Goal: Task Accomplishment & Management: Complete application form

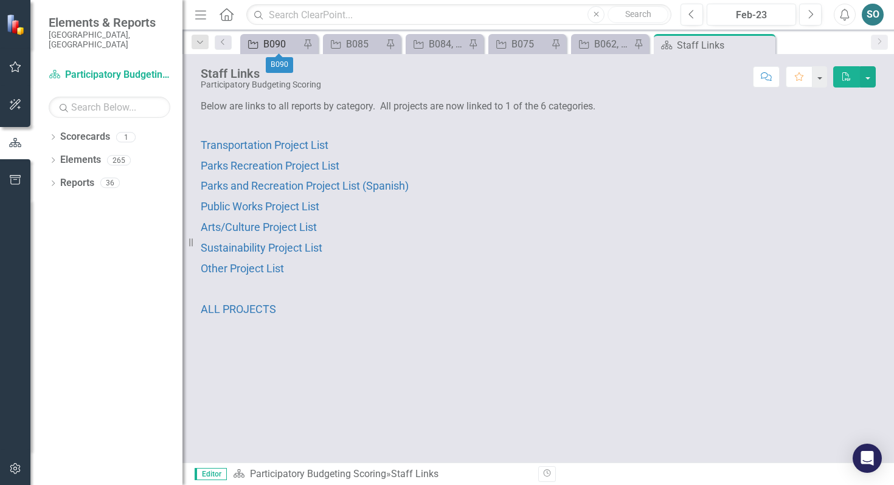
click at [269, 38] on div "B090" at bounding box center [281, 43] width 36 height 15
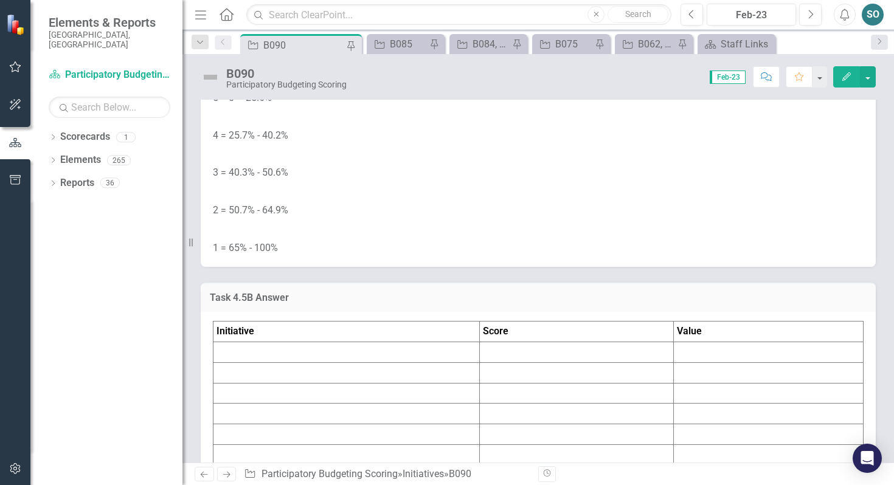
scroll to position [3572, 0]
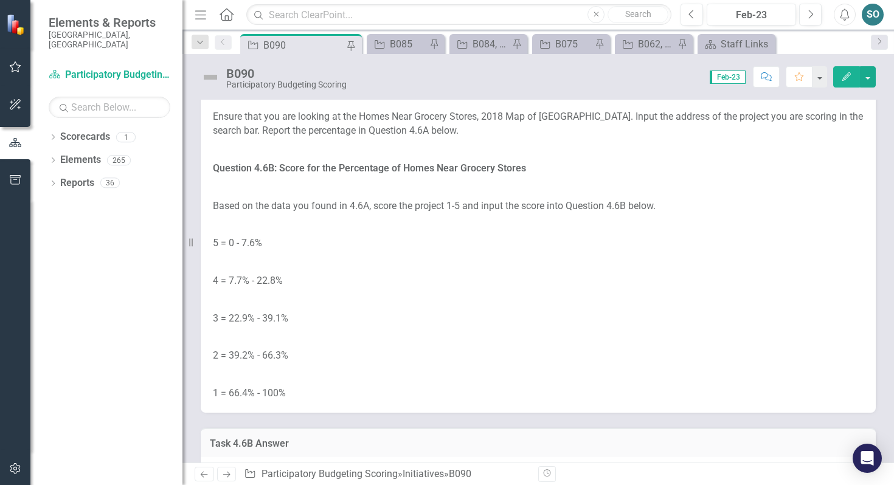
scroll to position [4145, 0]
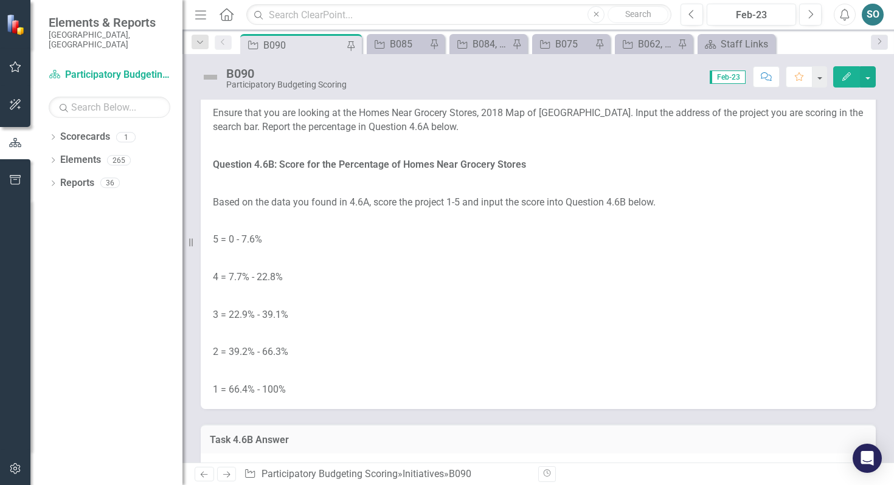
click at [459, 81] on link "Homes Near Grocery Stores (Census Blockgroups) - [GEOGRAPHIC_DATA] Neighborhood…" at bounding box center [525, 69] width 624 height 26
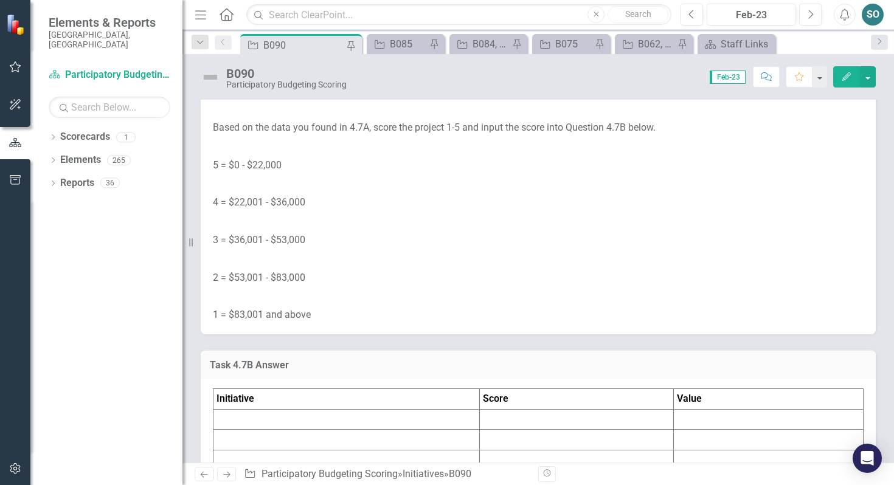
scroll to position [4940, 0]
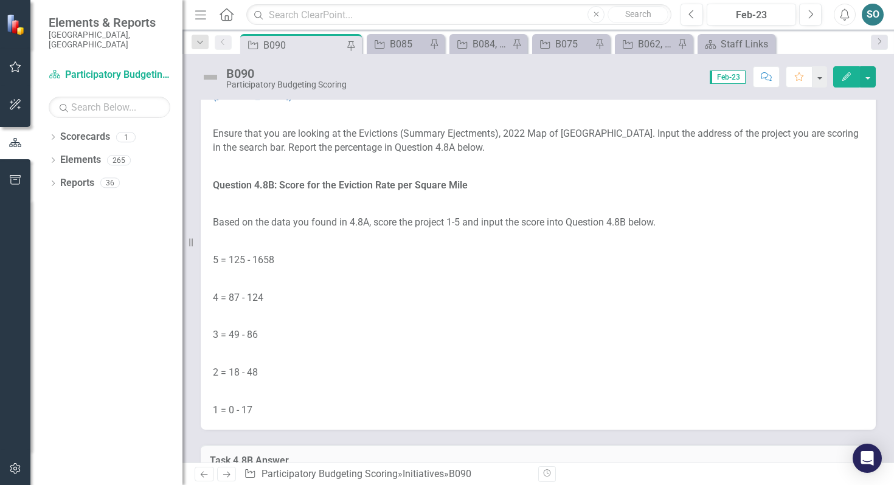
scroll to position [5573, 0]
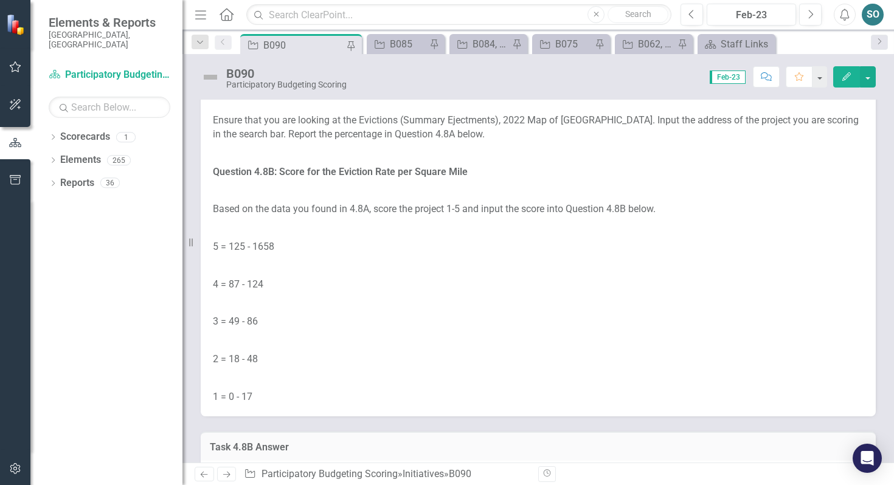
click at [459, 88] on link "Evictions (Summary Ejectments) (Census Tracts) - [GEOGRAPHIC_DATA] Neighborhood…" at bounding box center [522, 76] width 619 height 26
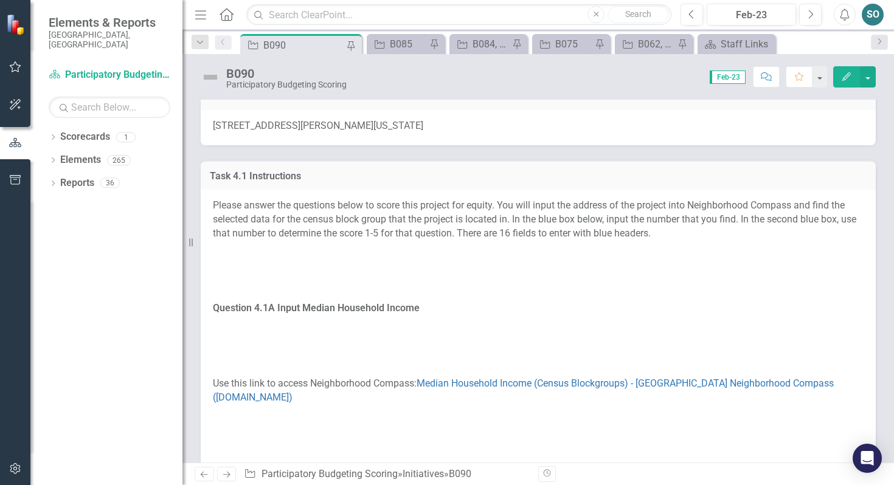
scroll to position [0, 0]
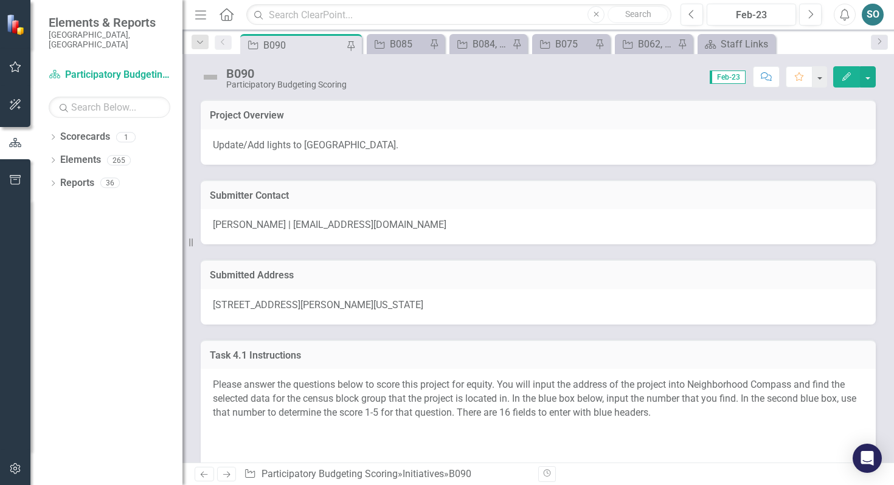
drag, startPoint x: 212, startPoint y: 304, endPoint x: 316, endPoint y: 319, distance: 105.0
click at [311, 319] on div "[STREET_ADDRESS][PERSON_NAME][US_STATE]" at bounding box center [538, 306] width 675 height 35
click at [423, 300] on span "[STREET_ADDRESS][PERSON_NAME][US_STATE]" at bounding box center [318, 305] width 210 height 12
drag, startPoint x: 213, startPoint y: 303, endPoint x: 320, endPoint y: 331, distance: 110.7
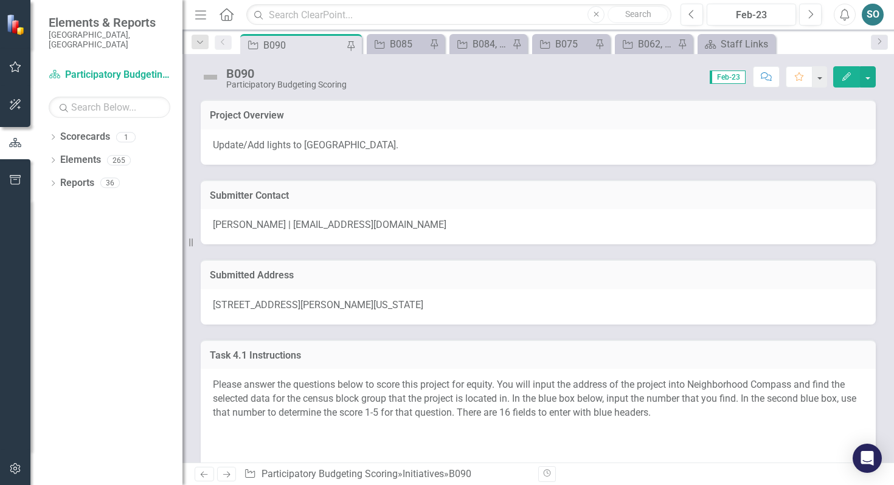
click at [368, 303] on span "[STREET_ADDRESS][PERSON_NAME][US_STATE]" at bounding box center [318, 305] width 210 height 12
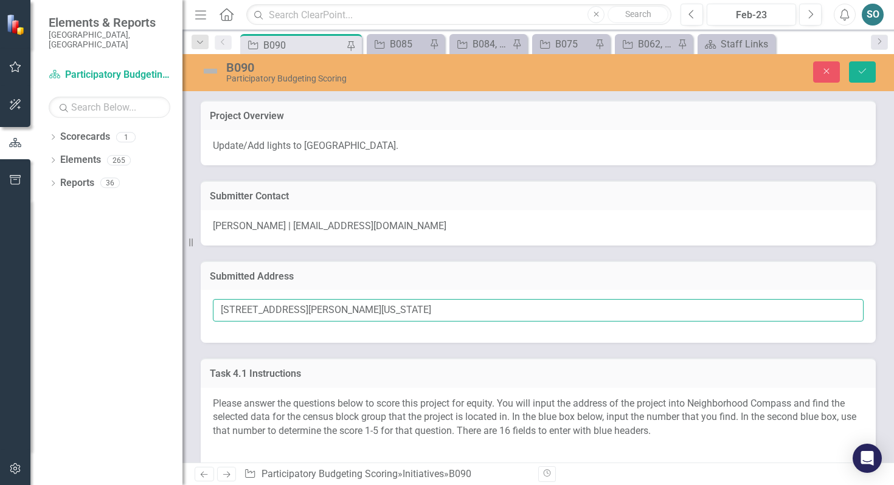
drag, startPoint x: 309, startPoint y: 311, endPoint x: 201, endPoint y: 311, distance: 108.2
click at [201, 311] on div "[STREET_ADDRESS][PERSON_NAME][US_STATE]" at bounding box center [538, 316] width 675 height 53
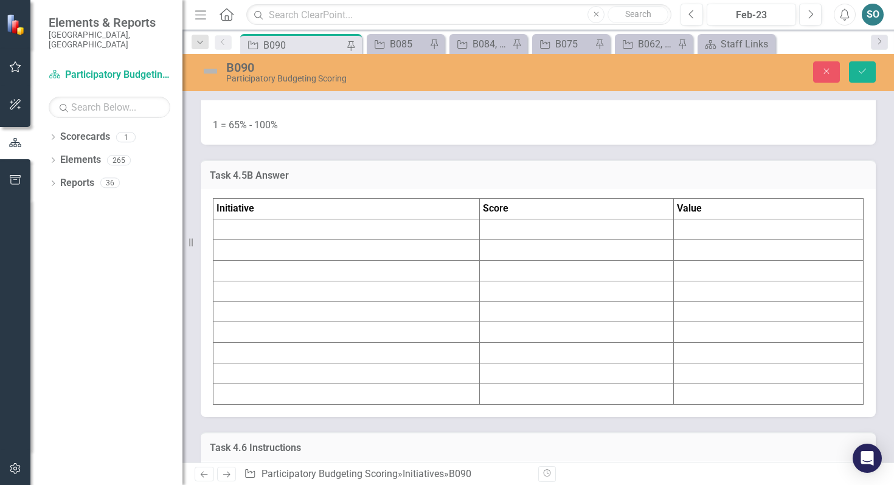
scroll to position [3712, 0]
click at [343, 239] on td at bounding box center [346, 228] width 266 height 21
click at [351, 239] on td at bounding box center [346, 228] width 266 height 21
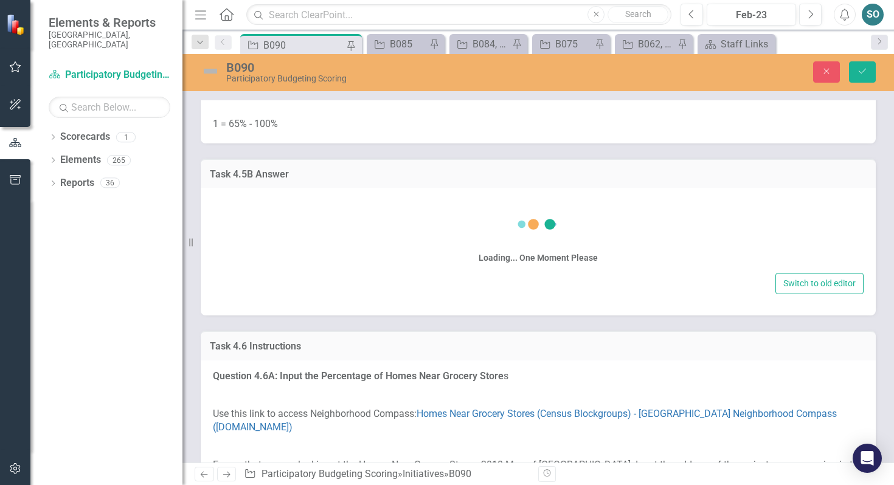
scroll to position [3723, 0]
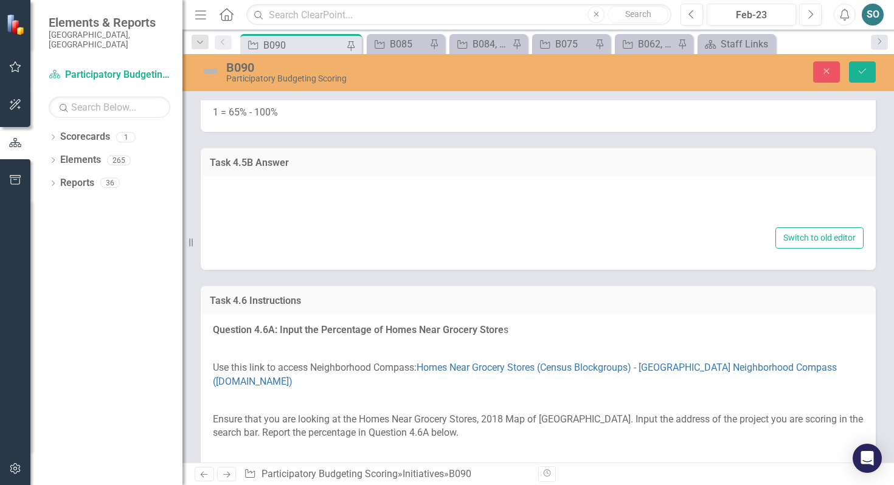
type textarea "<table border="1"> <colgroup> <col> <col> <col> </colgroup> <tbody> <tr> <td><s…"
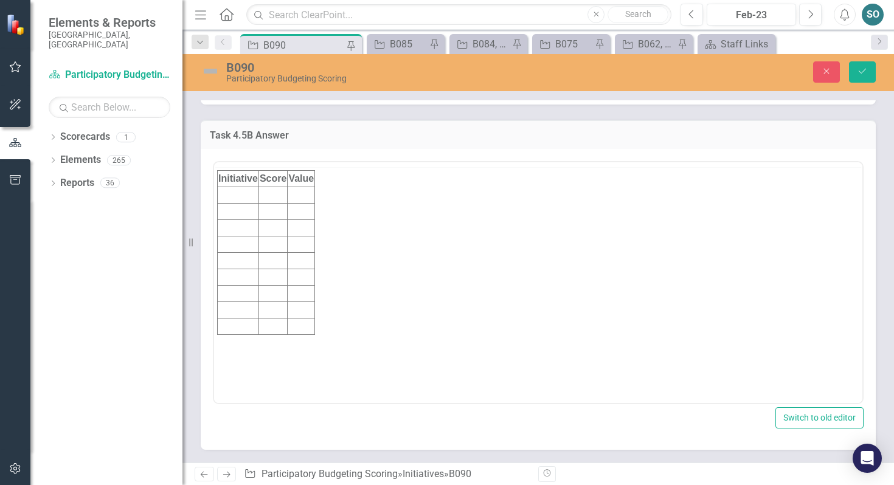
scroll to position [0, 0]
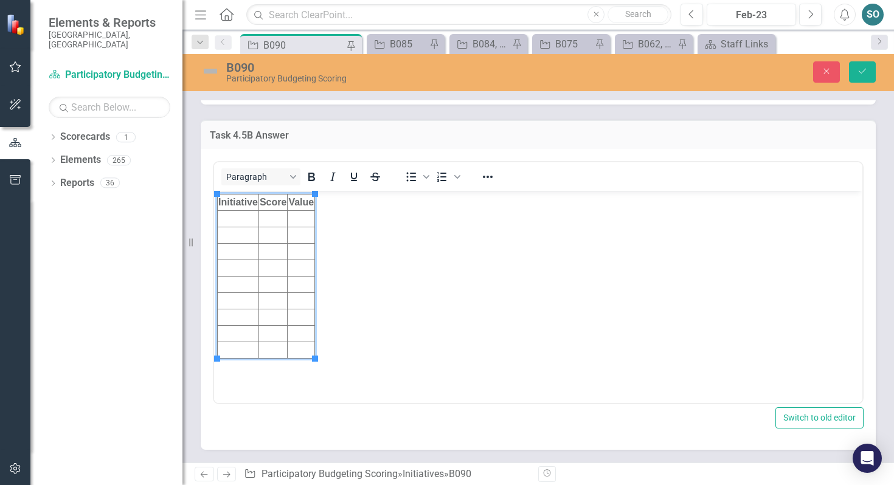
click at [245, 219] on td "Rich Text Area. Press ALT-0 for help." at bounding box center [238, 219] width 41 height 16
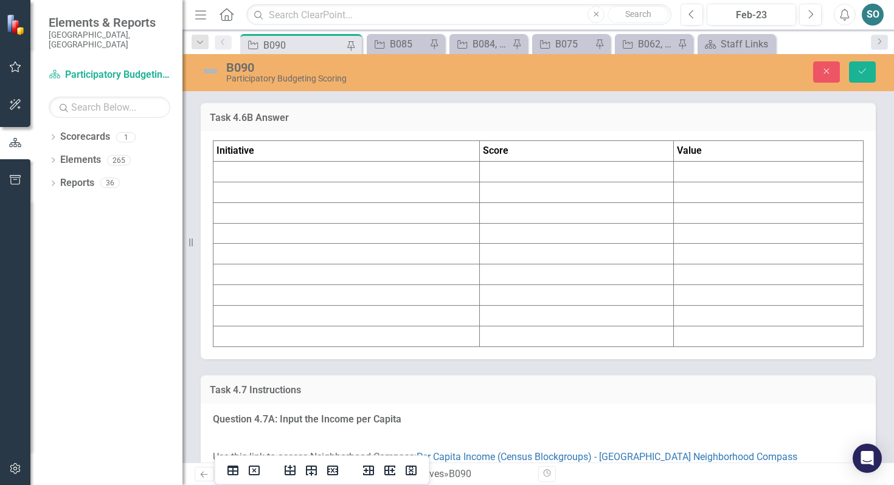
scroll to position [4563, 0]
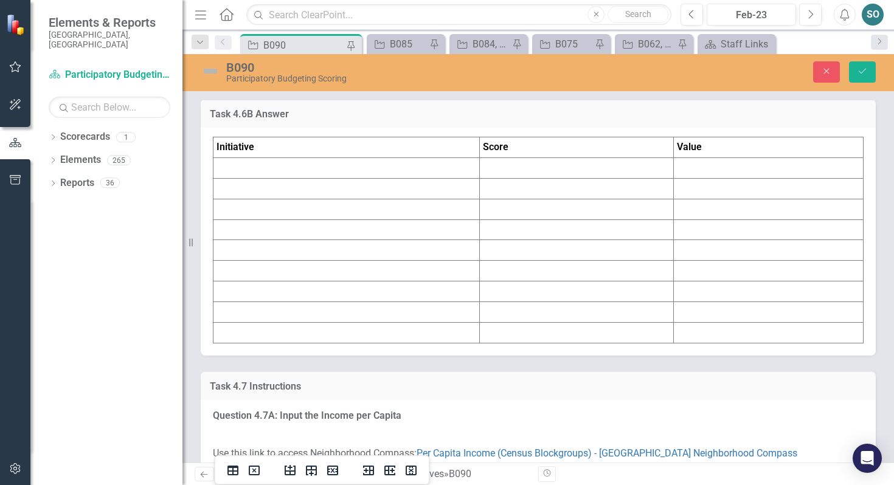
click at [303, 179] on td at bounding box center [346, 168] width 266 height 21
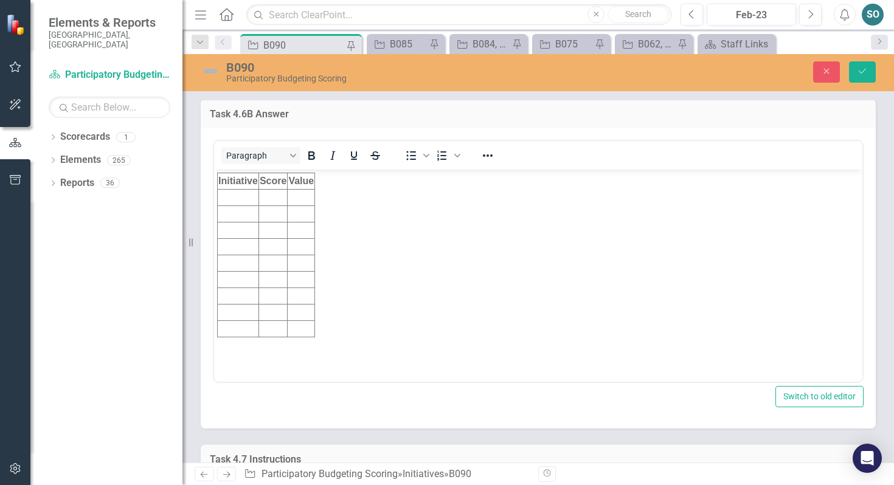
scroll to position [0, 0]
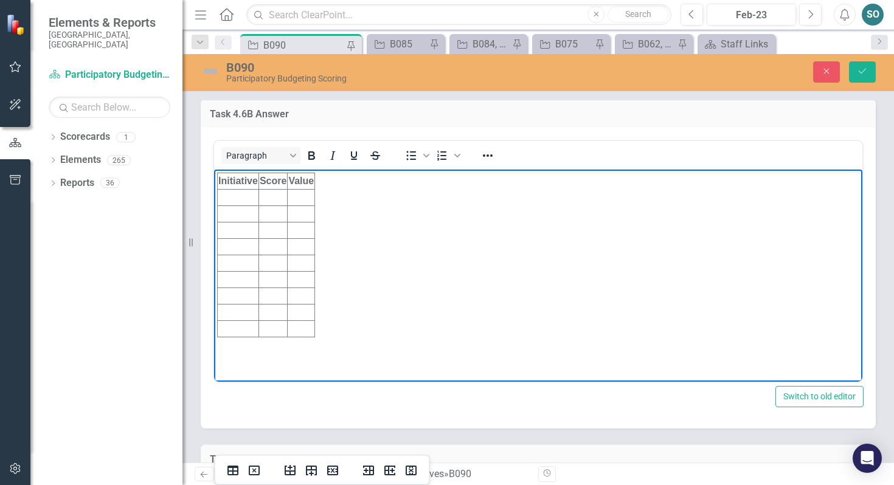
click at [240, 194] on td "Rich Text Area. Press ALT-0 for help." at bounding box center [238, 198] width 41 height 16
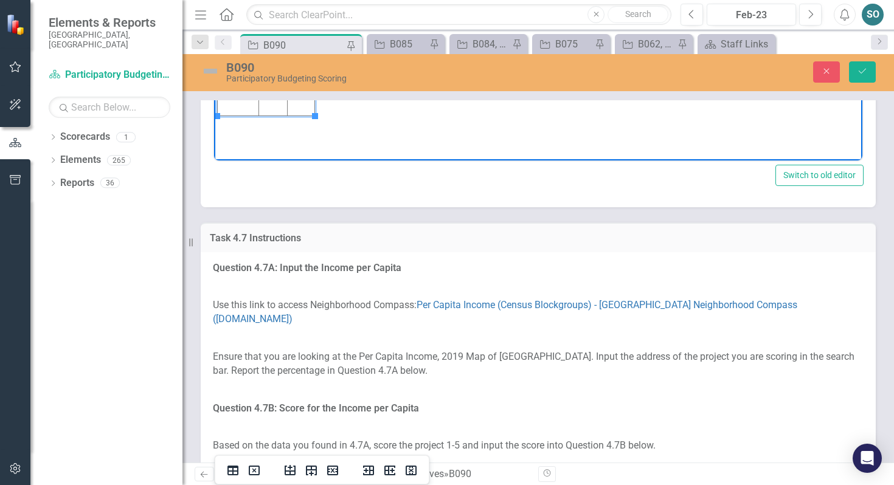
scroll to position [4792, 0]
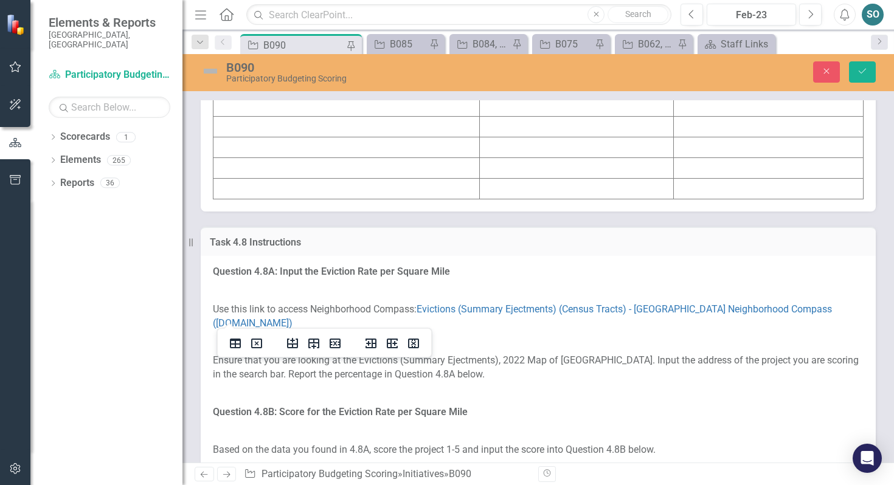
scroll to position [5501, 0]
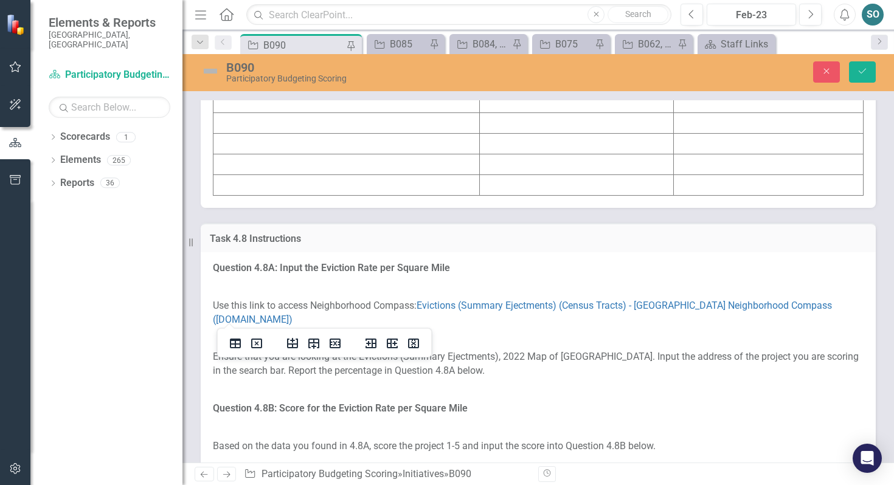
click at [280, 30] on td at bounding box center [346, 20] width 266 height 21
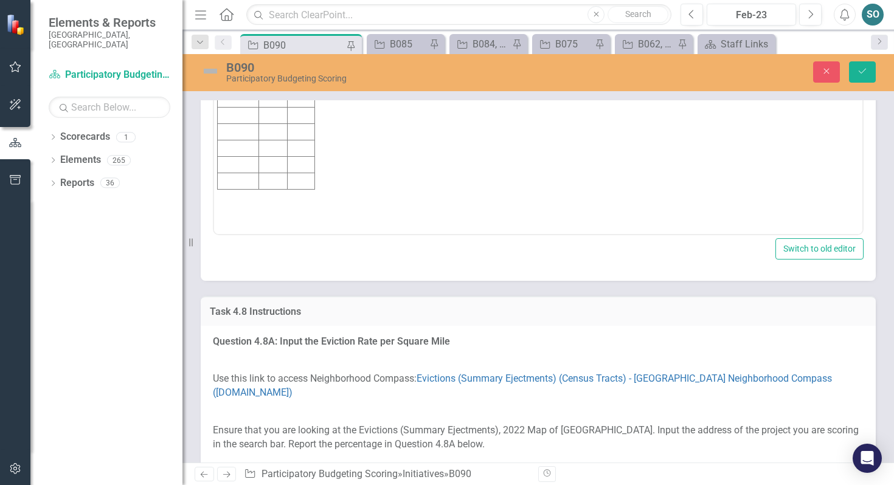
scroll to position [0, 0]
click at [235, 44] on td "Rich Text Area. Press ALT-0 for help." at bounding box center [238, 50] width 41 height 16
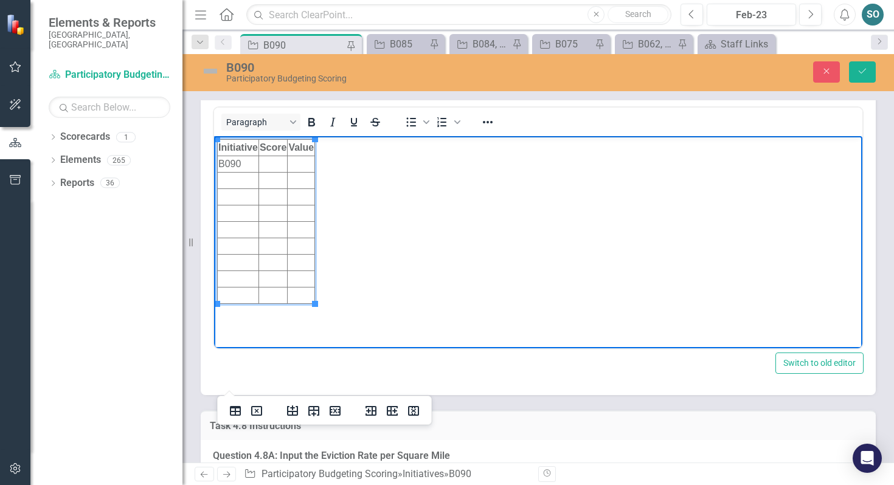
scroll to position [5369, 0]
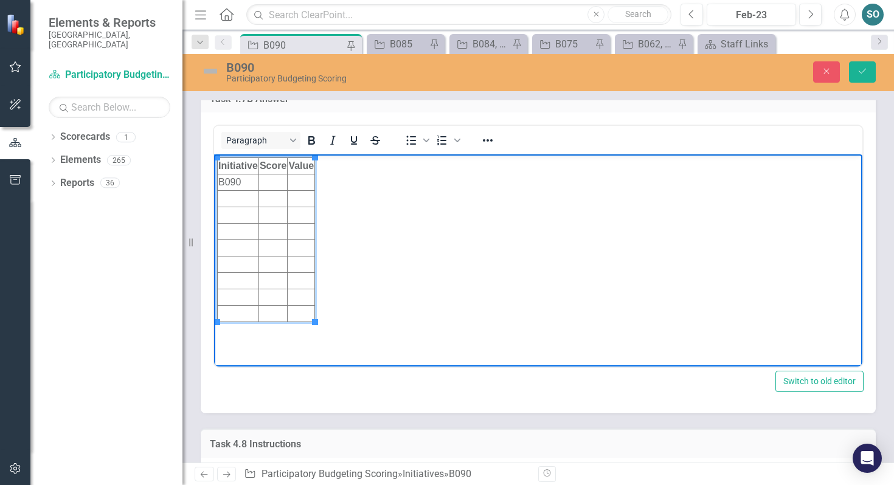
click at [275, 185] on td "Rich Text Area. Press ALT-0 for help." at bounding box center [272, 182] width 29 height 16
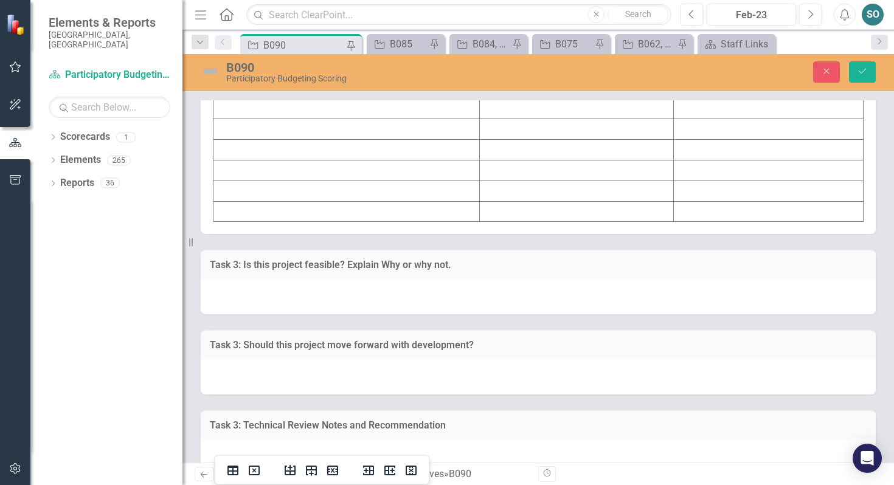
scroll to position [6268, 0]
click at [340, 55] on td at bounding box center [346, 44] width 266 height 21
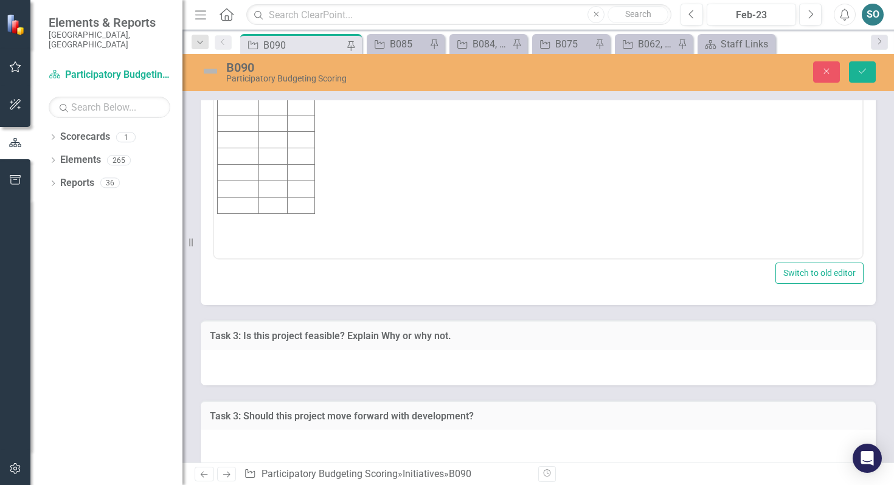
scroll to position [0, 0]
click at [237, 78] on td "Rich Text Area. Press ALT-0 for help." at bounding box center [238, 74] width 41 height 16
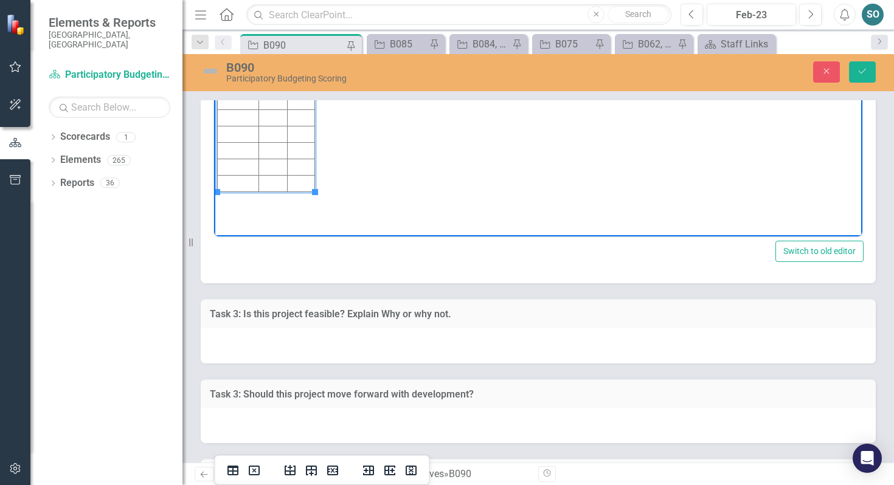
scroll to position [6320, 0]
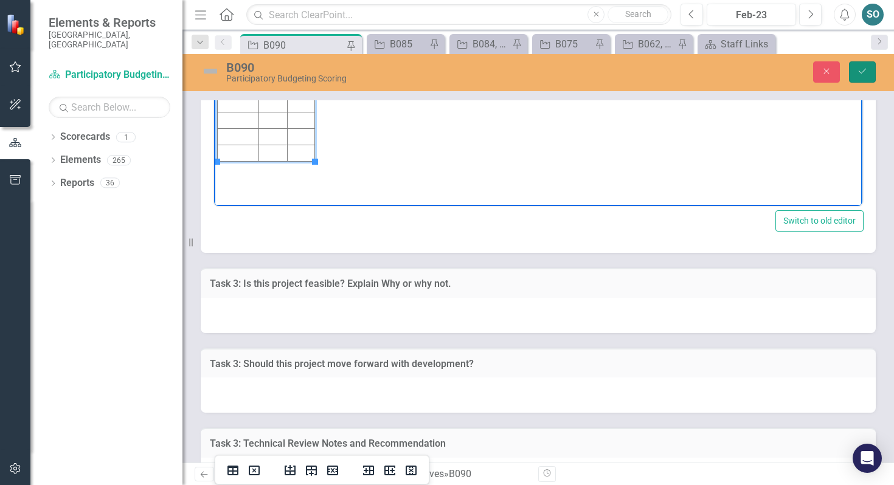
click at [861, 71] on icon "Save" at bounding box center [862, 71] width 11 height 9
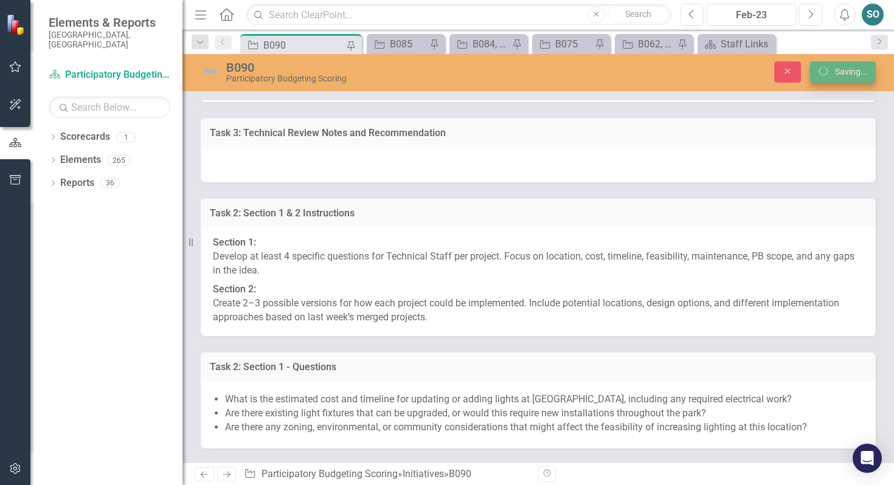
scroll to position [6082, 0]
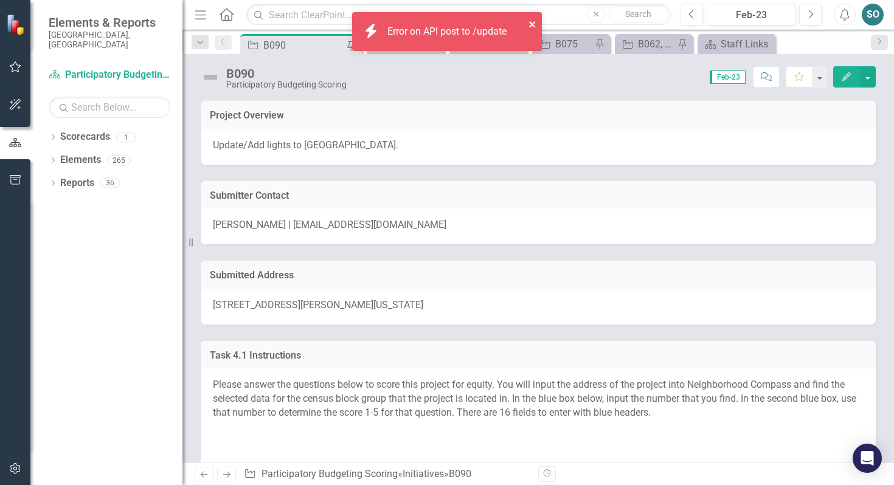
click at [529, 22] on icon "close" at bounding box center [532, 24] width 6 height 6
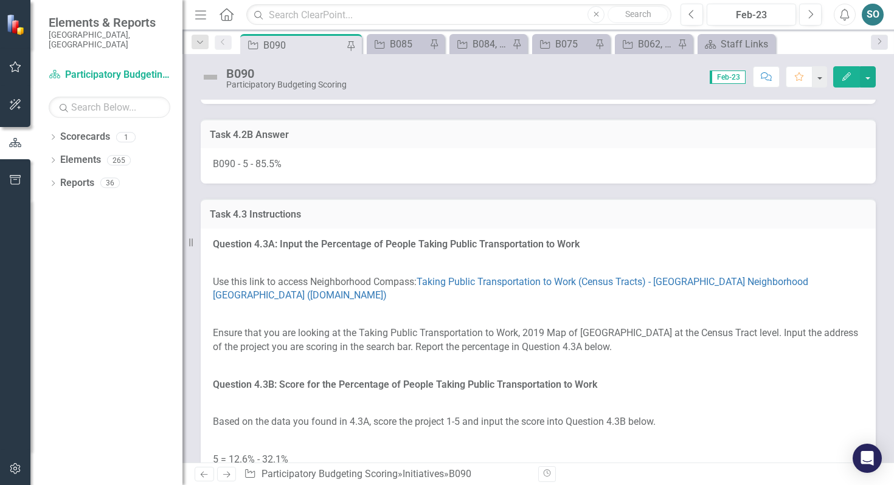
scroll to position [2147, 0]
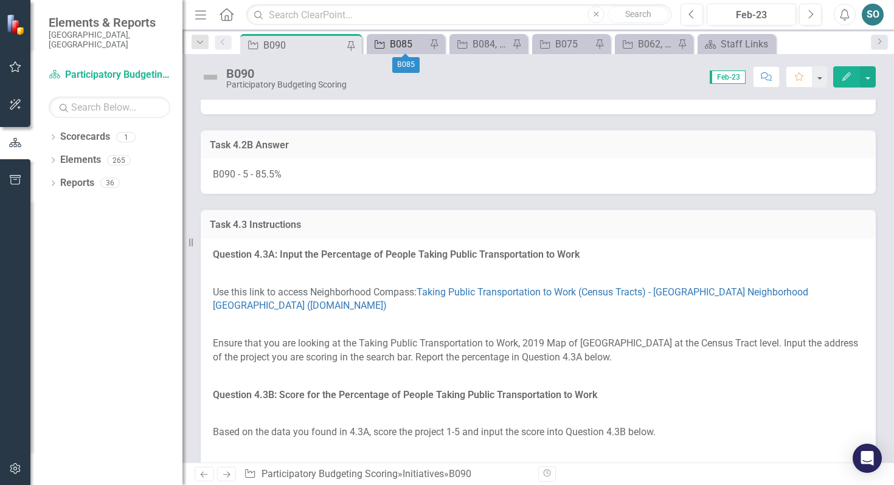
click at [396, 43] on div "B085" at bounding box center [408, 43] width 36 height 15
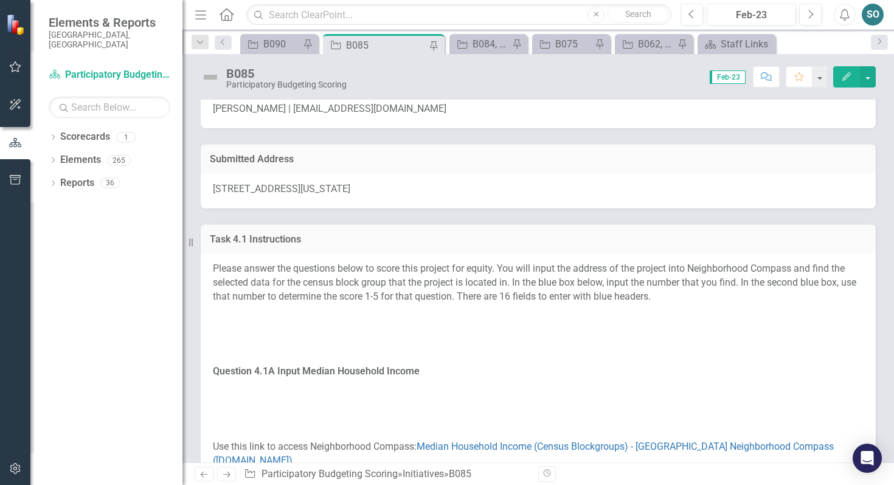
scroll to position [120, 0]
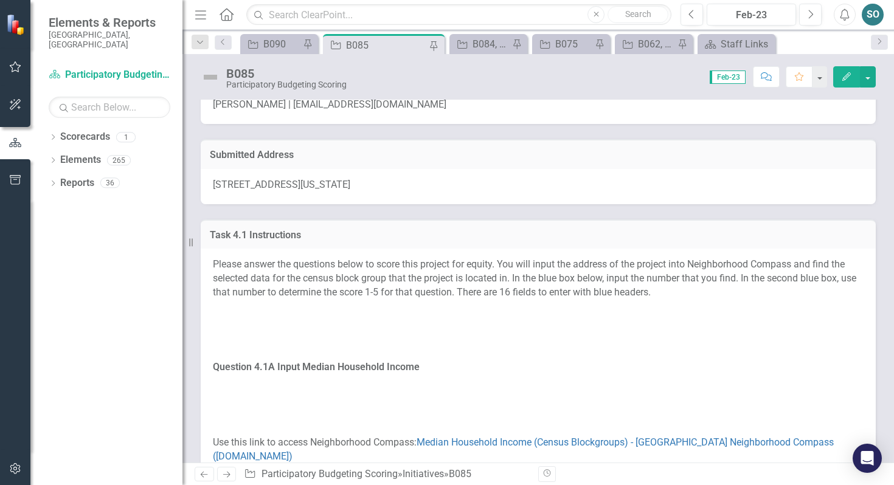
click at [211, 187] on div "[STREET_ADDRESS][US_STATE]" at bounding box center [538, 186] width 675 height 35
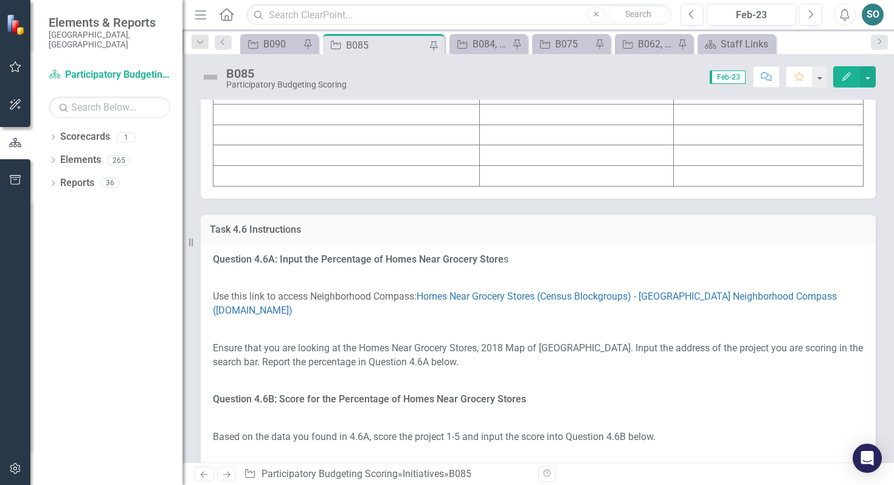
scroll to position [4695, 0]
click at [331, 21] on td at bounding box center [346, 10] width 266 height 21
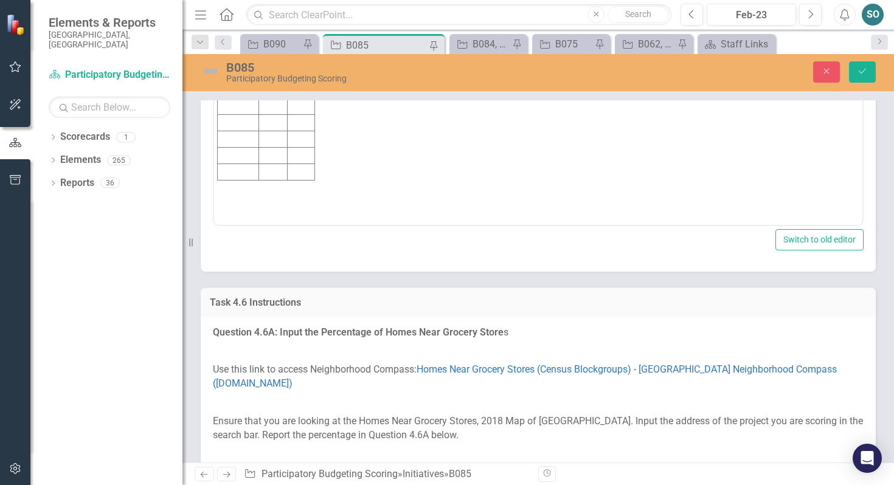
scroll to position [0, 0]
click at [249, 42] on td "Rich Text Area. Press ALT-0 for help." at bounding box center [238, 41] width 41 height 16
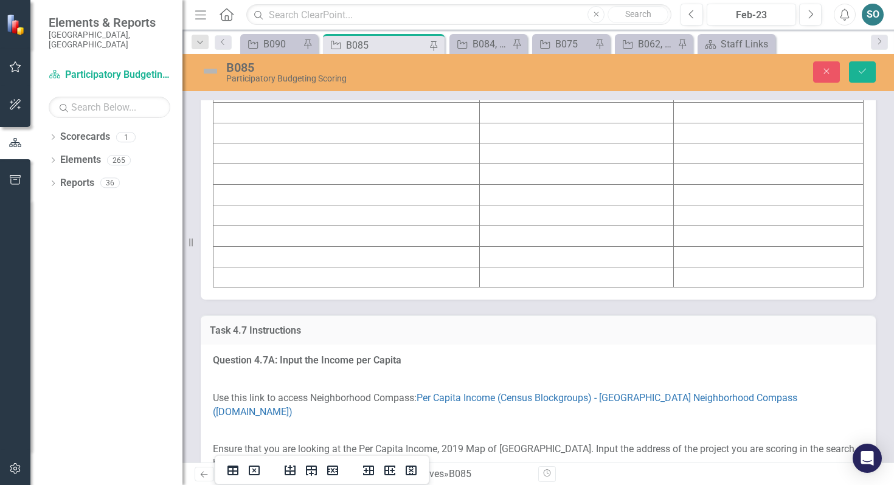
scroll to position [5427, 0]
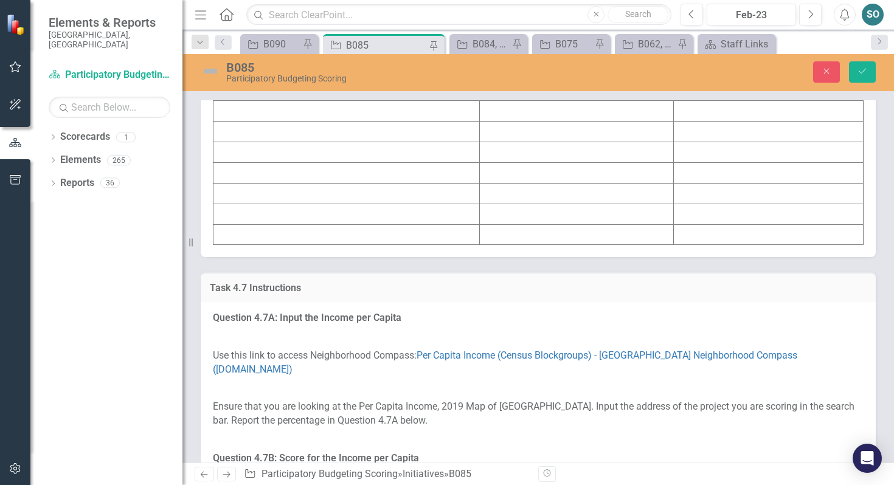
click at [307, 80] on td at bounding box center [346, 70] width 266 height 21
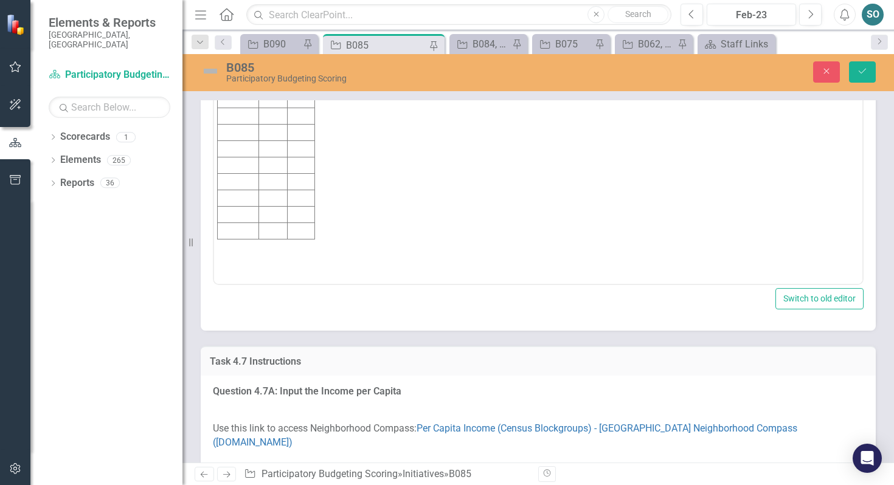
scroll to position [0, 0]
click at [249, 102] on td "Rich Text Area. Press ALT-0 for help." at bounding box center [238, 99] width 41 height 16
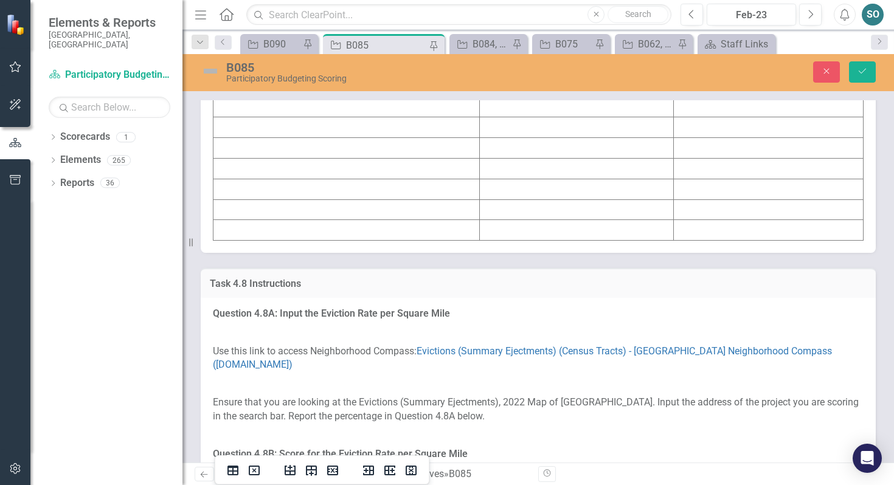
scroll to position [6225, 0]
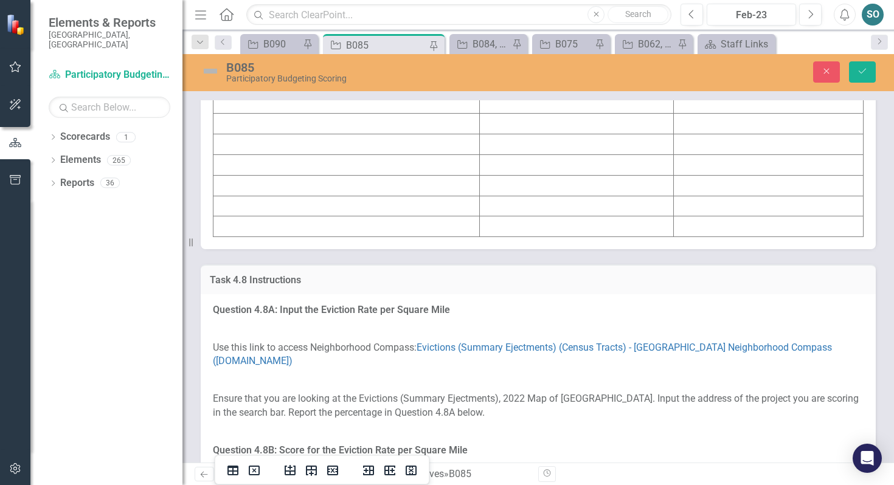
click at [248, 72] on td at bounding box center [346, 62] width 266 height 21
click at [250, 72] on td at bounding box center [346, 62] width 266 height 21
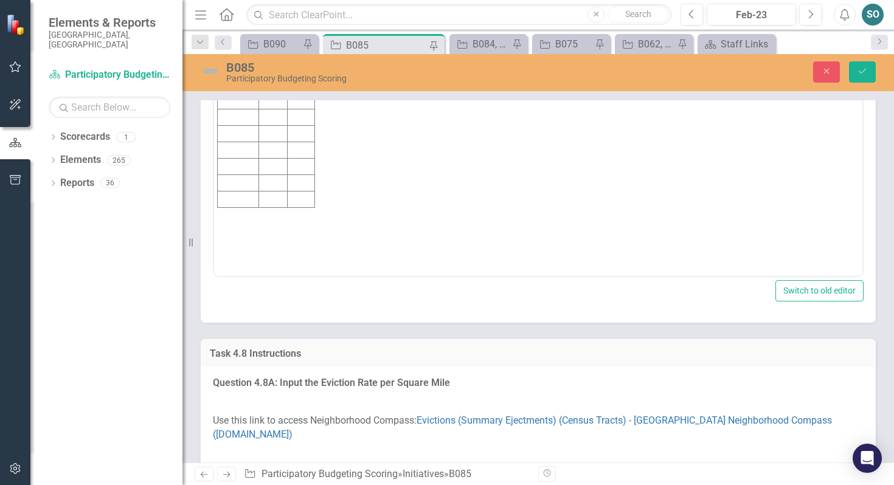
scroll to position [0, 0]
click at [233, 85] on td "Rich Text Area. Press ALT-0 for help." at bounding box center [238, 91] width 41 height 16
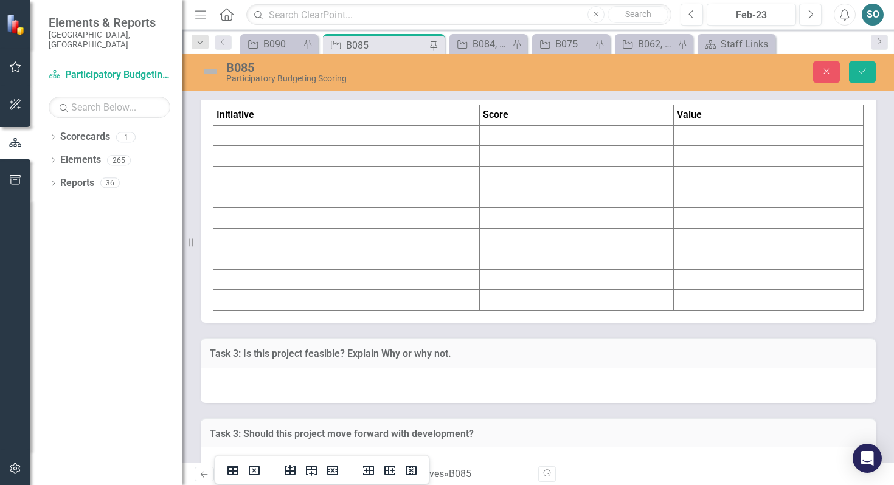
scroll to position [6981, 0]
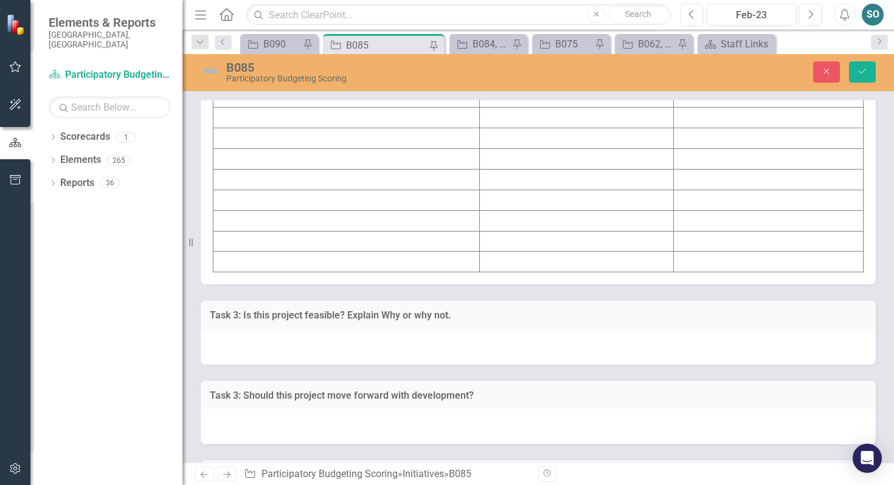
click at [284, 108] on td at bounding box center [346, 97] width 266 height 21
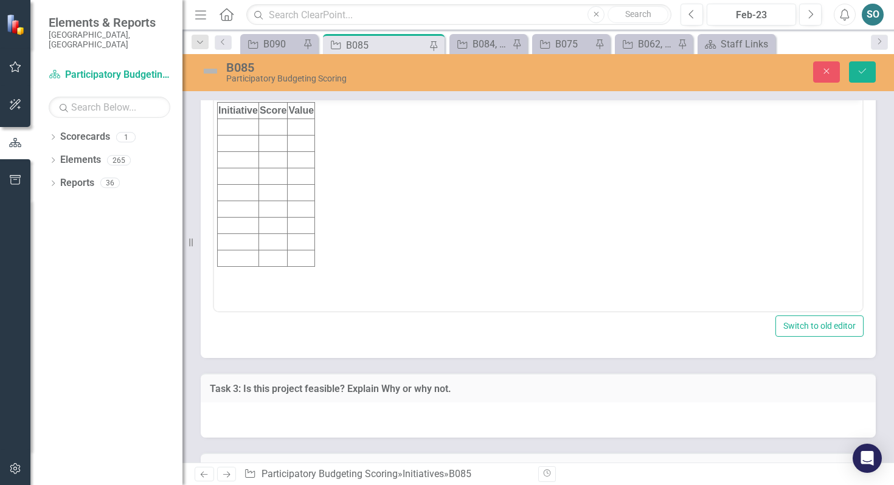
scroll to position [0, 0]
click at [241, 125] on td "Rich Text Area. Press ALT-0 for help." at bounding box center [238, 127] width 41 height 16
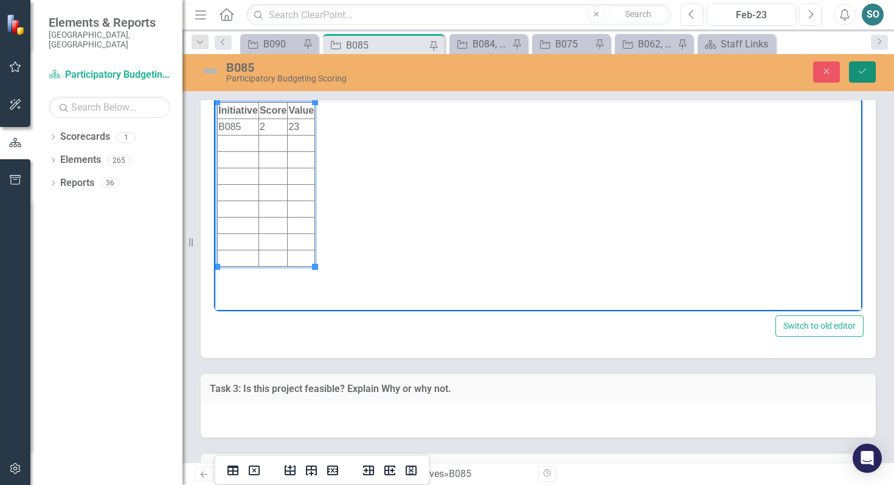
click at [860, 74] on icon "Save" at bounding box center [862, 71] width 11 height 9
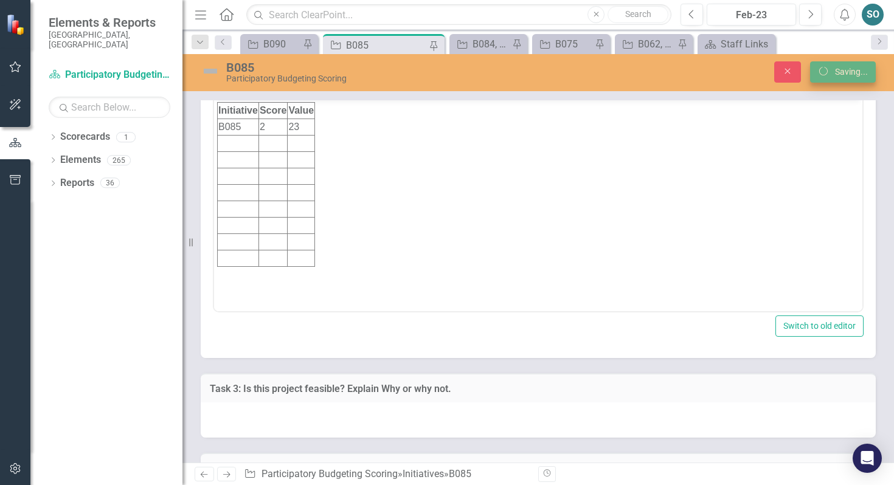
scroll to position [6761, 0]
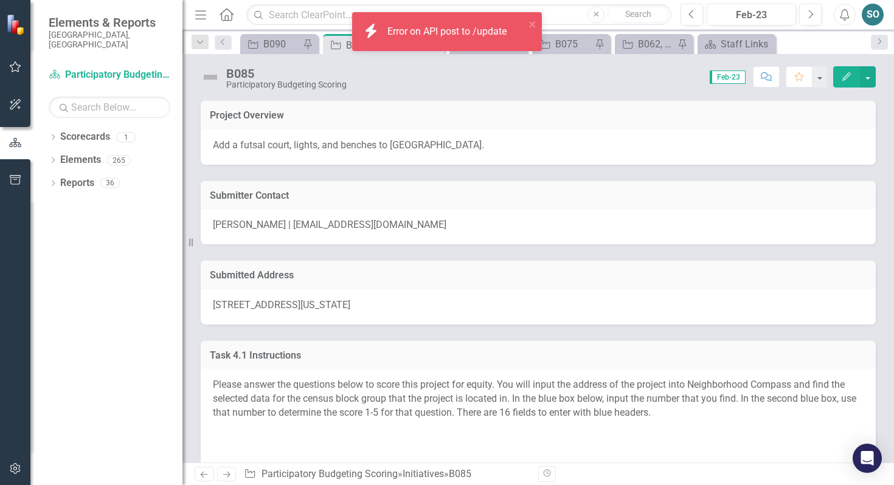
click at [479, 44] on div "icon.bolt Error on API post to /update" at bounding box center [447, 36] width 195 height 53
click at [529, 24] on icon "close" at bounding box center [532, 24] width 9 height 10
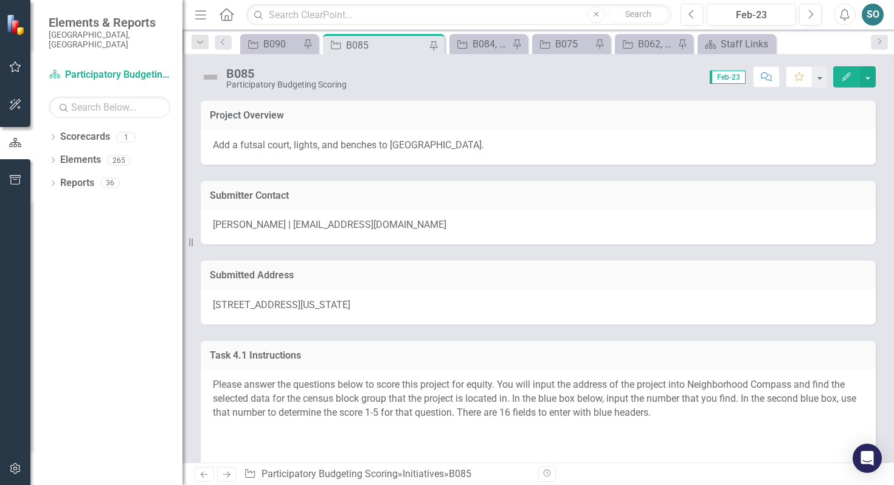
click at [476, 43] on div "icon.bolt Error on API post to /update Elements & Reports City of [GEOGRAPHIC_D…" at bounding box center [447, 242] width 894 height 485
click at [485, 46] on div "B084, B085" at bounding box center [490, 43] width 36 height 15
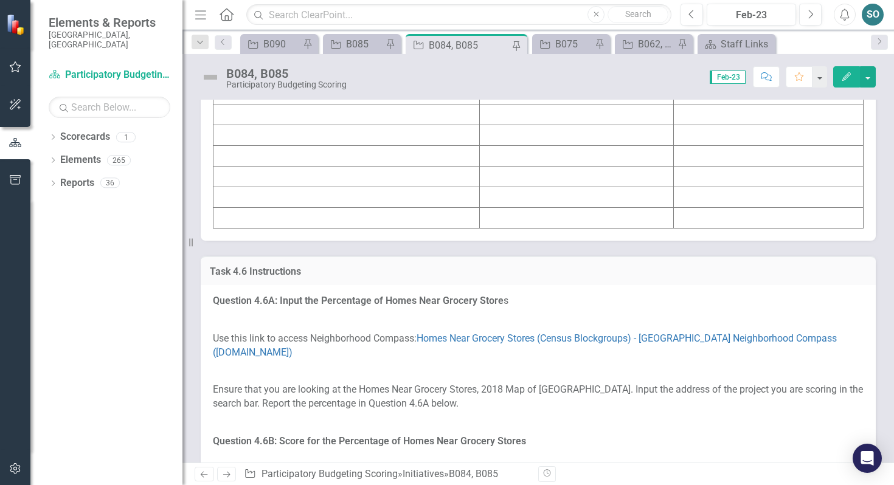
scroll to position [4683, 0]
click at [317, 66] on td at bounding box center [346, 55] width 266 height 21
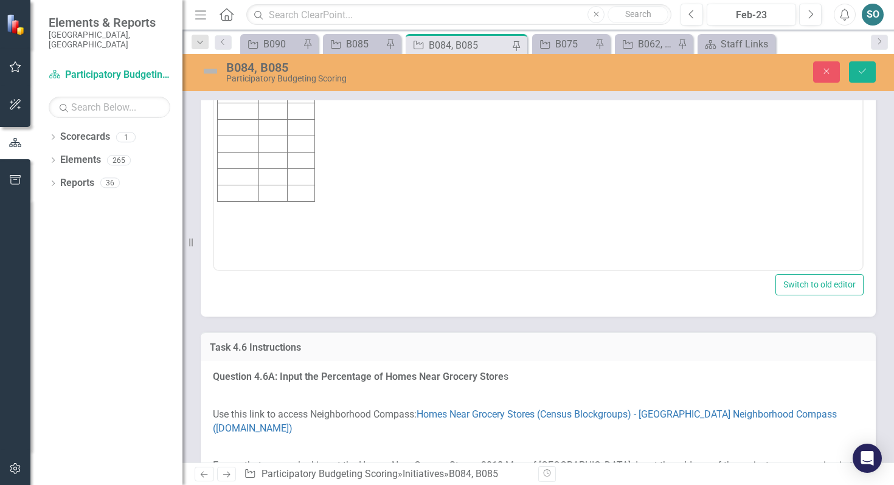
scroll to position [0, 0]
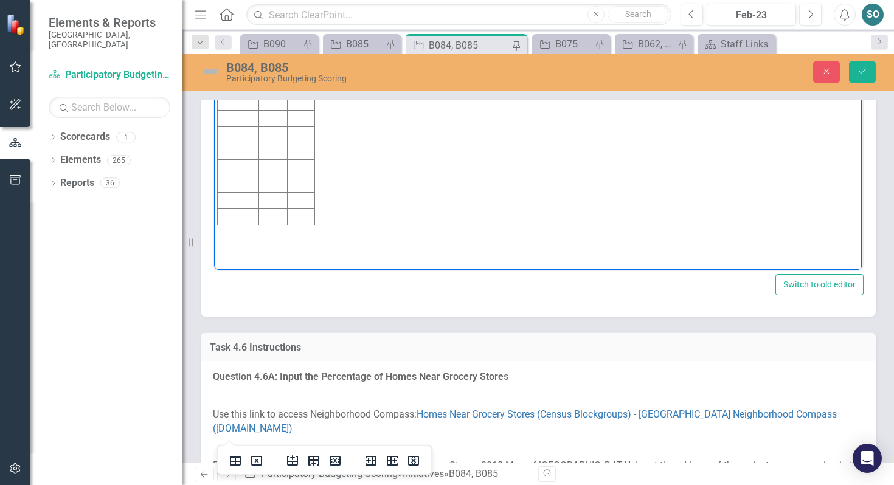
click at [227, 84] on td "Rich Text Area. Press ALT-0 for help." at bounding box center [238, 85] width 41 height 16
click at [240, 106] on td "Rich Text Area. Press ALT-0 for help." at bounding box center [238, 102] width 41 height 16
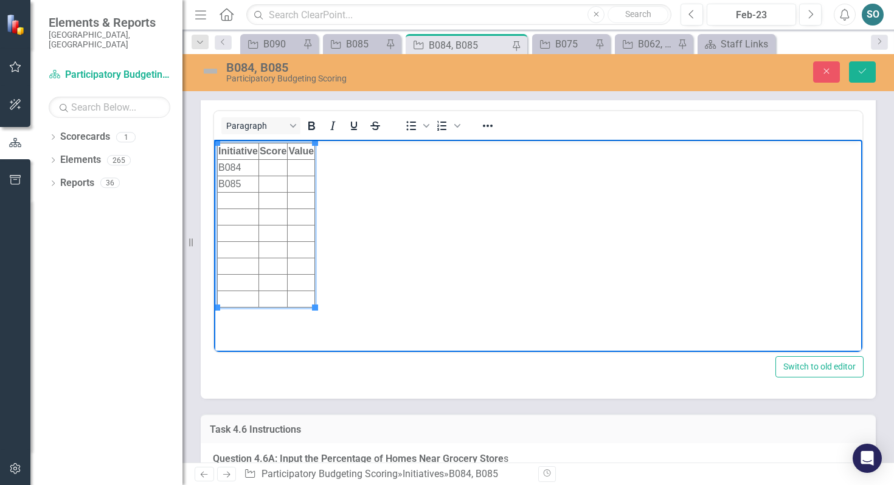
scroll to position [4585, 0]
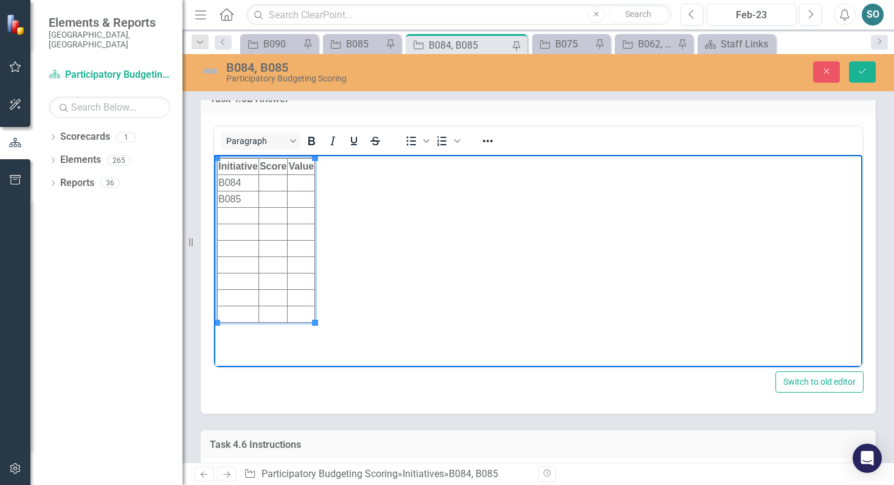
click at [269, 181] on td "Rich Text Area. Press ALT-0 for help." at bounding box center [272, 182] width 29 height 16
click at [273, 195] on td "Rich Text Area. Press ALT-0 for help." at bounding box center [272, 199] width 29 height 16
click at [306, 182] on td "Rich Text Area. Press ALT-0 for help." at bounding box center [302, 182] width 28 height 16
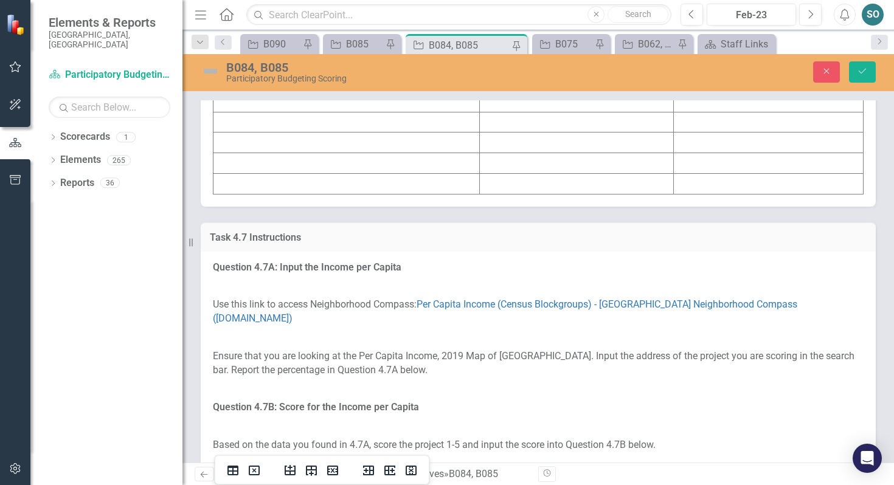
scroll to position [5524, 0]
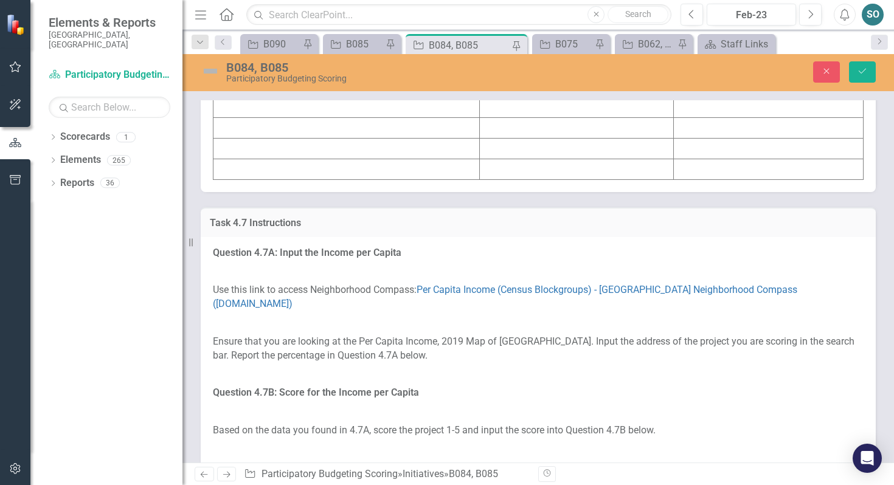
click at [374, 15] on td at bounding box center [346, 5] width 266 height 21
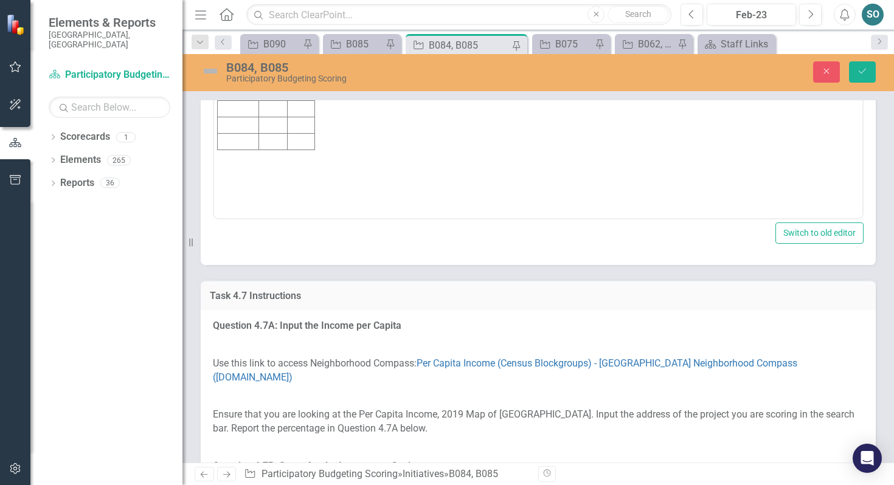
scroll to position [0, 0]
click at [250, 36] on td "Rich Text Area. Press ALT-0 for help." at bounding box center [238, 34] width 41 height 16
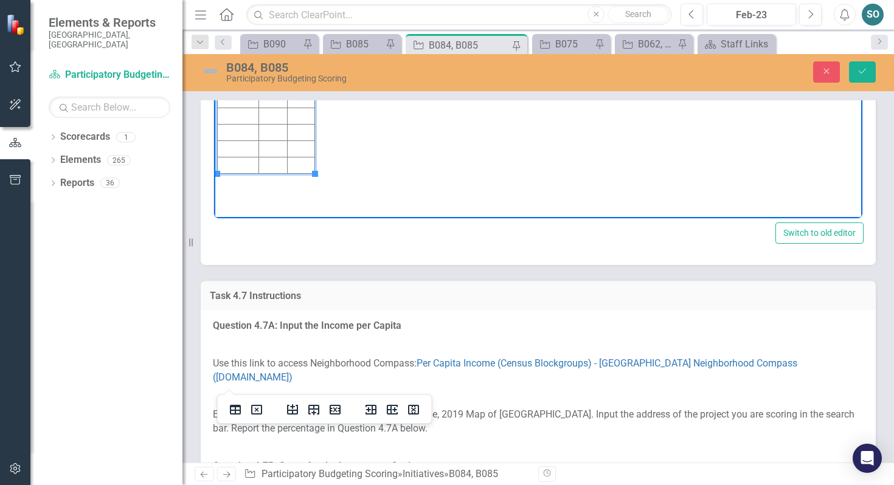
click at [235, 52] on td "Rich Text Area. Press ALT-0 for help." at bounding box center [238, 51] width 41 height 16
click at [278, 32] on td "Rich Text Area. Press ALT-0 for help." at bounding box center [272, 34] width 29 height 16
click at [278, 48] on td "Rich Text Area. Press ALT-0 for help." at bounding box center [272, 51] width 29 height 16
click at [307, 32] on td "Rich Text Area. Press ALT-0 for help." at bounding box center [301, 34] width 27 height 16
click at [304, 46] on td "Rich Text Area. Press ALT-0 for help." at bounding box center [301, 51] width 27 height 16
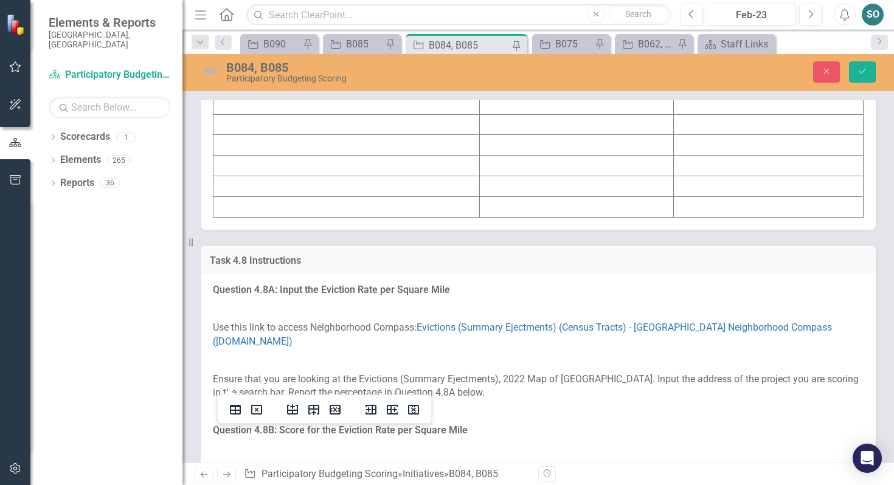
scroll to position [6306, 0]
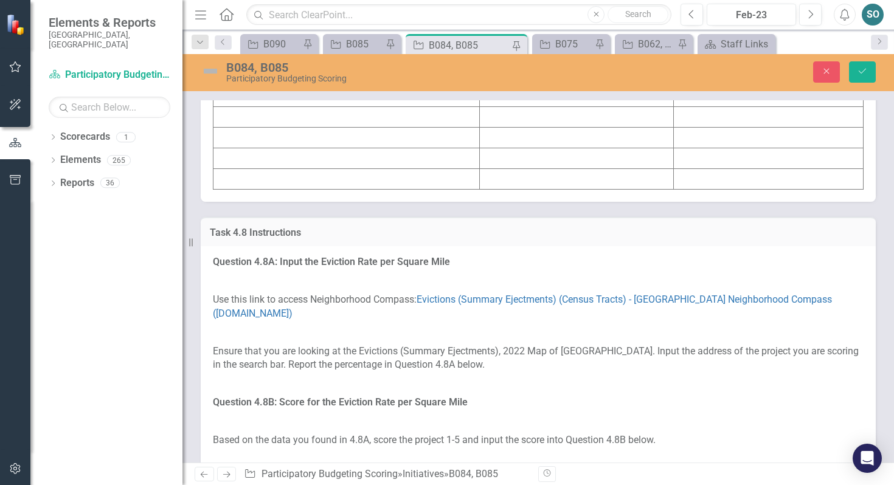
click at [345, 25] on td at bounding box center [346, 14] width 266 height 21
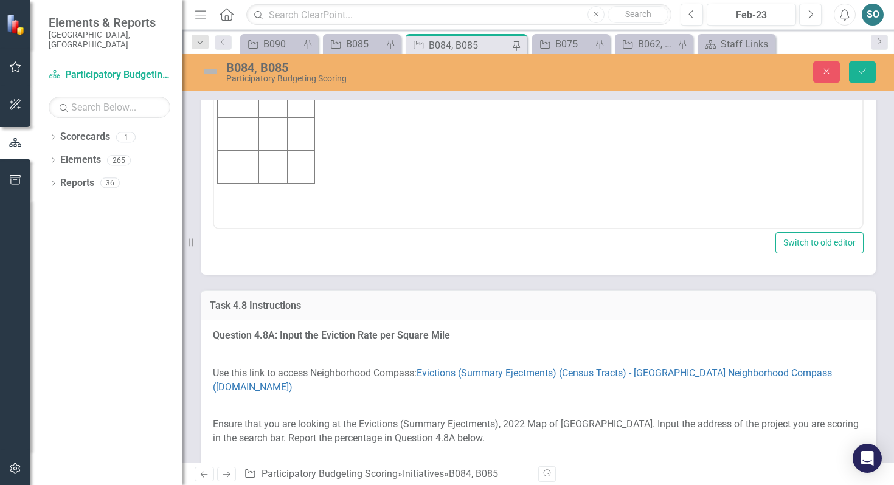
scroll to position [0, 0]
click at [240, 47] on td "Rich Text Area. Press ALT-0 for help." at bounding box center [238, 44] width 41 height 16
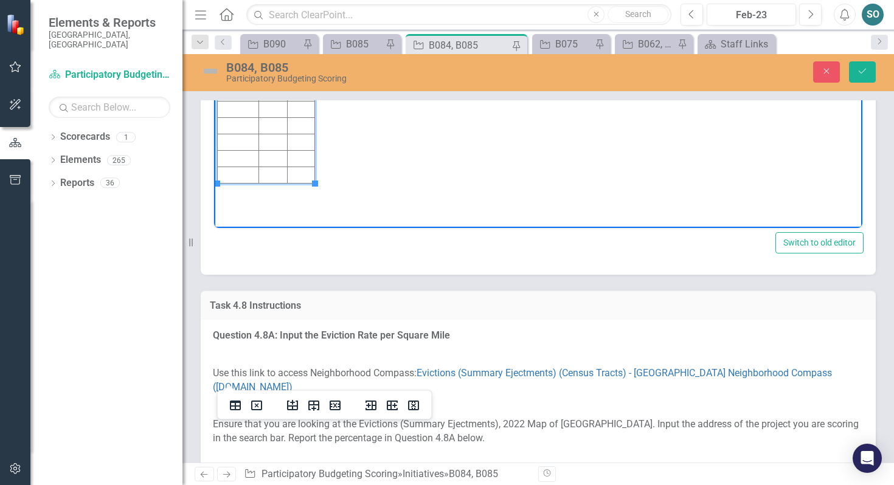
click at [233, 58] on td "Rich Text Area. Press ALT-0 for help." at bounding box center [238, 60] width 41 height 16
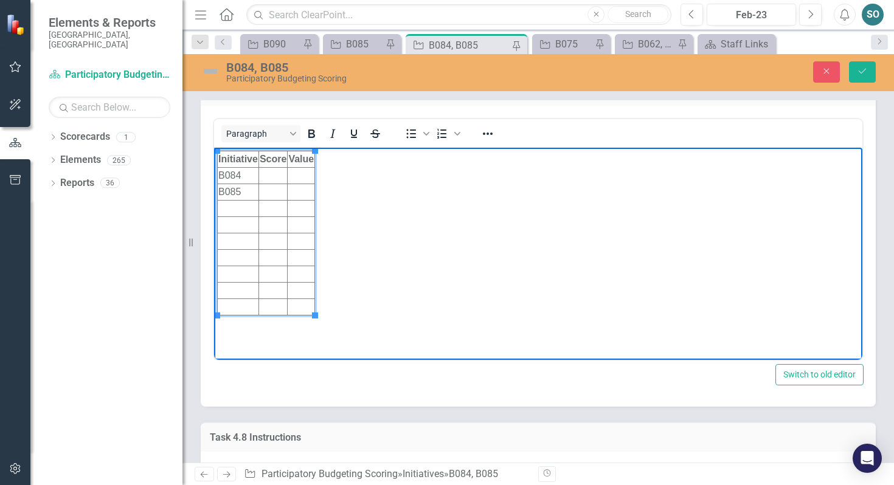
scroll to position [6160, 0]
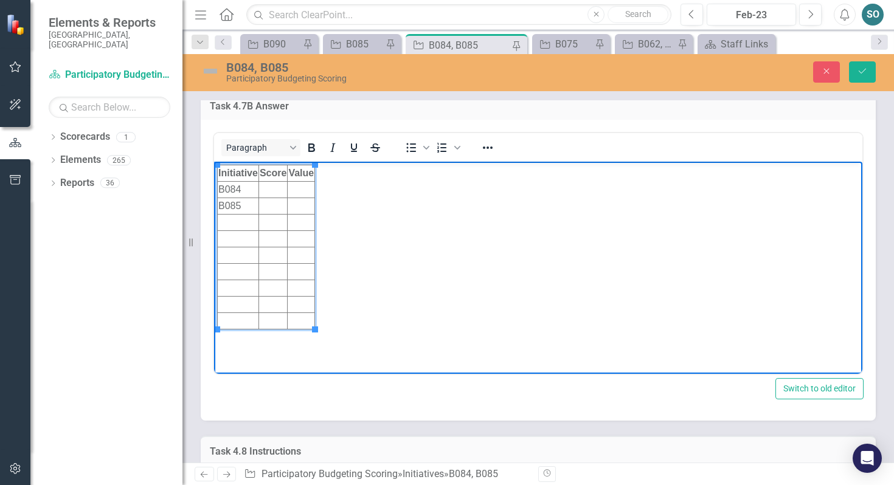
click at [269, 184] on td "Rich Text Area. Press ALT-0 for help." at bounding box center [272, 190] width 29 height 16
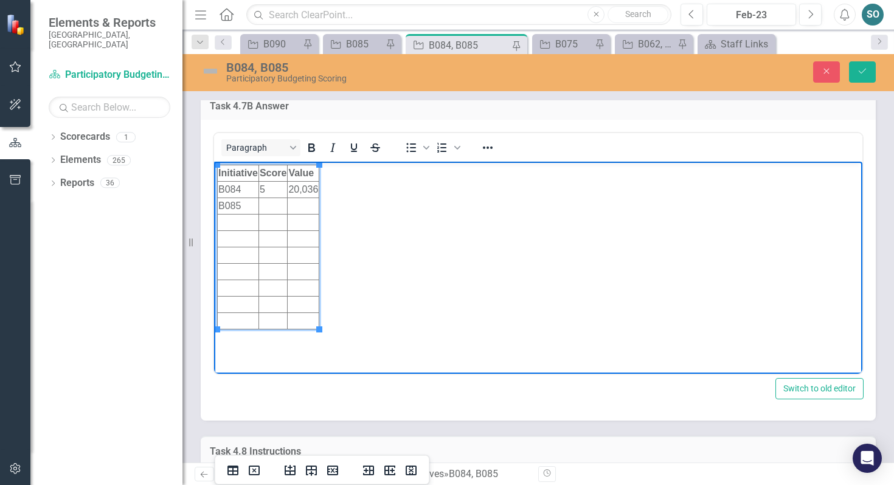
click at [275, 203] on td "Rich Text Area. Press ALT-0 for help." at bounding box center [272, 206] width 29 height 16
click at [312, 209] on td "Rich Text Area. Press ALT-0 for help." at bounding box center [304, 206] width 32 height 16
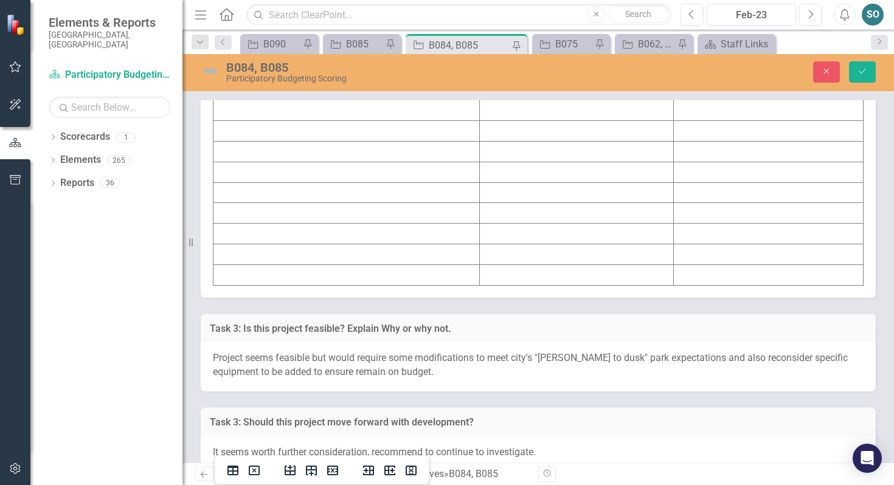
scroll to position [7018, 0]
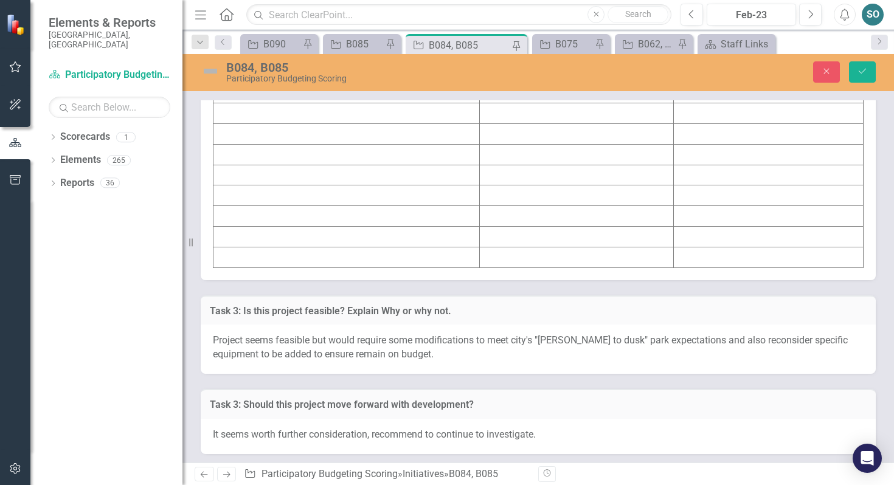
click at [378, 103] on td at bounding box center [346, 93] width 266 height 21
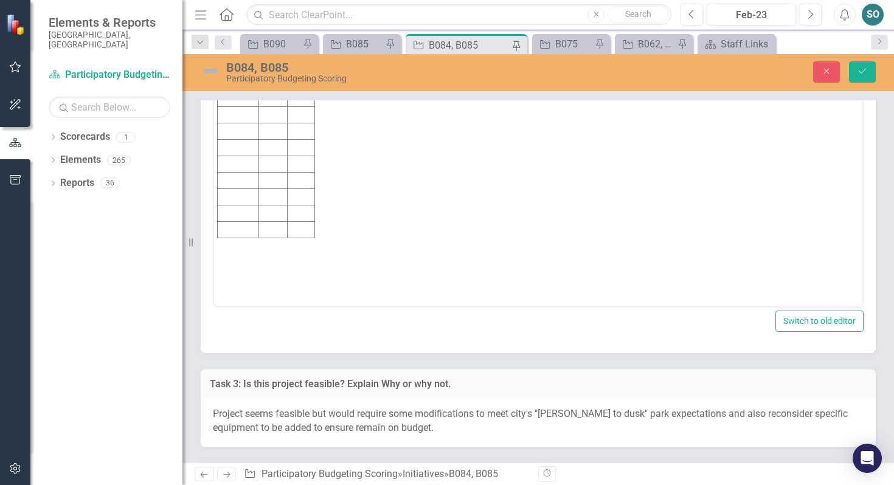
scroll to position [0, 0]
click at [247, 117] on td "Rich Text Area. Press ALT-0 for help." at bounding box center [238, 122] width 41 height 16
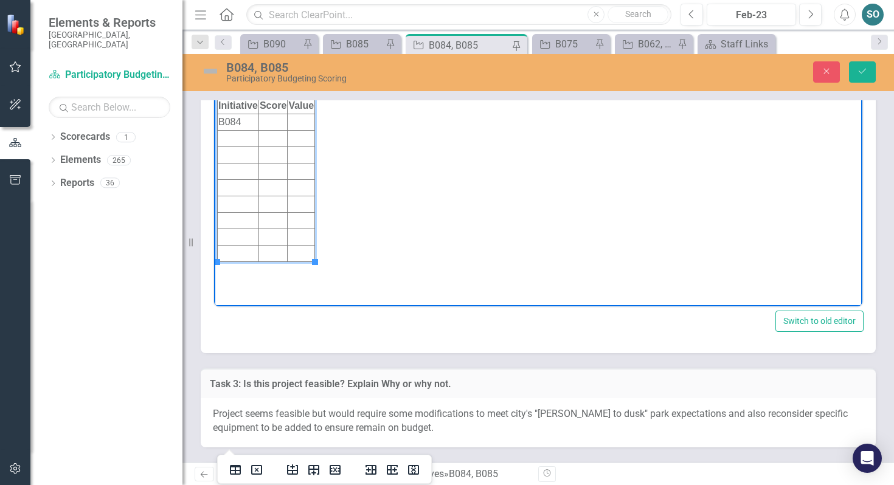
click at [236, 137] on td "Rich Text Area. Press ALT-0 for help." at bounding box center [238, 139] width 41 height 16
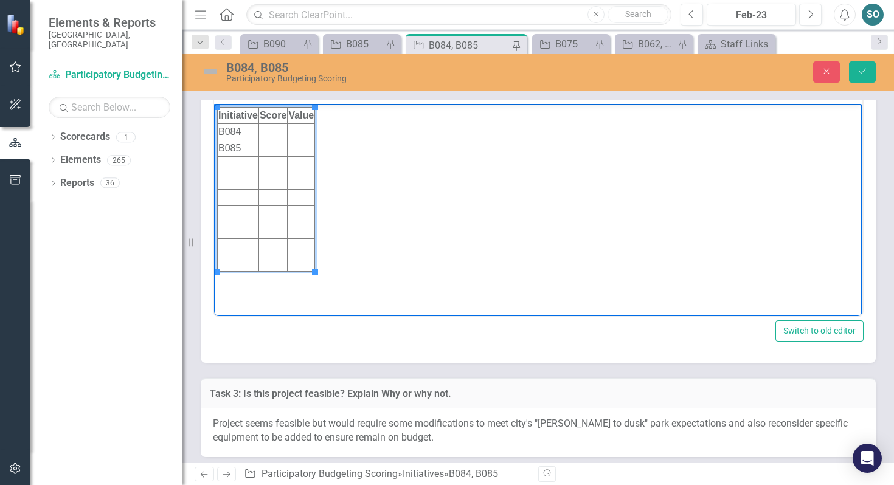
scroll to position [7008, 0]
click at [275, 128] on td "Rich Text Area. Press ALT-0 for help." at bounding box center [272, 133] width 29 height 16
click at [278, 150] on td "Rich Text Area. Press ALT-0 for help." at bounding box center [272, 149] width 29 height 16
click at [305, 133] on td "Rich Text Area. Press ALT-0 for help." at bounding box center [301, 133] width 27 height 16
click at [306, 150] on td "Rich Text Area. Press ALT-0 for help." at bounding box center [302, 149] width 28 height 16
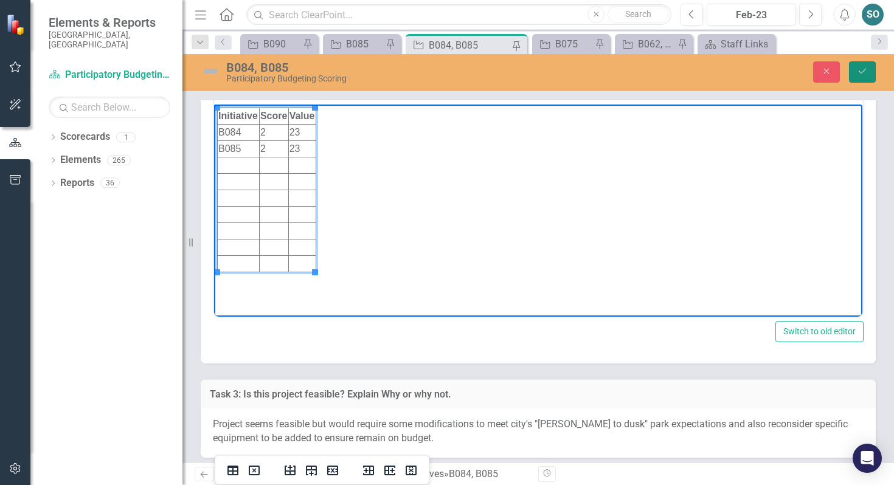
click at [861, 68] on icon "Save" at bounding box center [862, 71] width 11 height 9
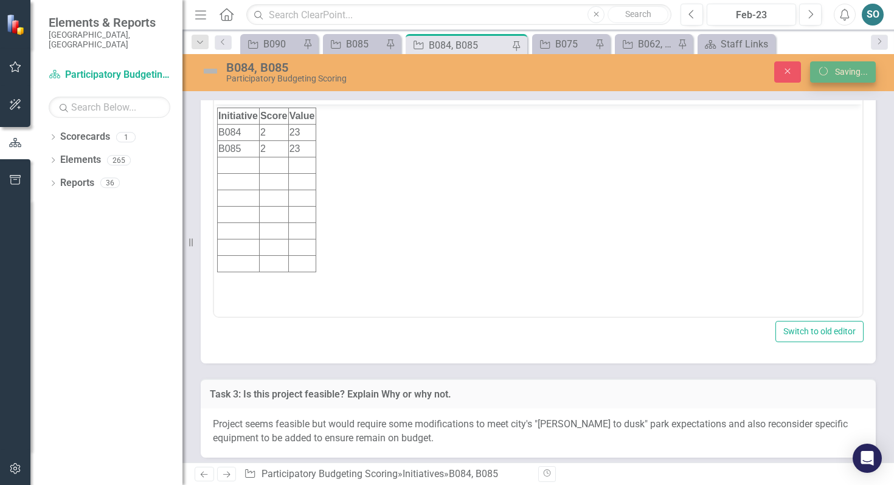
scroll to position [6788, 0]
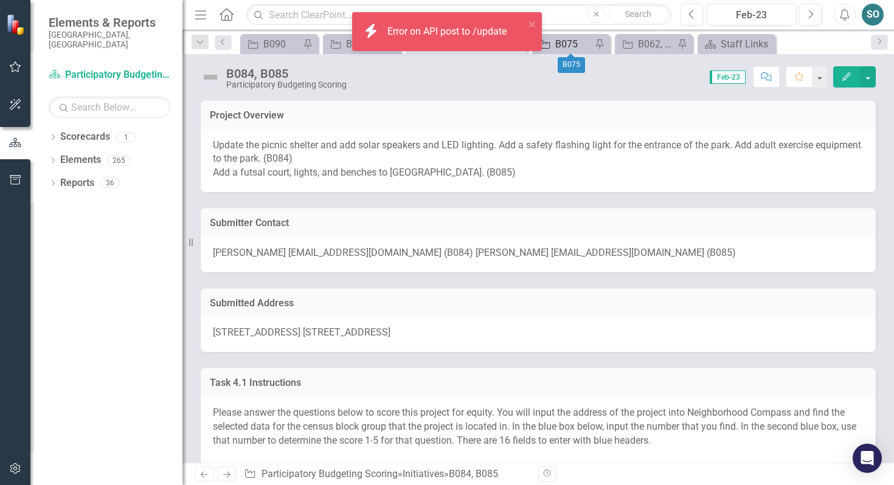
click at [560, 42] on div "B075" at bounding box center [573, 43] width 36 height 15
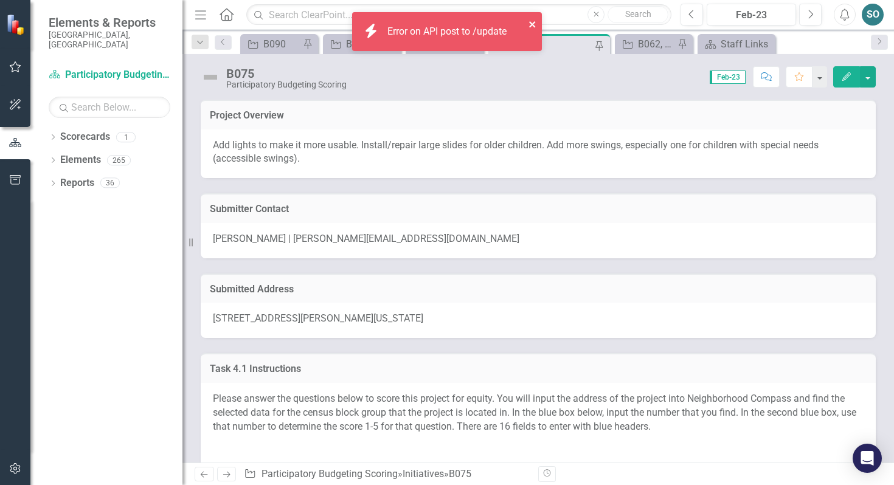
click at [532, 22] on icon "close" at bounding box center [532, 24] width 9 height 10
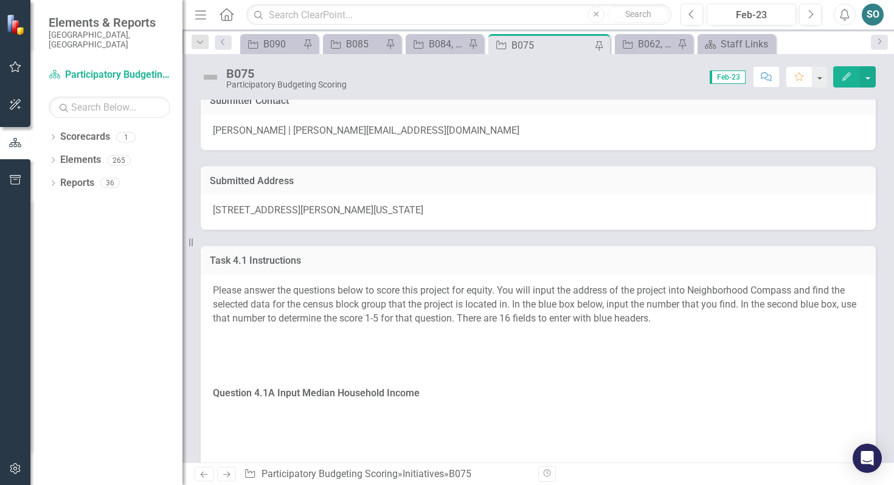
scroll to position [143, 0]
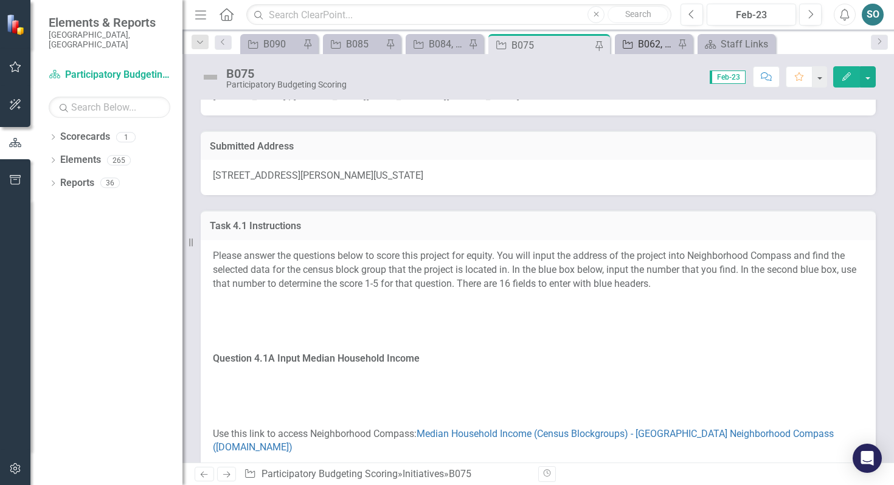
click at [639, 40] on div "B062, B063, B064, B065" at bounding box center [656, 43] width 36 height 15
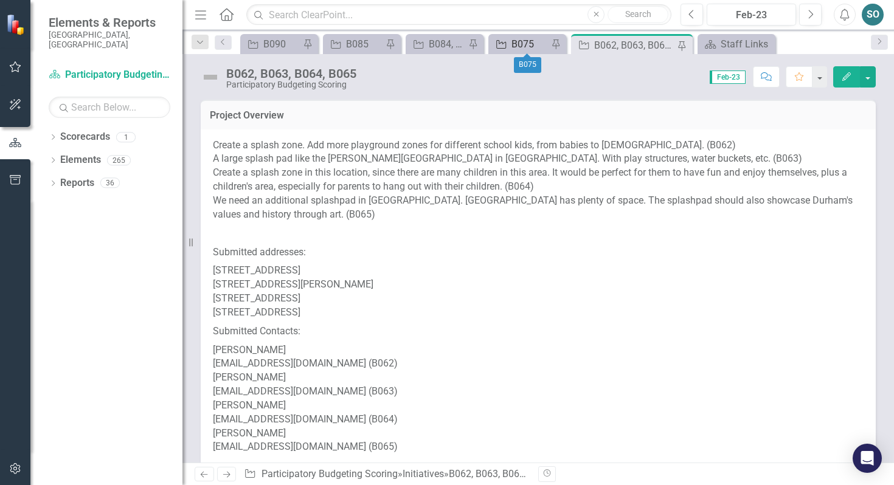
click at [522, 46] on div "B075" at bounding box center [529, 43] width 36 height 15
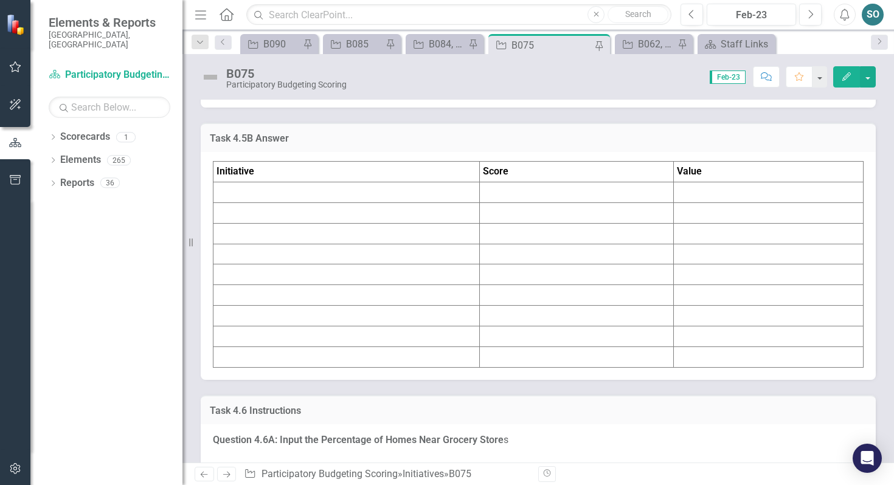
scroll to position [4551, 0]
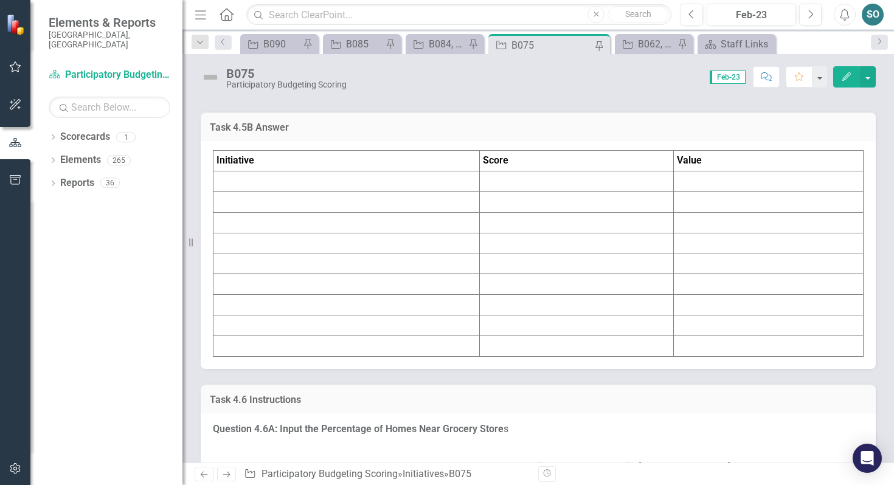
click at [281, 192] on td at bounding box center [346, 181] width 266 height 21
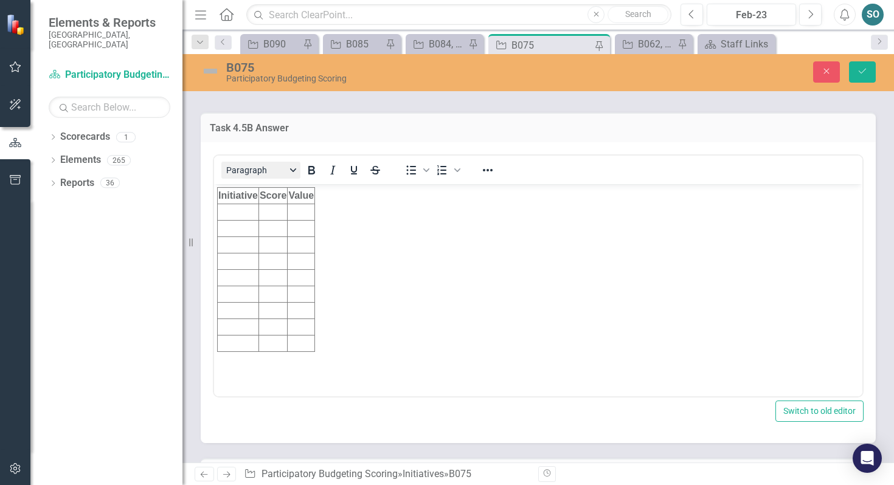
scroll to position [0, 0]
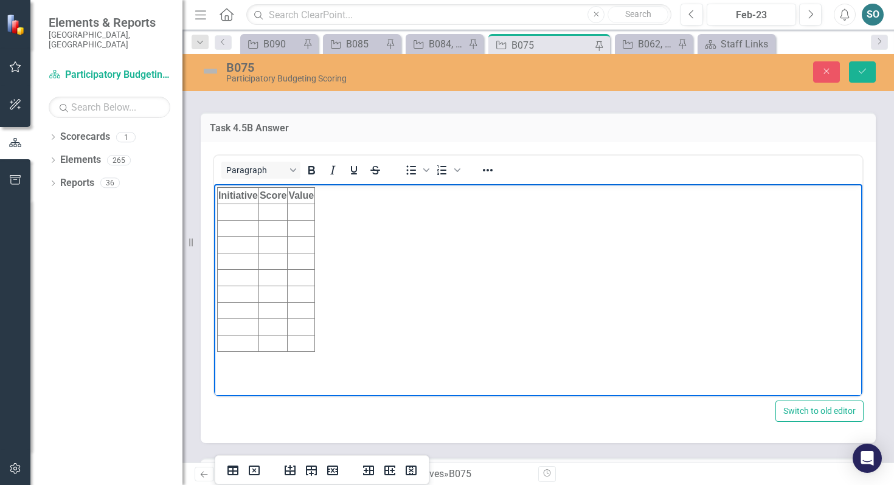
click at [239, 209] on td "Rich Text Area. Press ALT-0 for help." at bounding box center [238, 212] width 41 height 16
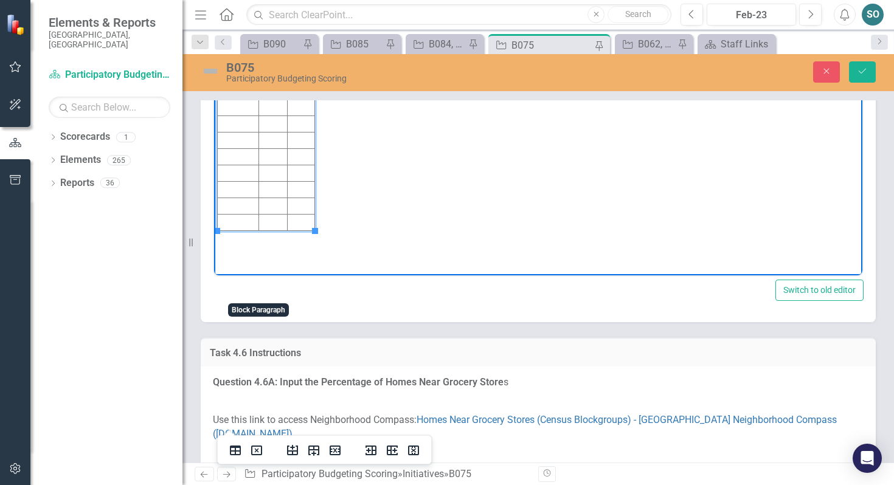
scroll to position [4679, 0]
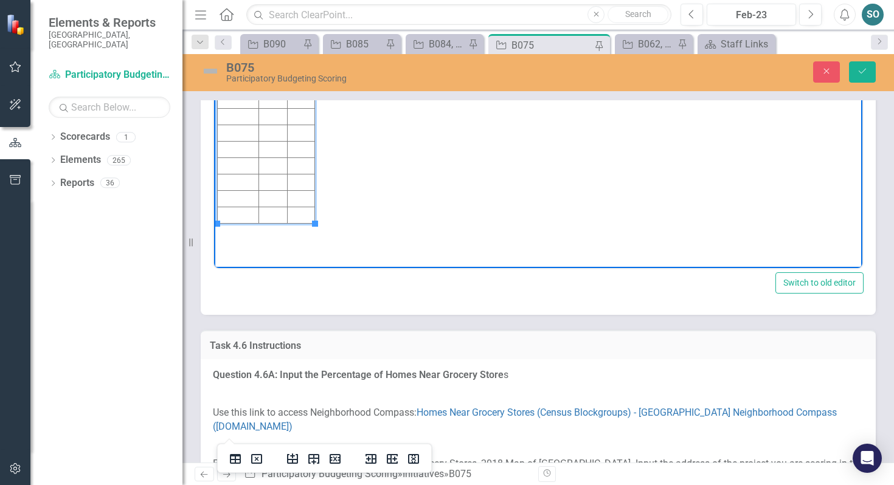
click at [275, 83] on td "Rich Text Area. Press ALT-0 for help." at bounding box center [272, 83] width 29 height 16
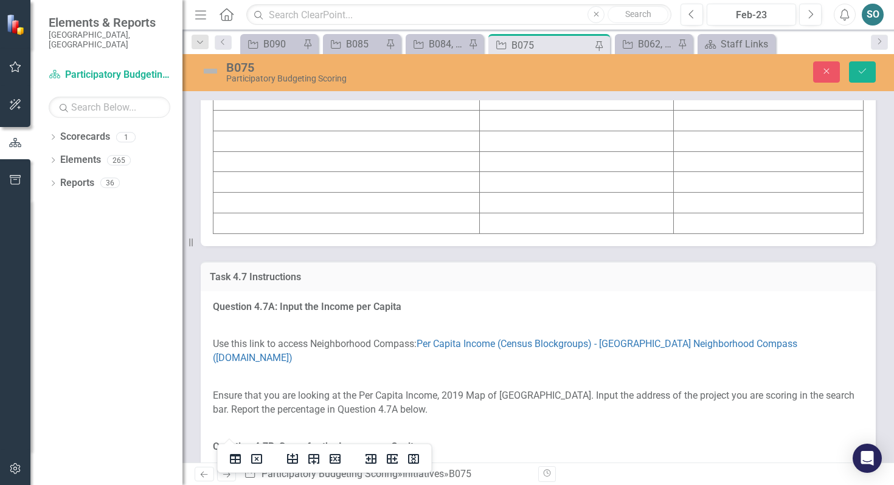
scroll to position [5484, 0]
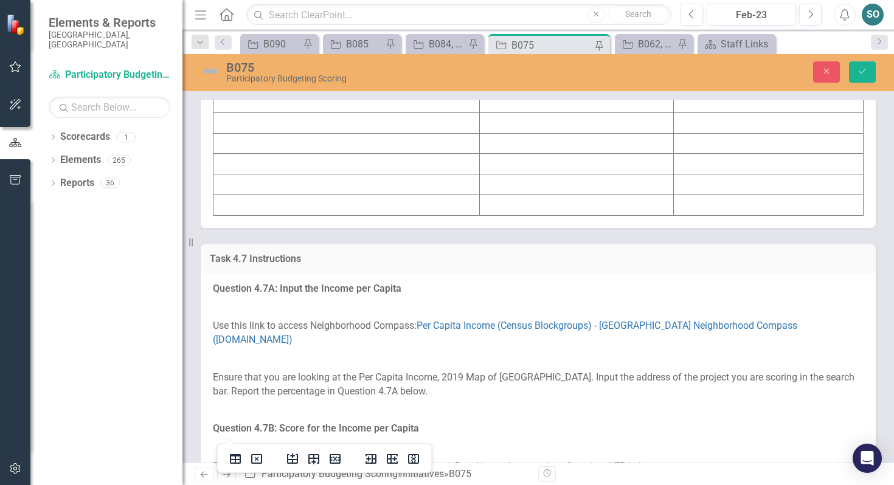
click at [332, 51] on td at bounding box center [346, 40] width 266 height 21
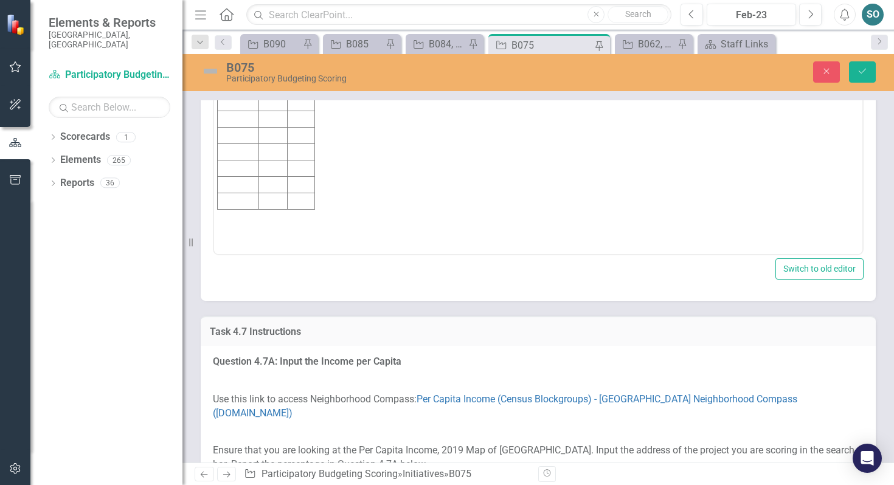
scroll to position [0, 0]
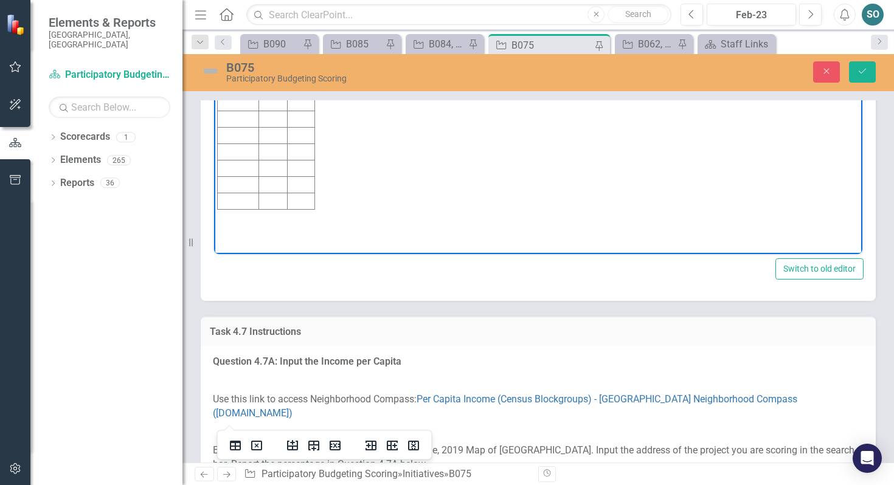
click at [241, 71] on td "Rich Text Area. Press ALT-0 for help." at bounding box center [238, 70] width 41 height 16
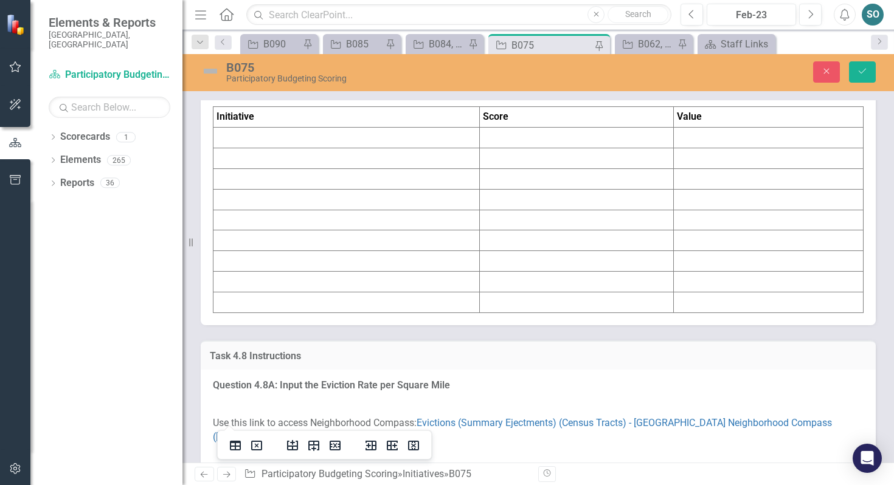
scroll to position [6188, 0]
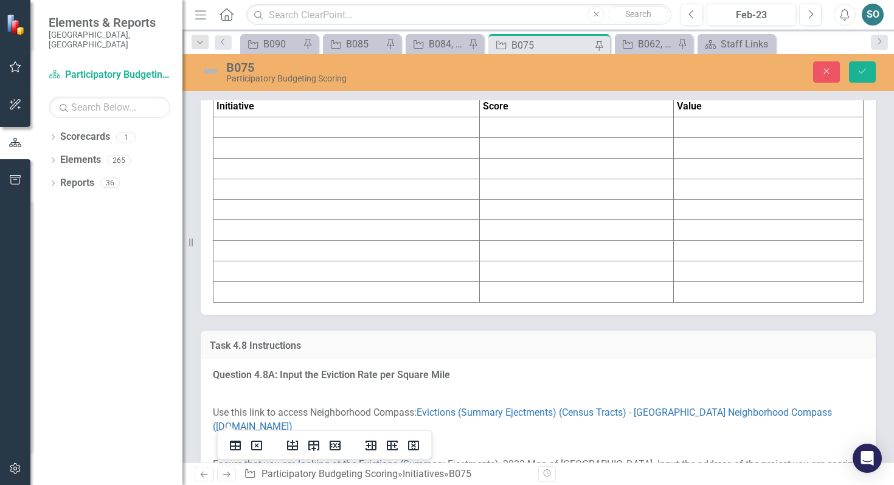
click at [312, 138] on td at bounding box center [346, 127] width 266 height 21
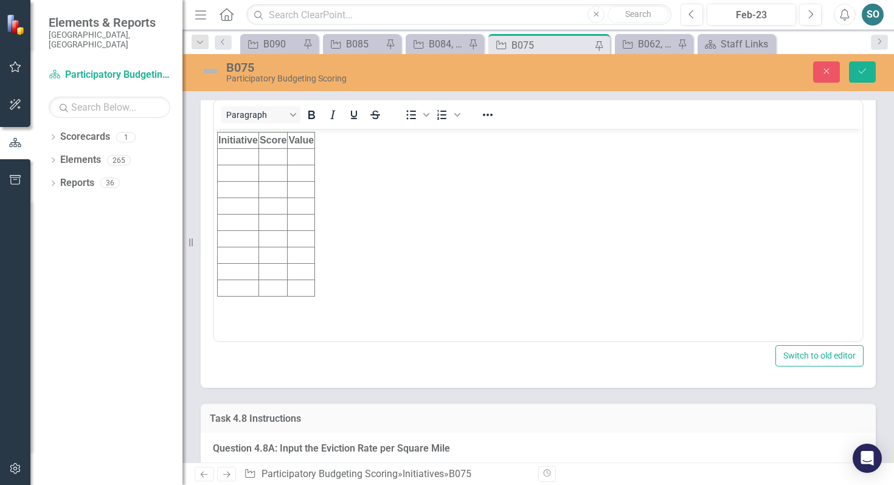
scroll to position [0, 0]
click at [250, 155] on td "Rich Text Area. Press ALT-0 for help." at bounding box center [238, 157] width 41 height 16
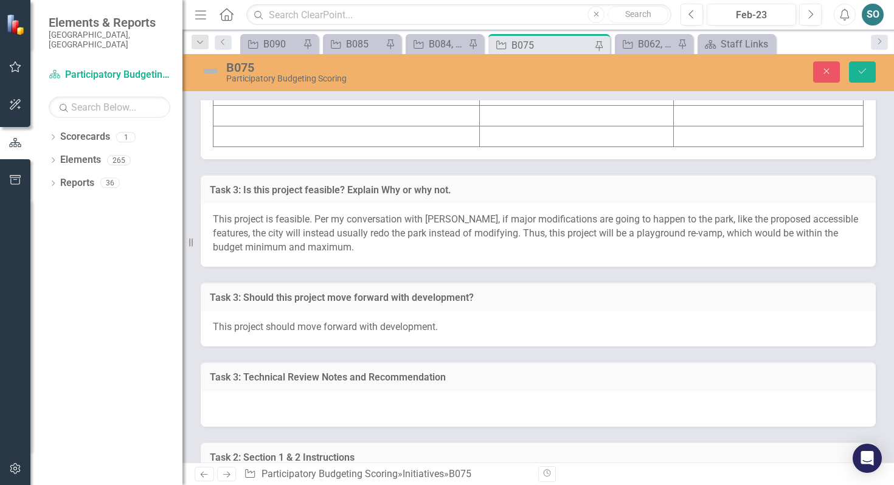
scroll to position [7137, 0]
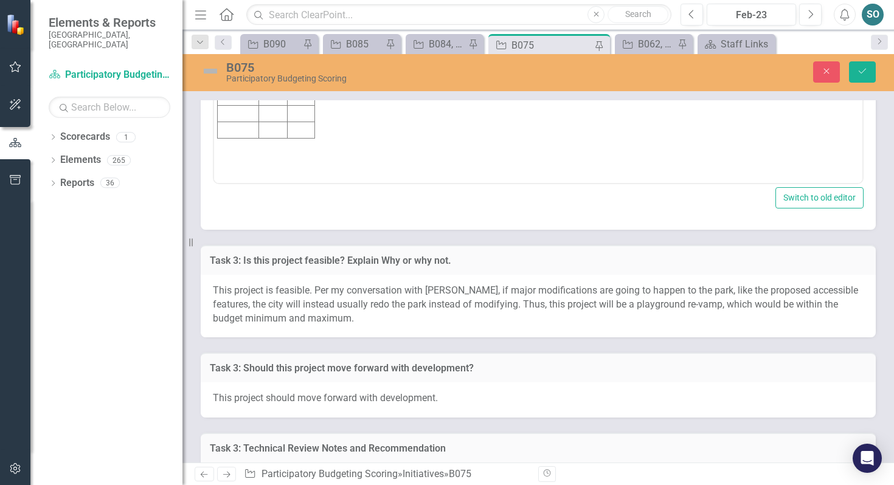
scroll to position [0, 0]
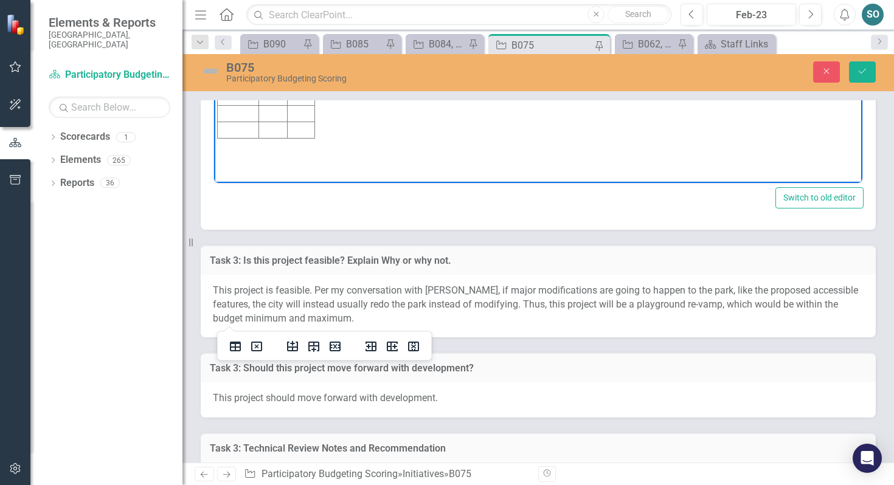
click at [253, 0] on td "Rich Text Area. Press ALT-0 for help." at bounding box center [238, -1] width 41 height 16
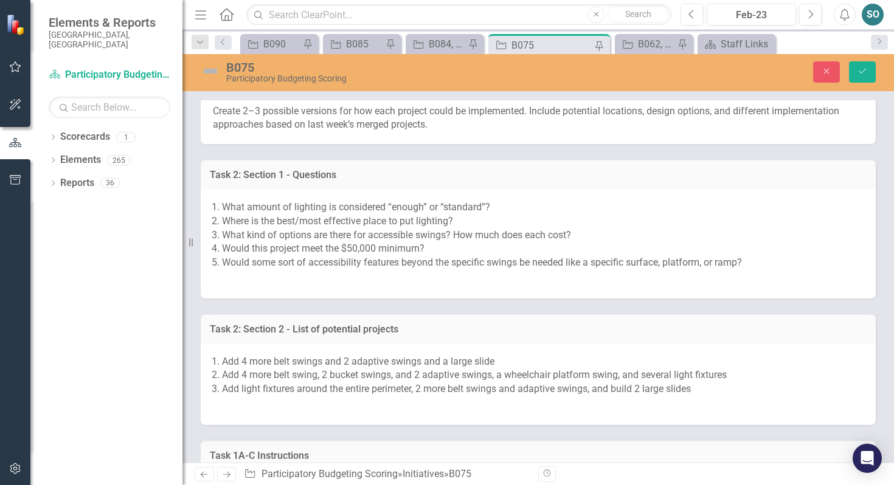
scroll to position [7829, 0]
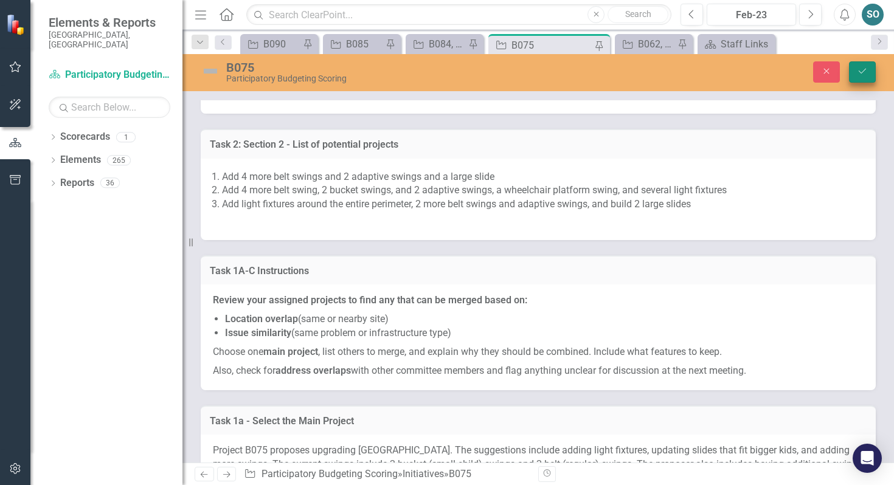
click at [857, 69] on icon "Save" at bounding box center [862, 71] width 11 height 9
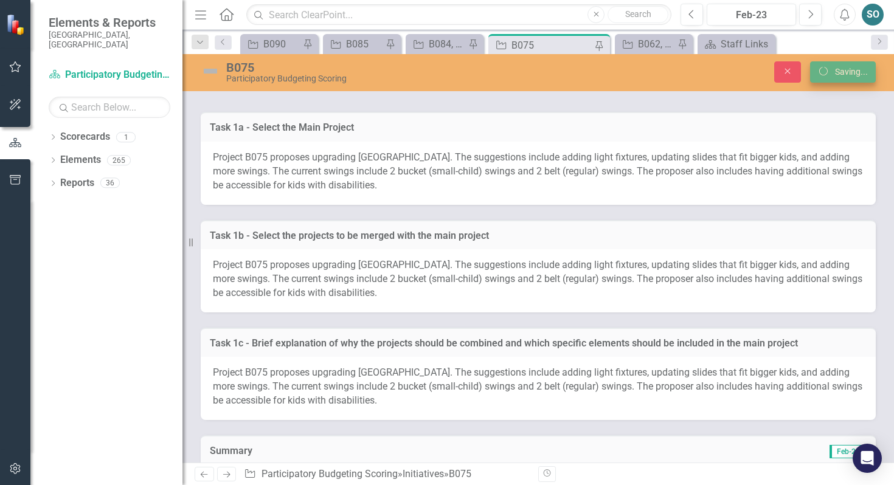
scroll to position [7536, 0]
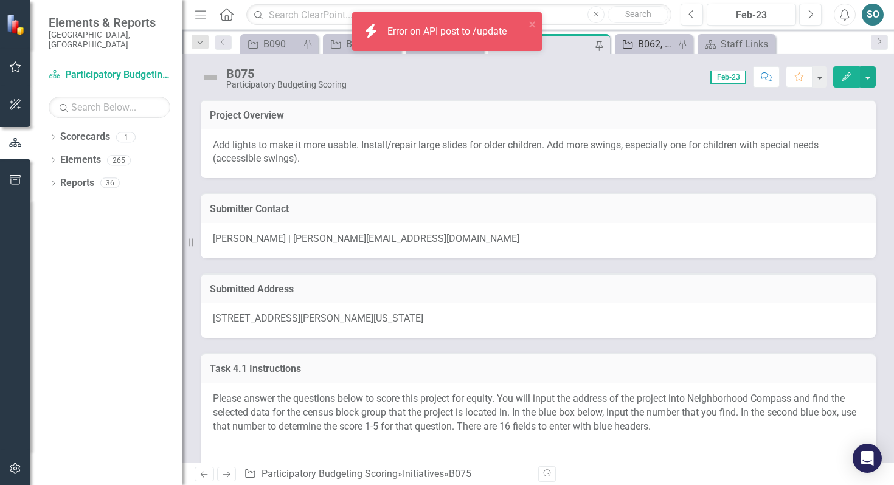
click at [660, 45] on div "B062, B063, B064, B065" at bounding box center [656, 43] width 36 height 15
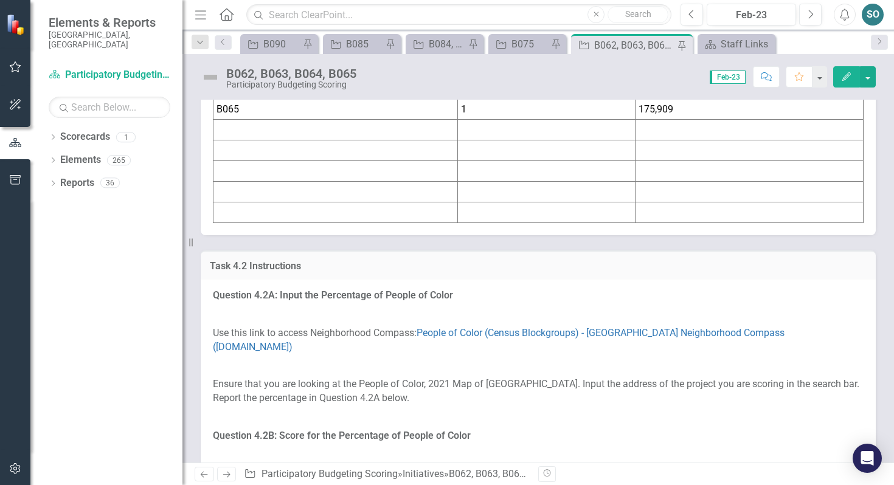
scroll to position [2064, 0]
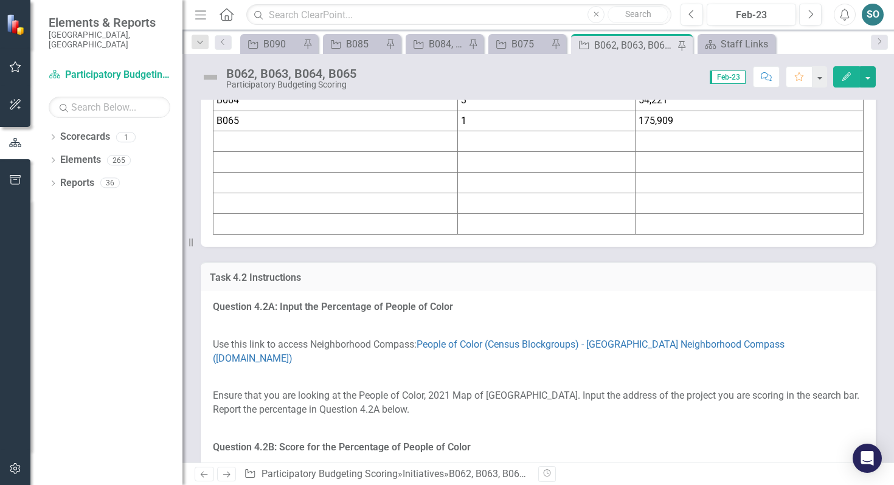
click at [359, 90] on td "B063" at bounding box center [335, 79] width 244 height 21
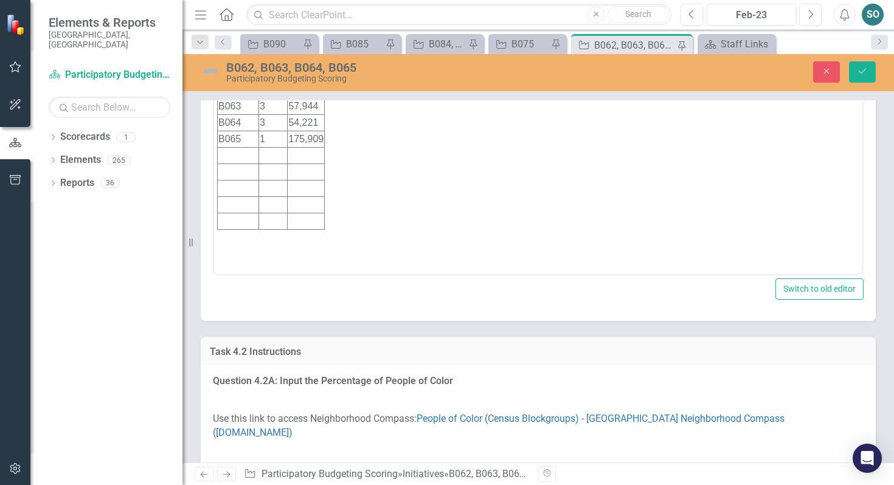
scroll to position [0, 0]
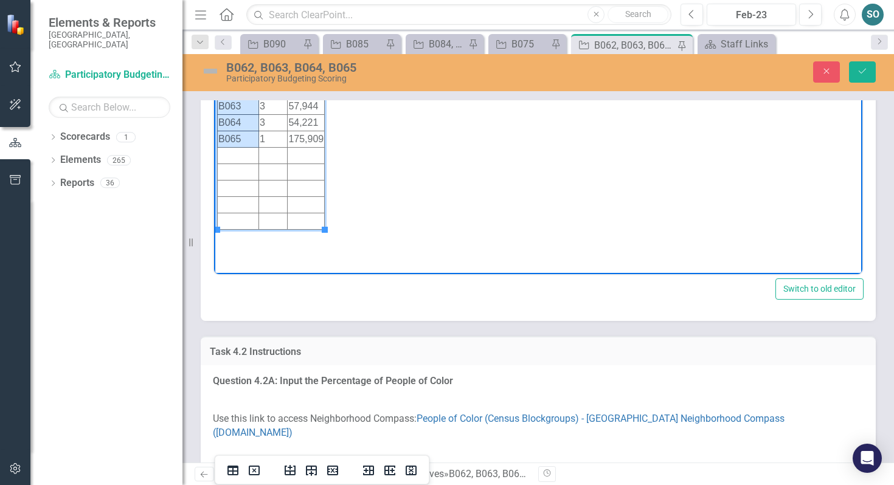
drag, startPoint x: 241, startPoint y: 88, endPoint x: 243, endPoint y: 133, distance: 44.4
click at [243, 133] on tbody "Initiative Score Value B062 3 54,221 B063 3 57,944 B064 3 54,221 B065 1 175,909" at bounding box center [271, 147] width 107 height 164
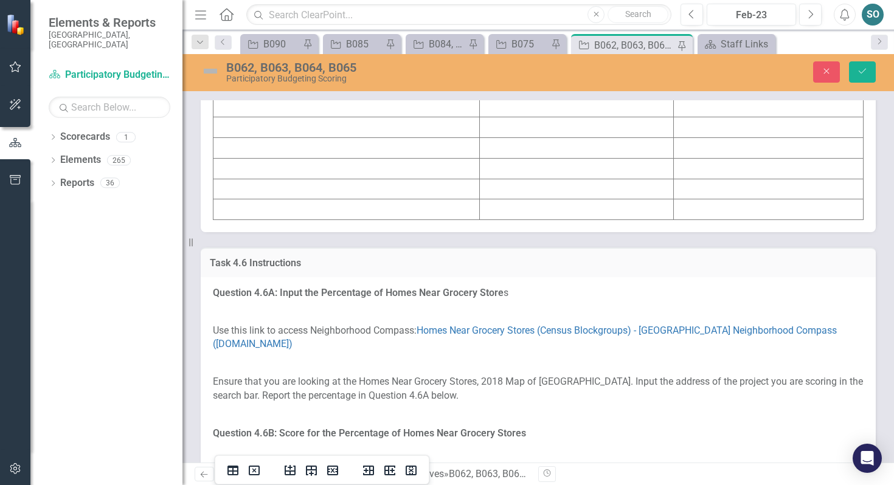
scroll to position [5079, 0]
click at [271, 53] on td at bounding box center [346, 43] width 266 height 21
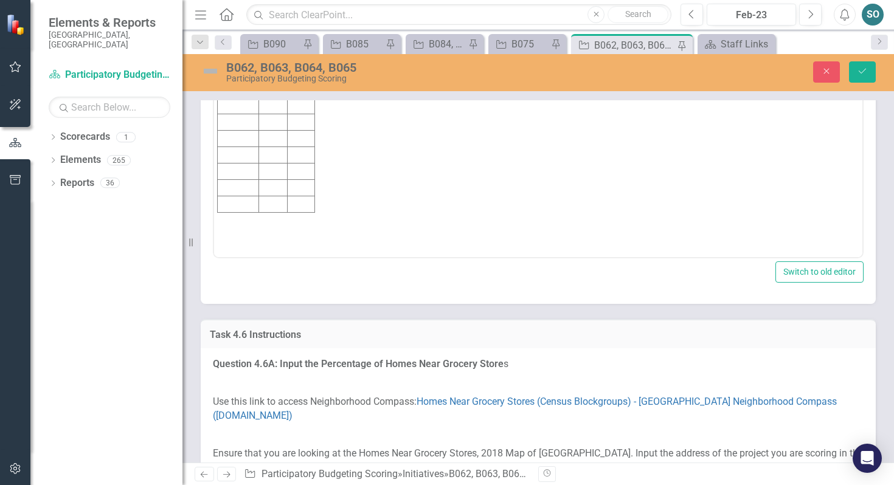
scroll to position [0, 0]
click at [233, 72] on td "Rich Text Area. Press ALT-0 for help." at bounding box center [238, 72] width 41 height 16
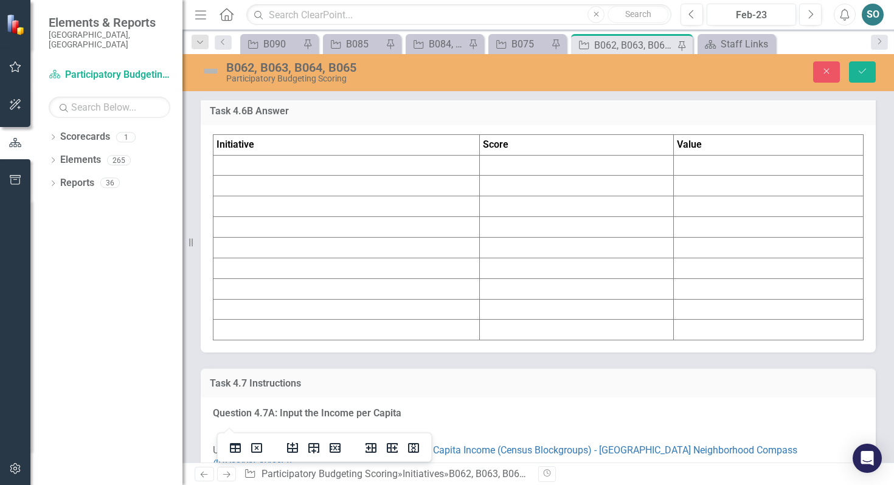
scroll to position [5901, 0]
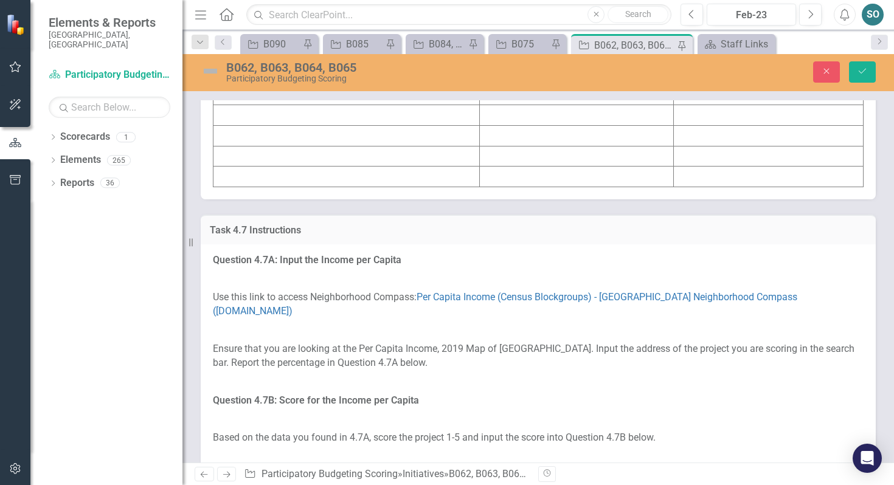
click at [255, 22] on td at bounding box center [346, 12] width 266 height 21
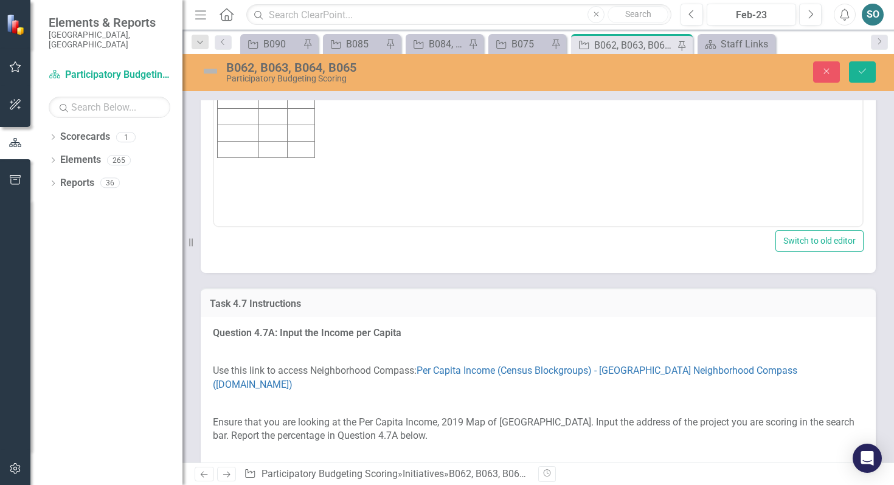
scroll to position [0, 0]
click at [234, 41] on td "Rich Text Area. Press ALT-0 for help." at bounding box center [238, 41] width 41 height 16
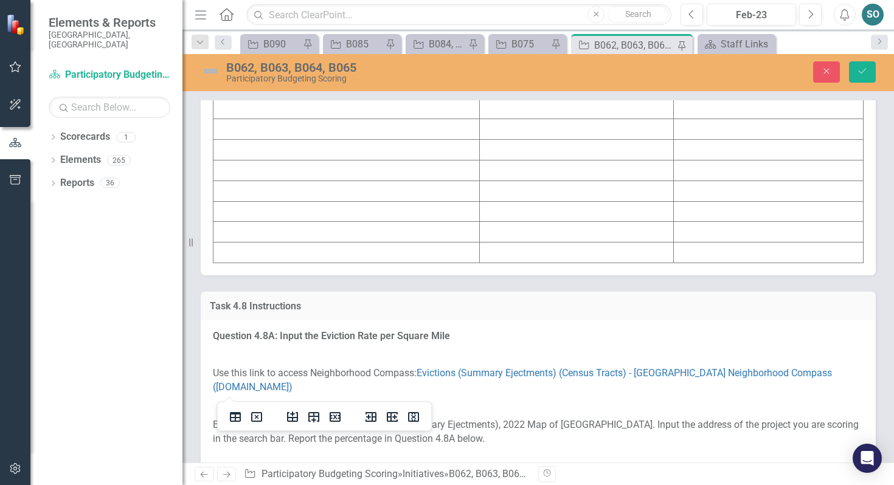
scroll to position [6623, 0]
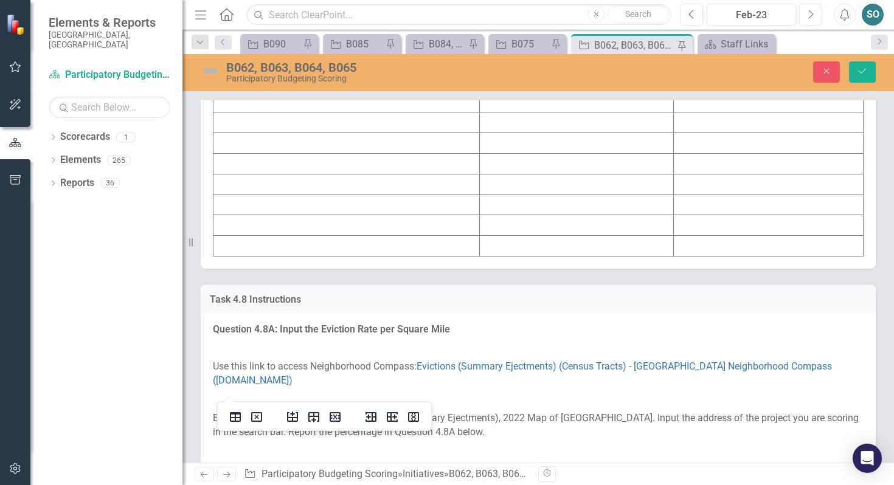
click at [243, 92] on td at bounding box center [346, 81] width 266 height 21
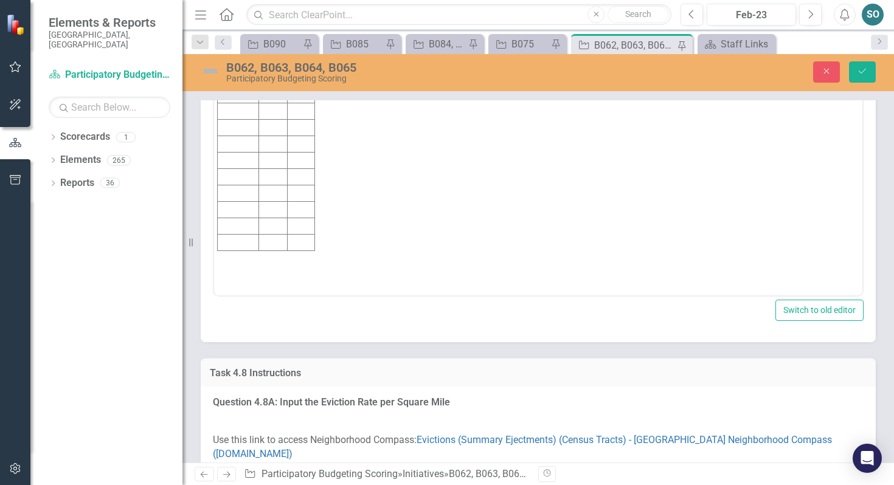
scroll to position [0, 0]
click at [230, 107] on td "Rich Text Area. Press ALT-0 for help." at bounding box center [238, 111] width 41 height 16
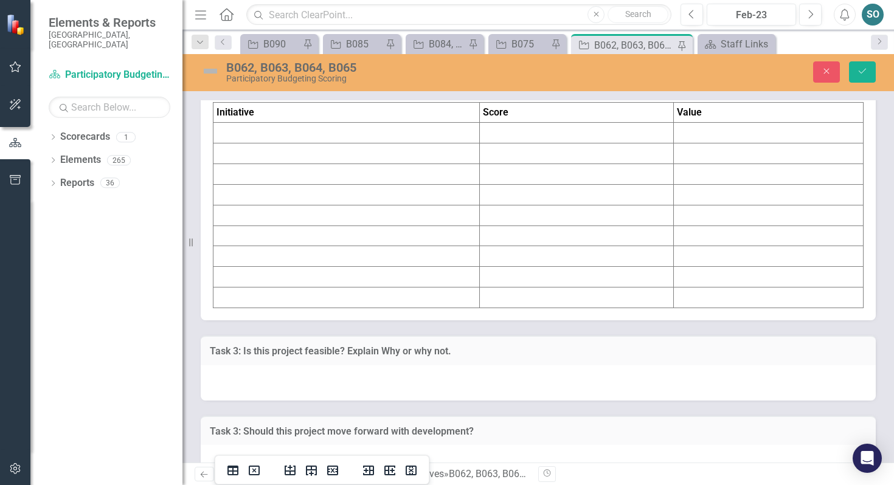
scroll to position [7385, 0]
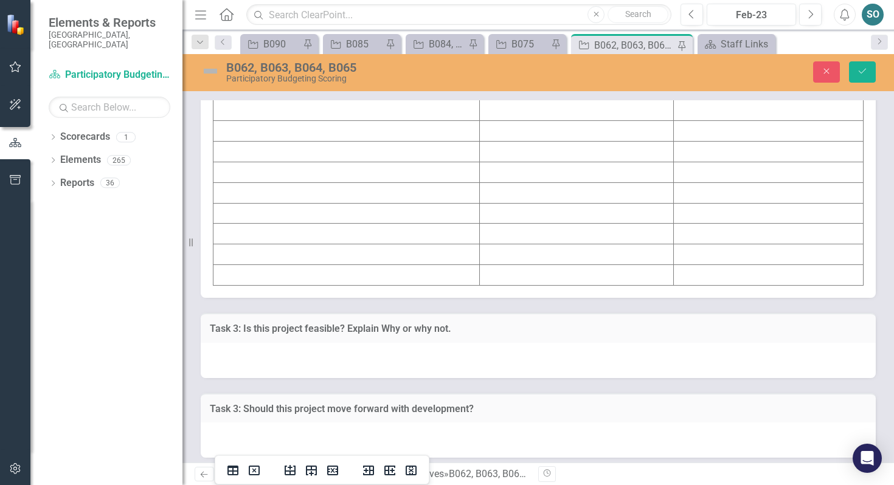
click at [255, 121] on td at bounding box center [346, 110] width 266 height 21
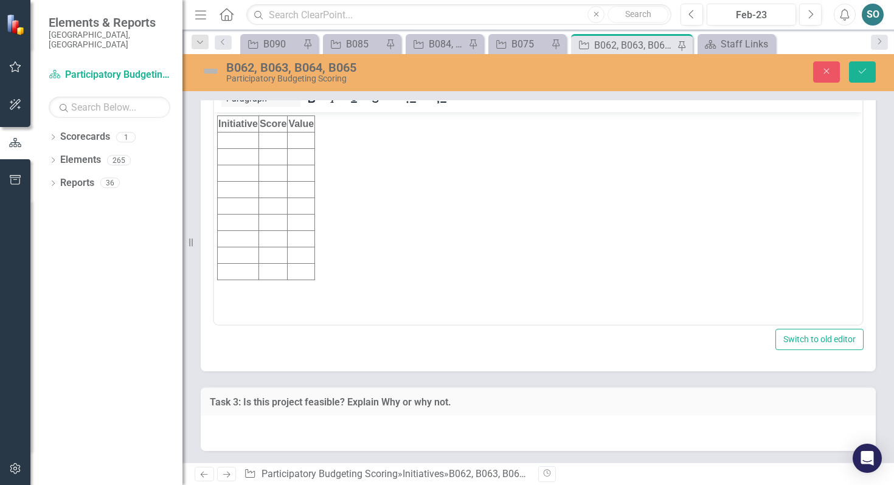
scroll to position [0, 0]
click at [232, 143] on td "Rich Text Area. Press ALT-0 for help." at bounding box center [238, 140] width 41 height 16
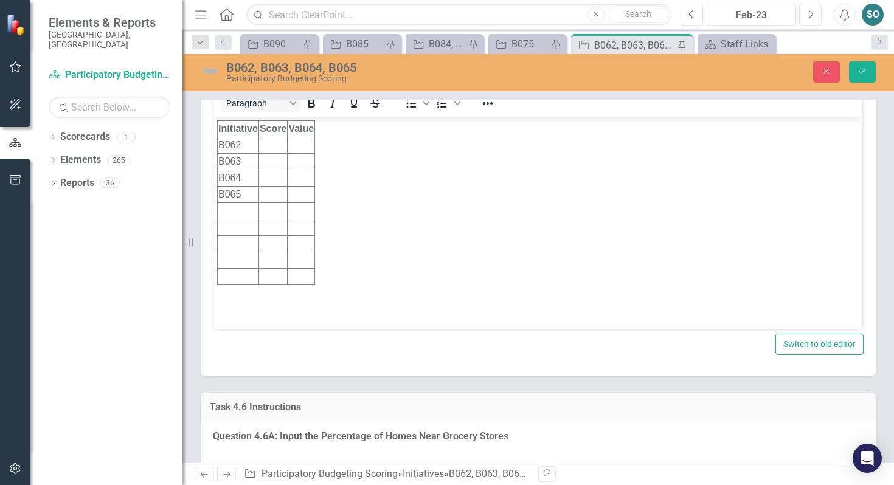
scroll to position [5015, 0]
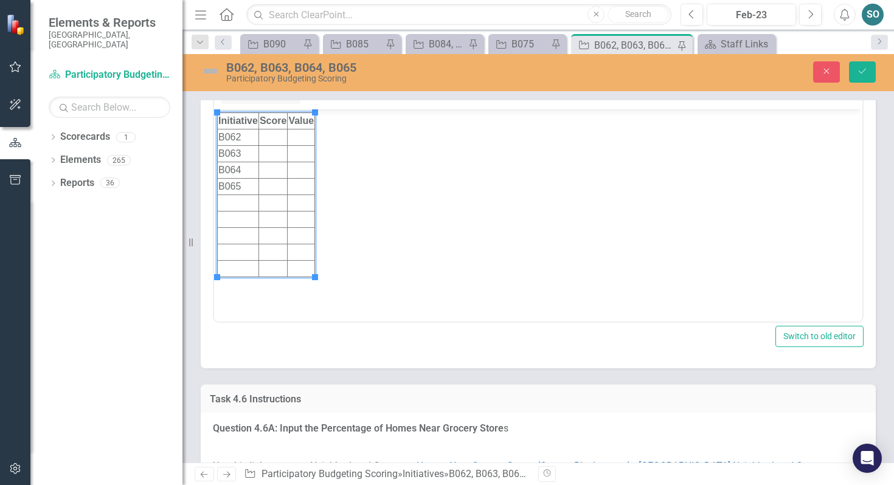
click at [269, 137] on td "Rich Text Area. Press ALT-0 for help." at bounding box center [272, 137] width 29 height 16
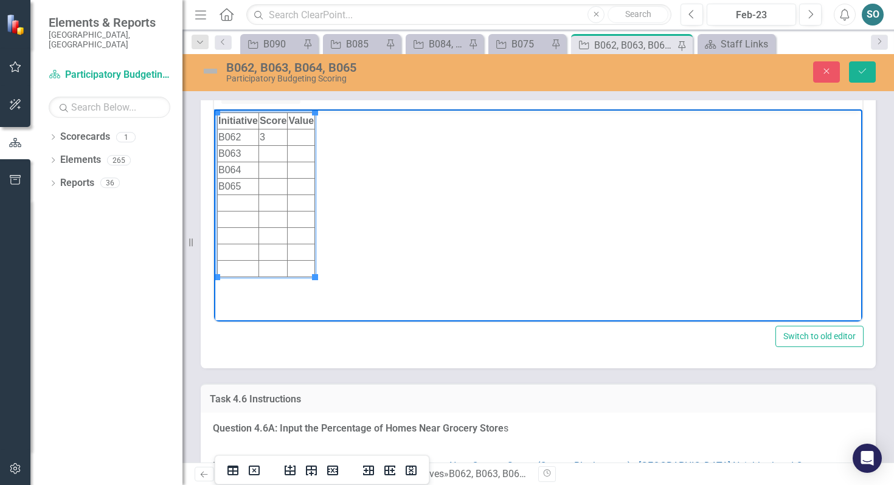
click at [274, 168] on td "Rich Text Area. Press ALT-0 for help." at bounding box center [272, 170] width 29 height 16
click at [303, 135] on td "Rich Text Area. Press ALT-0 for help." at bounding box center [301, 137] width 27 height 16
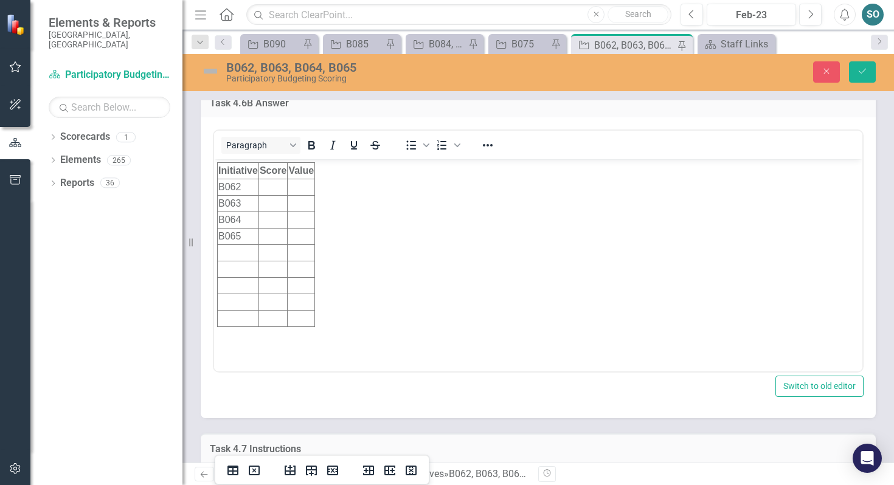
scroll to position [5870, 0]
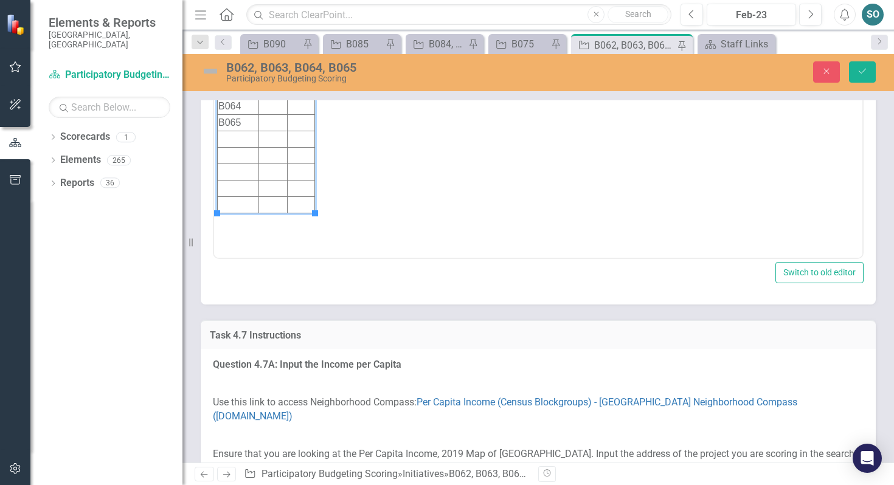
click at [280, 74] on td "Rich Text Area. Press ALT-0 for help." at bounding box center [272, 73] width 29 height 16
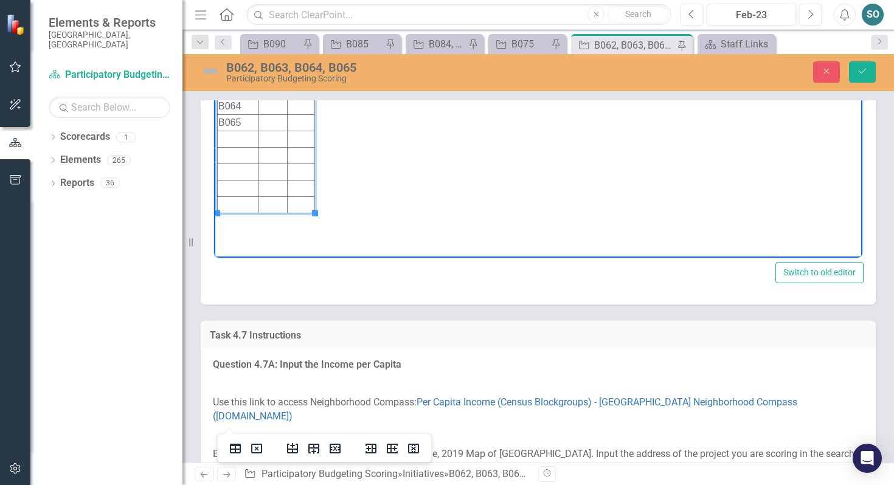
click at [303, 72] on td "Rich Text Area. Press ALT-0 for help." at bounding box center [301, 73] width 27 height 16
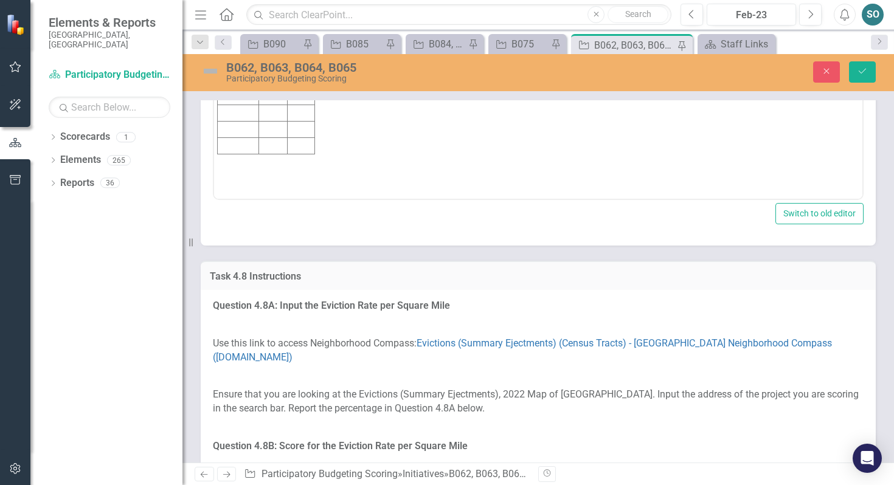
scroll to position [6738, 0]
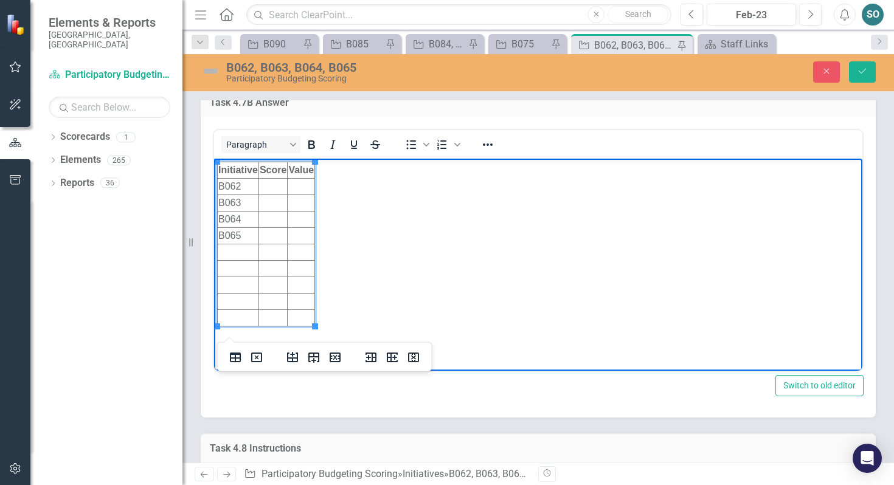
scroll to position [6544, 0]
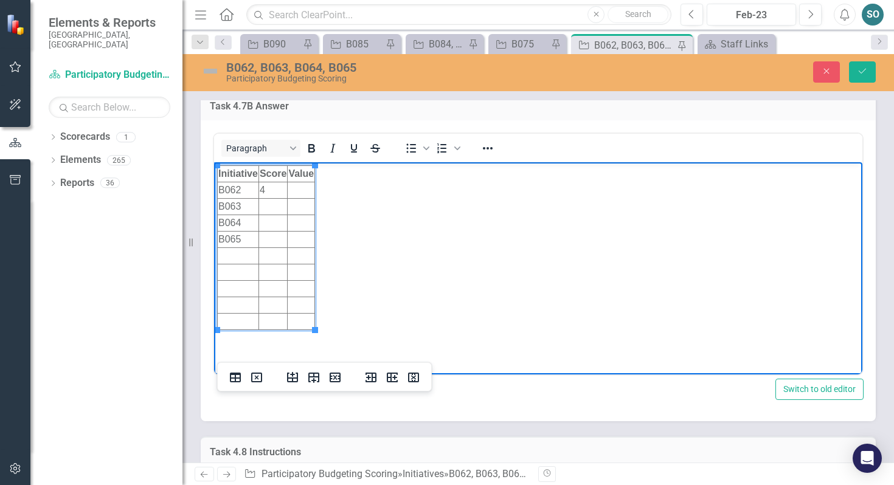
click at [270, 224] on td "Rich Text Area. Press ALT-0 for help." at bounding box center [272, 223] width 29 height 16
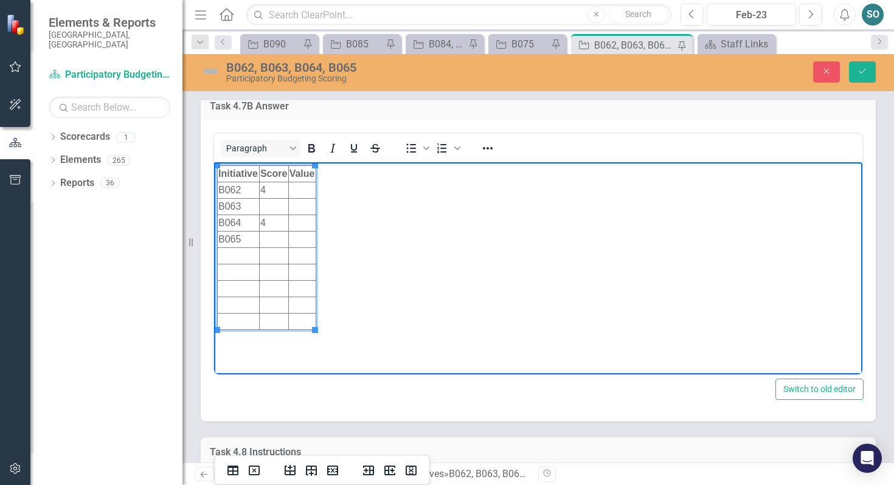
click at [305, 209] on td "Rich Text Area. Press ALT-0 for help." at bounding box center [302, 206] width 28 height 16
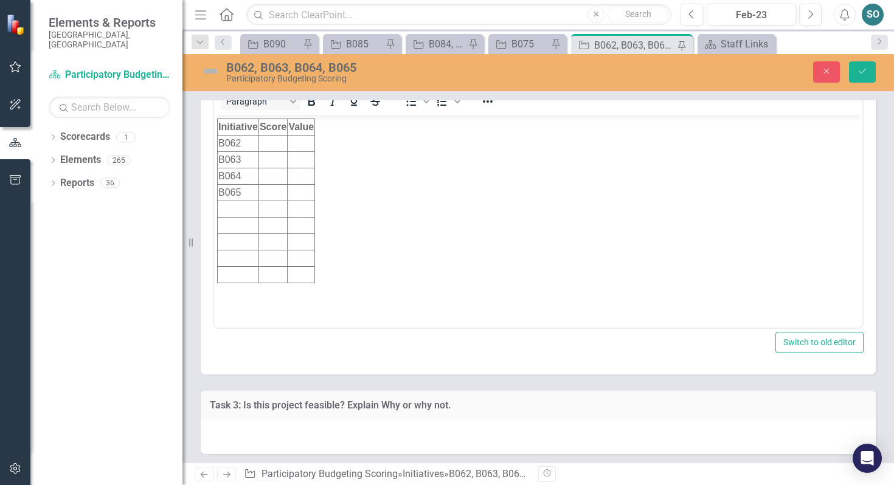
scroll to position [7412, 0]
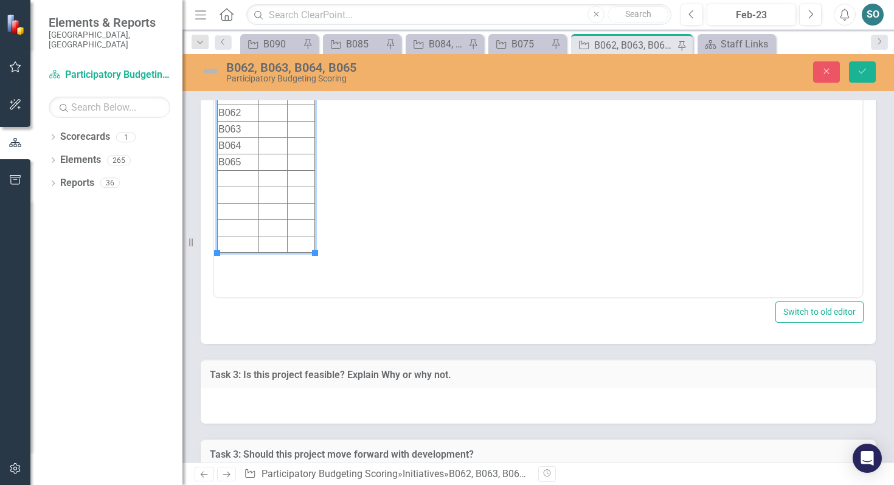
click at [277, 113] on td "Rich Text Area. Press ALT-0 for help." at bounding box center [272, 113] width 29 height 16
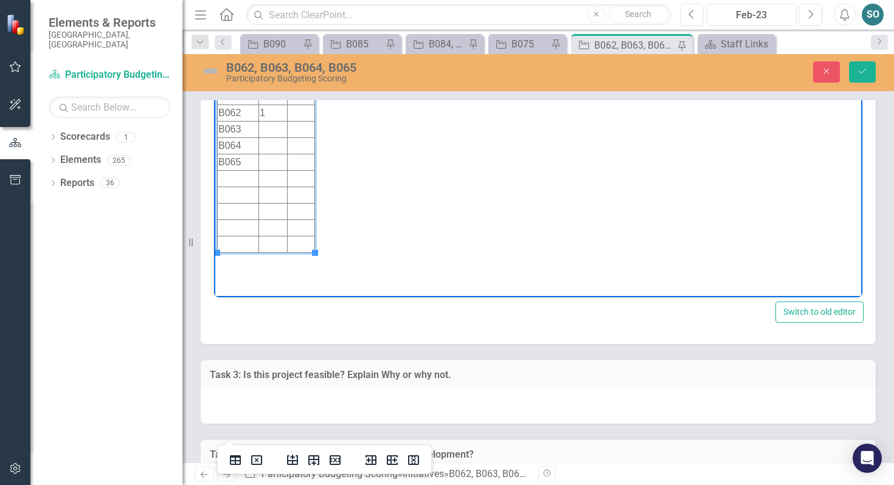
click at [277, 140] on td "Rich Text Area. Press ALT-0 for help." at bounding box center [272, 145] width 29 height 16
click at [302, 108] on td "Rich Text Area. Press ALT-0 for help." at bounding box center [301, 113] width 27 height 16
click at [309, 143] on td "Rich Text Area. Press ALT-0 for help." at bounding box center [301, 145] width 27 height 16
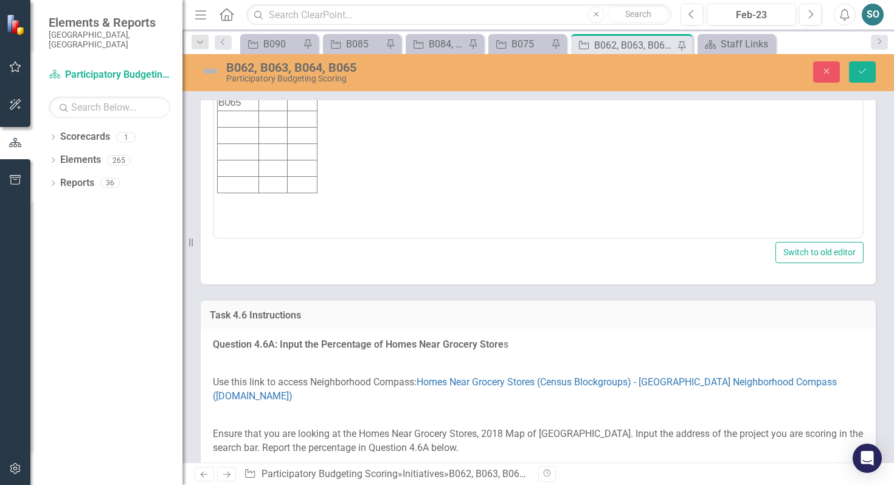
scroll to position [5104, 0]
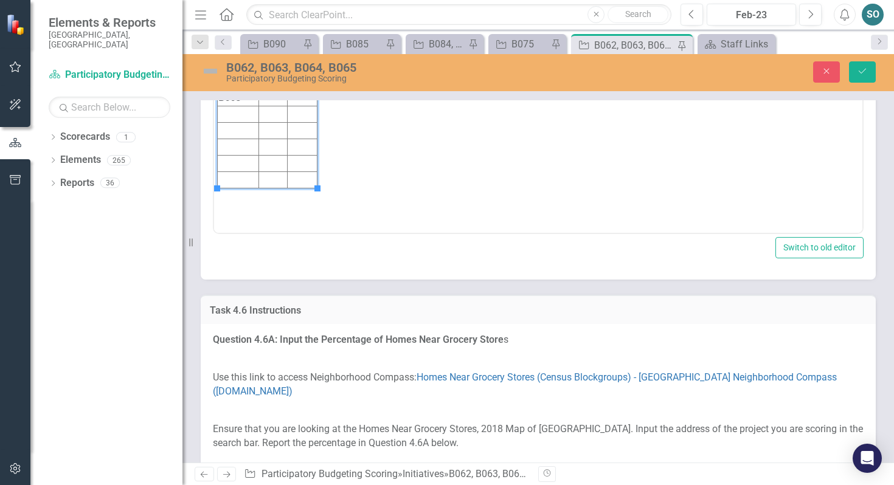
click at [302, 61] on td "Rich Text Area. Press ALT-0 for help." at bounding box center [302, 65] width 29 height 16
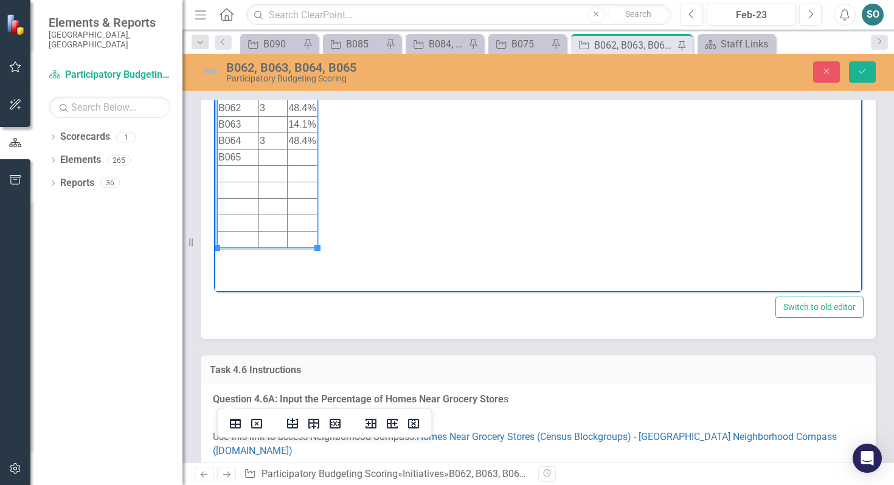
scroll to position [5058, 0]
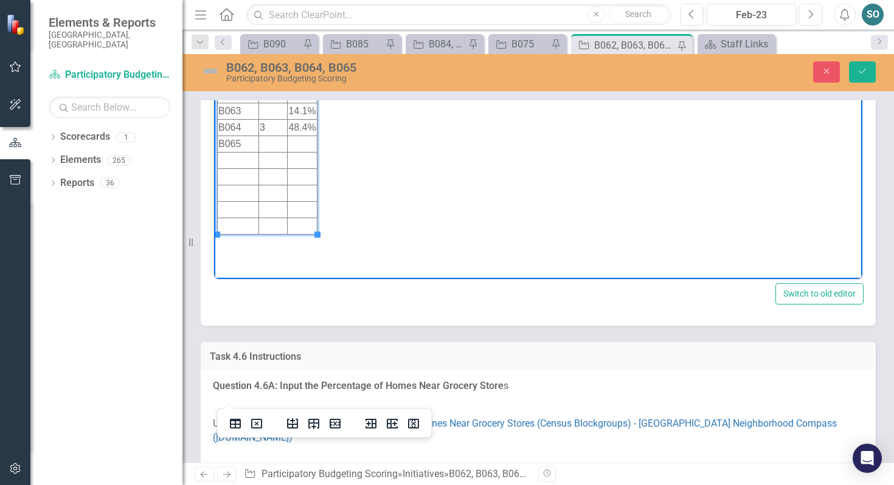
click at [266, 108] on td "Rich Text Area. Press ALT-0 for help." at bounding box center [272, 111] width 29 height 16
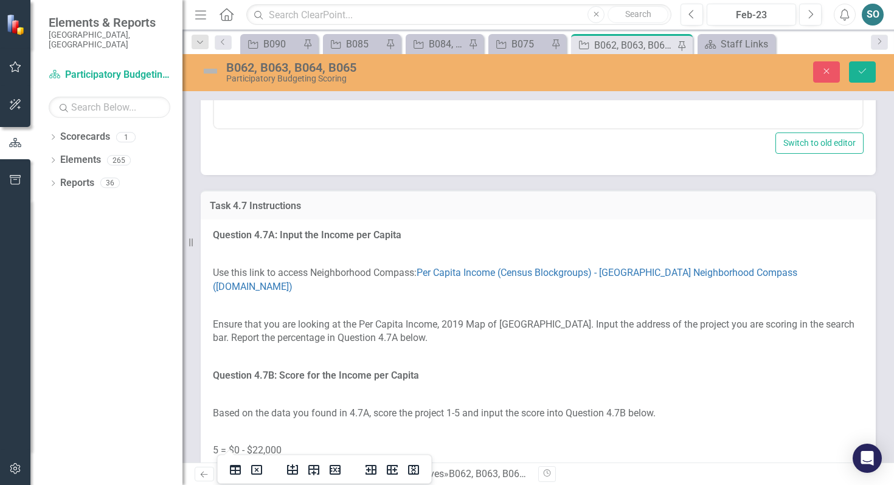
scroll to position [5949, 0]
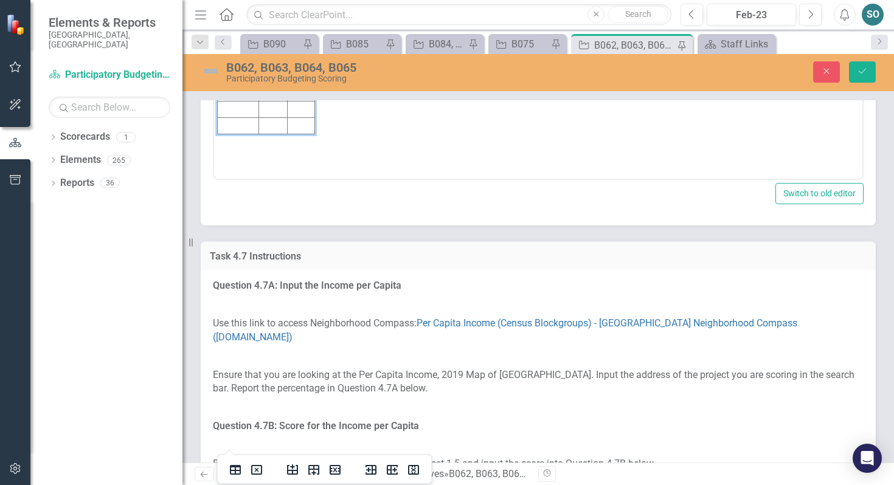
click at [300, 15] on td "Rich Text Area. Press ALT-0 for help." at bounding box center [301, 11] width 27 height 16
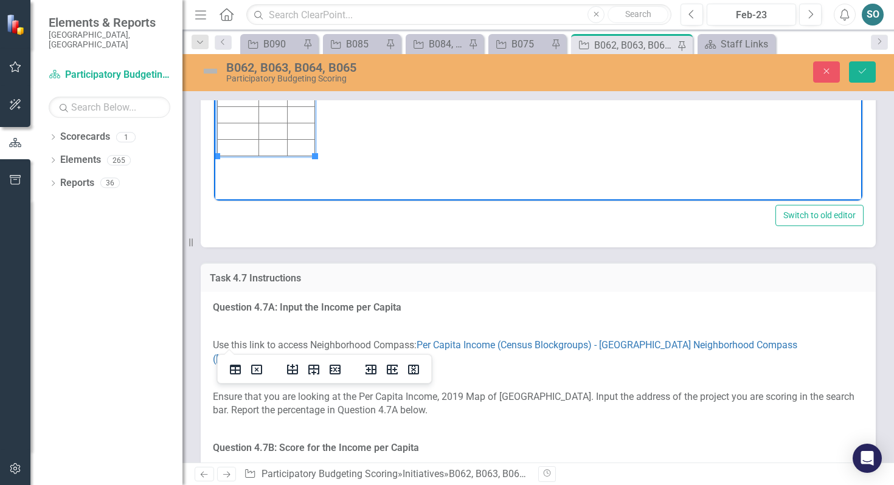
scroll to position [5955, 0]
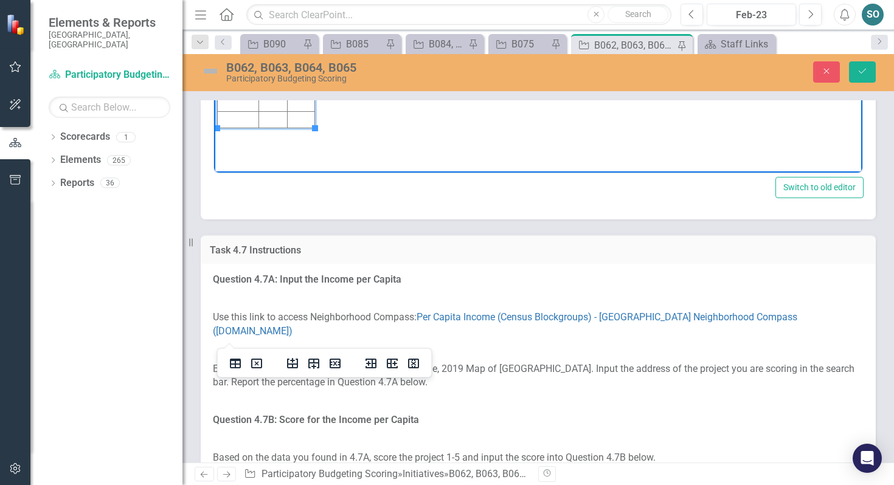
click at [281, 8] on td "Rich Text Area. Press ALT-0 for help." at bounding box center [272, 5] width 29 height 16
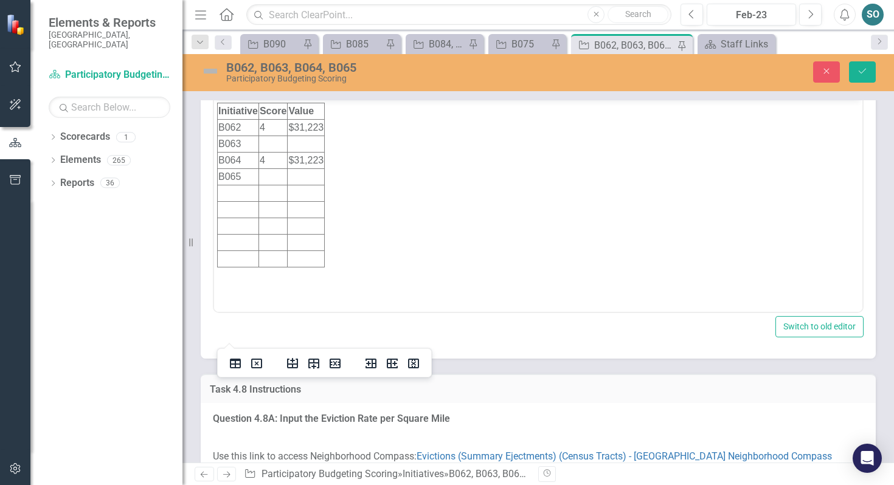
scroll to position [6623, 0]
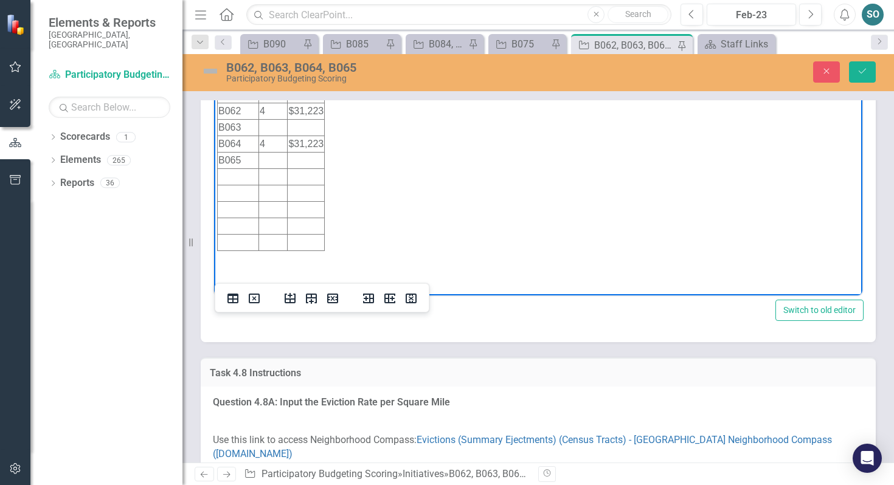
click at [303, 126] on td "Rich Text Area. Press ALT-0 for help." at bounding box center [306, 127] width 37 height 16
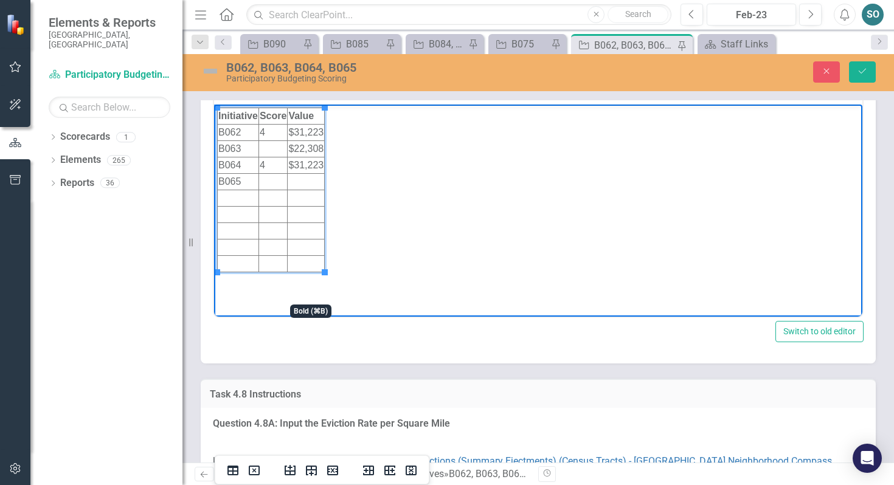
scroll to position [6610, 0]
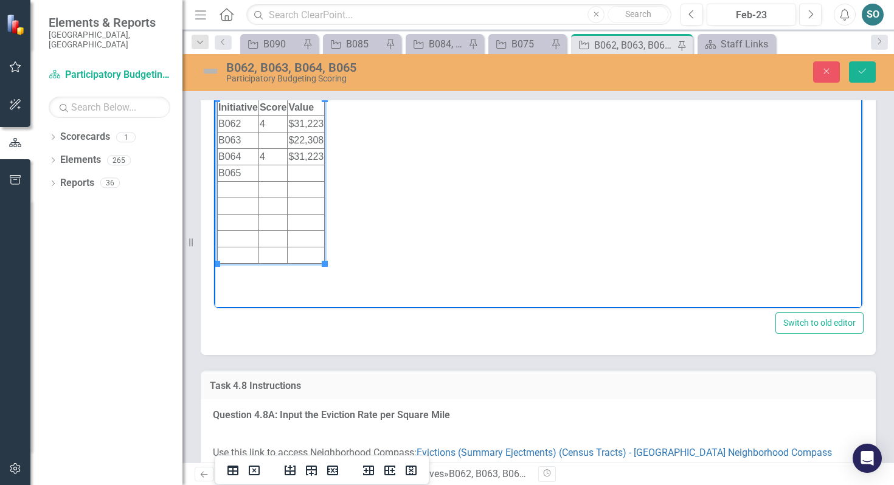
click at [278, 142] on td "Rich Text Area. Press ALT-0 for help." at bounding box center [272, 140] width 29 height 16
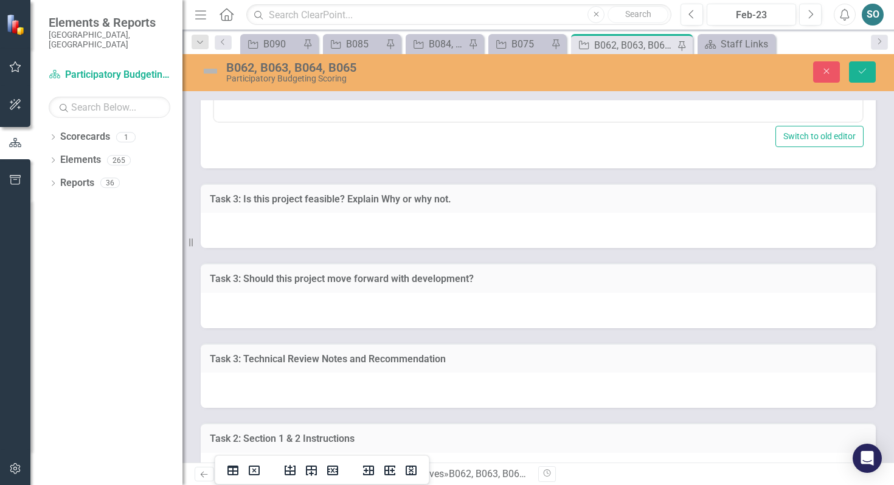
scroll to position [7593, 0]
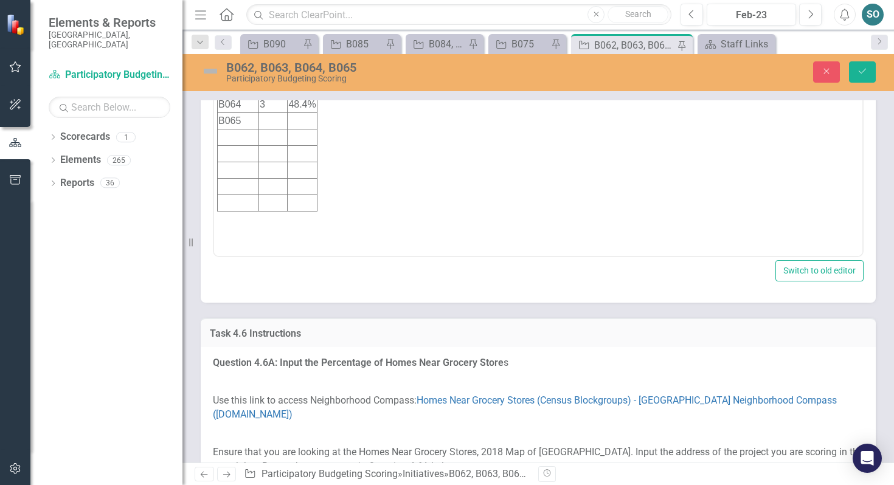
scroll to position [5080, 0]
click at [281, 125] on td "Rich Text Area. Press ALT-0 for help." at bounding box center [272, 121] width 29 height 16
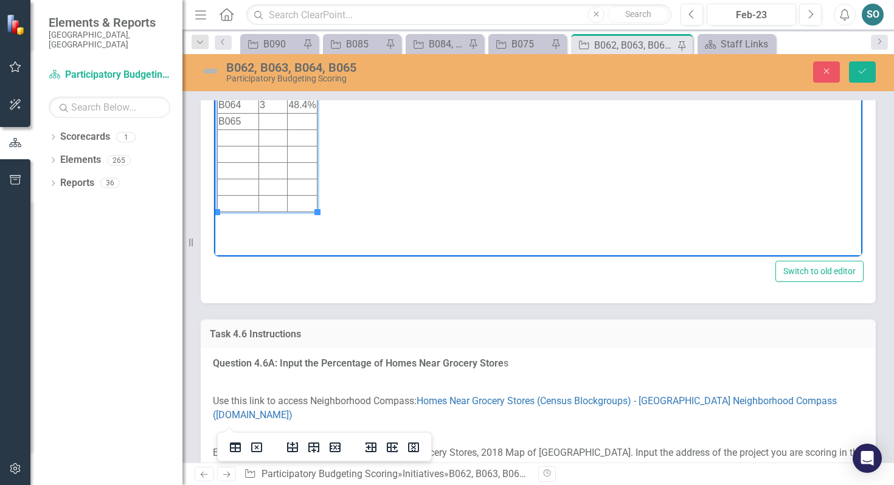
click at [302, 123] on td "Rich Text Area. Press ALT-0 for help." at bounding box center [302, 121] width 29 height 16
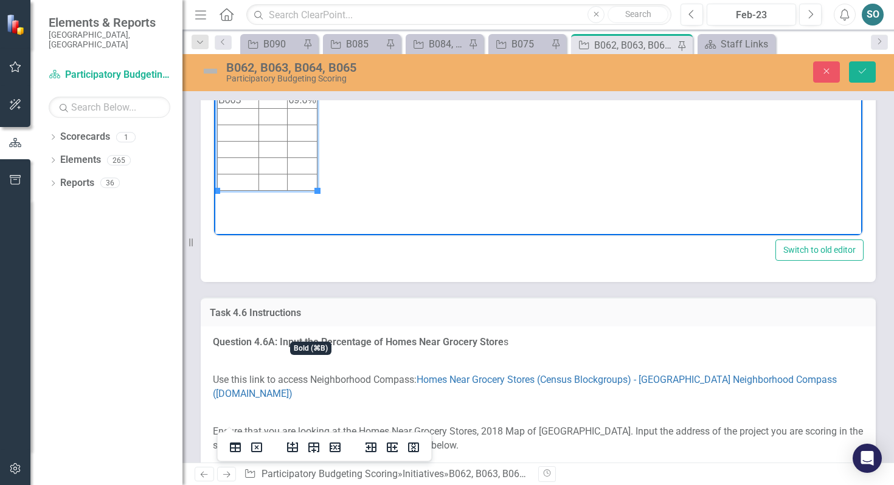
scroll to position [5111, 0]
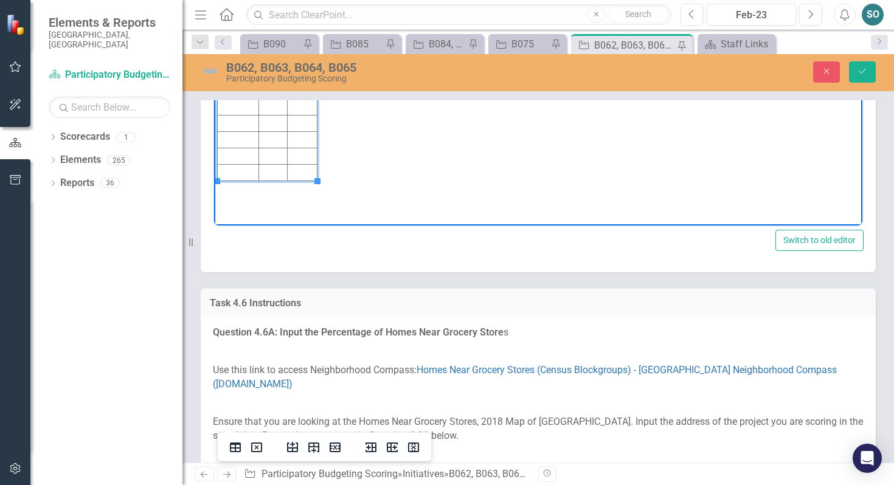
click at [271, 85] on td "Rich Text Area. Press ALT-0 for help." at bounding box center [272, 90] width 29 height 16
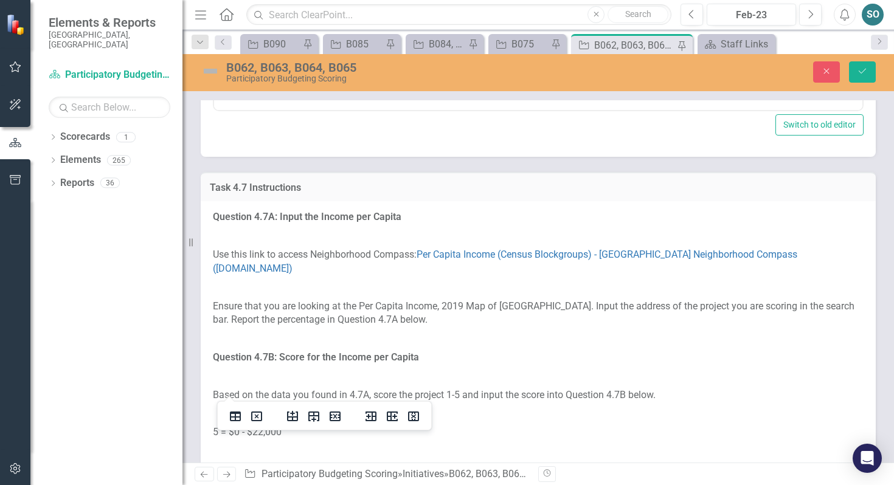
scroll to position [6077, 0]
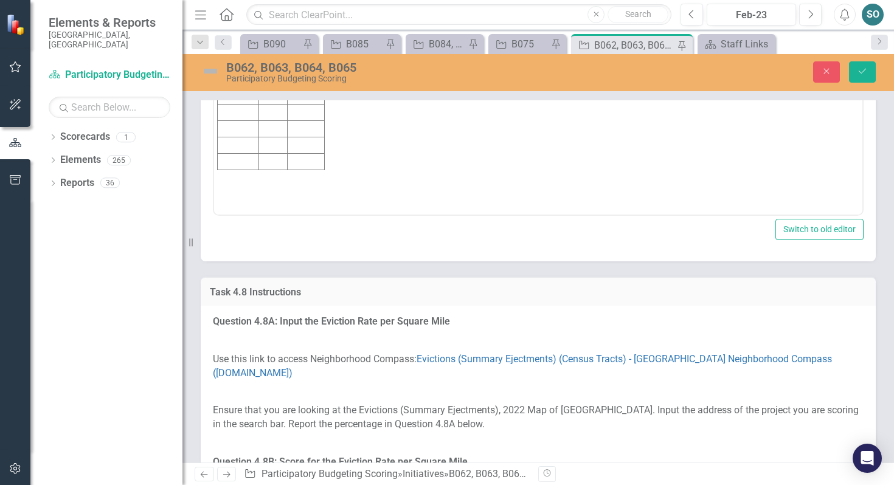
scroll to position [6706, 0]
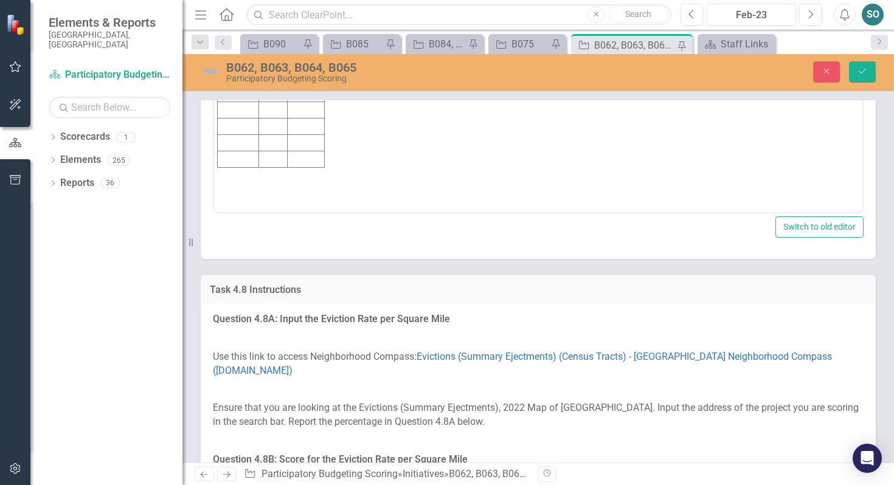
click at [312, 77] on td "Rich Text Area. Press ALT-0 for help." at bounding box center [306, 77] width 37 height 16
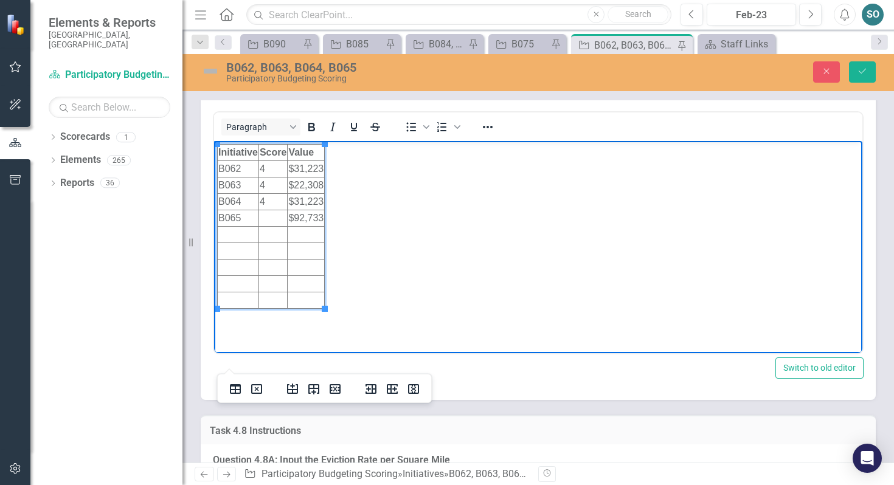
scroll to position [6572, 0]
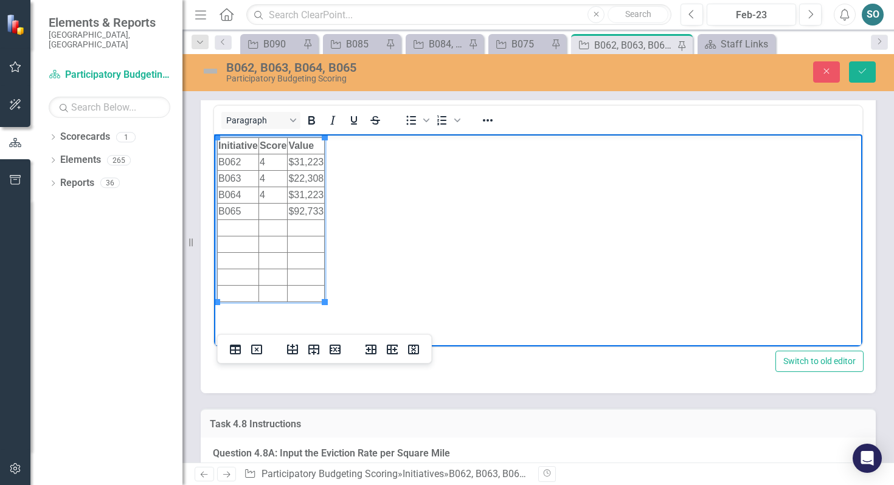
click at [278, 207] on td "Rich Text Area. Press ALT-0 for help." at bounding box center [272, 211] width 29 height 16
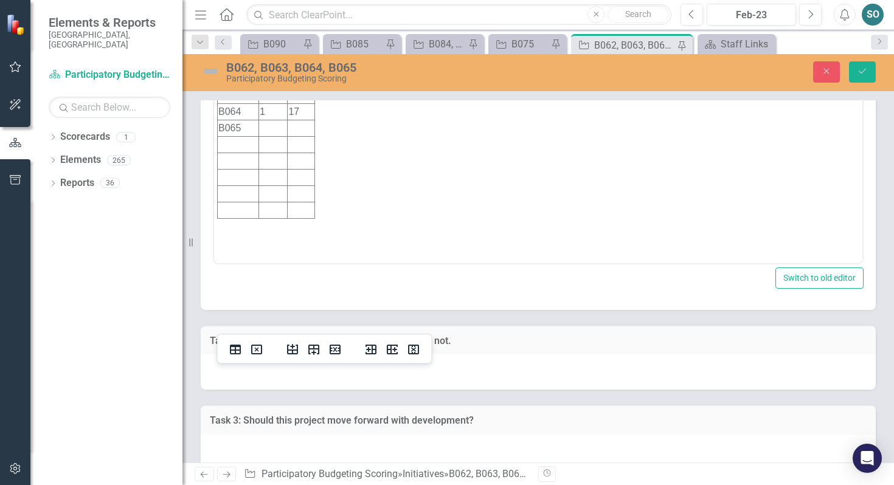
scroll to position [7447, 0]
click at [272, 128] on td "Rich Text Area. Press ALT-0 for help." at bounding box center [272, 127] width 29 height 16
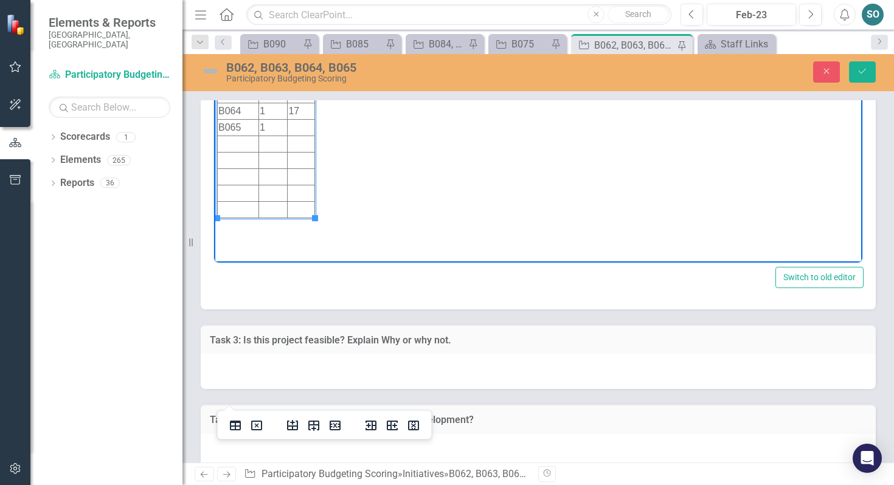
click at [297, 128] on td "Rich Text Area. Press ALT-0 for help." at bounding box center [301, 127] width 27 height 16
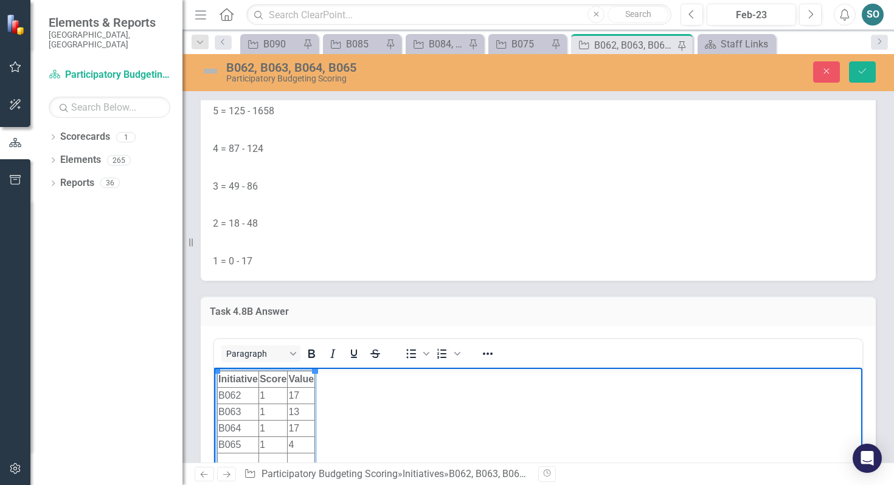
scroll to position [7202, 0]
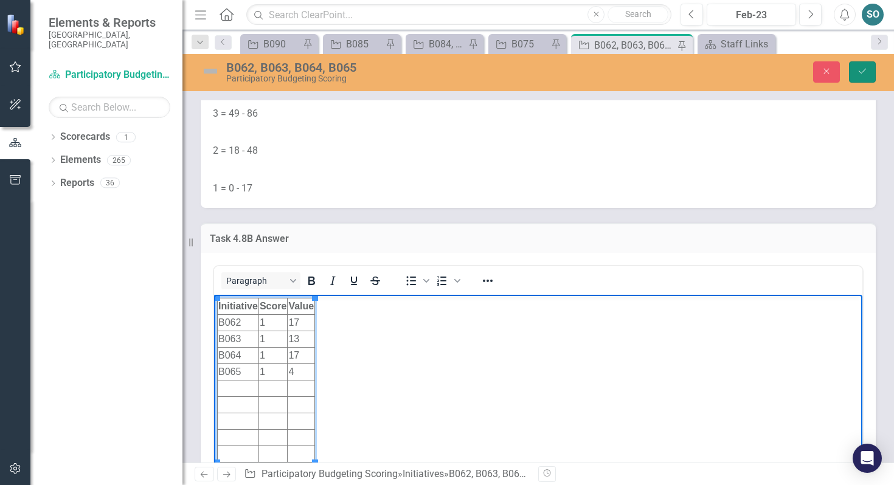
click at [858, 74] on icon "Save" at bounding box center [862, 71] width 11 height 9
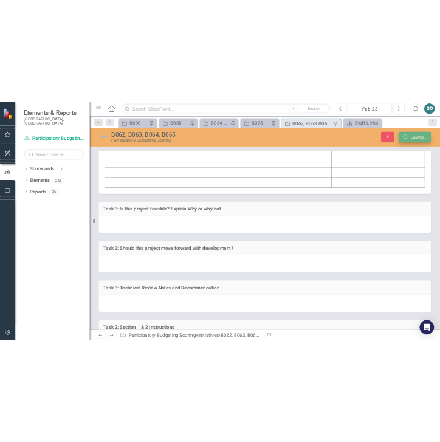
scroll to position [6909, 0]
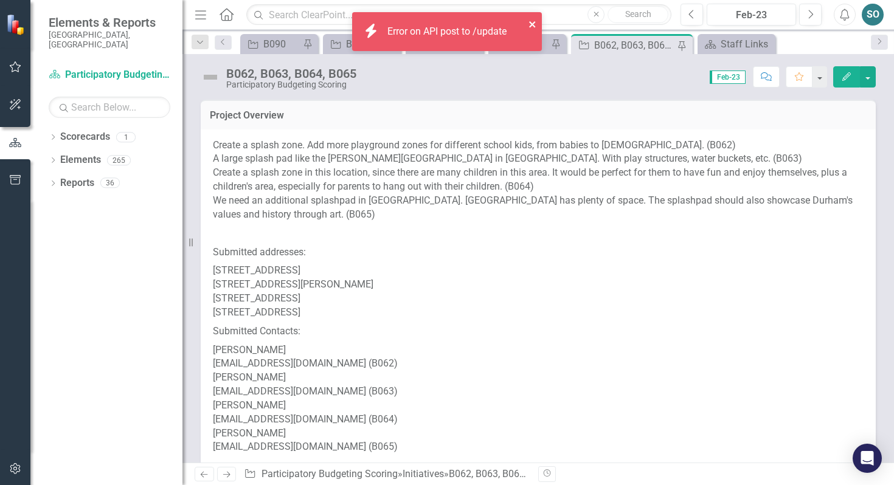
click at [534, 22] on icon "close" at bounding box center [532, 24] width 9 height 10
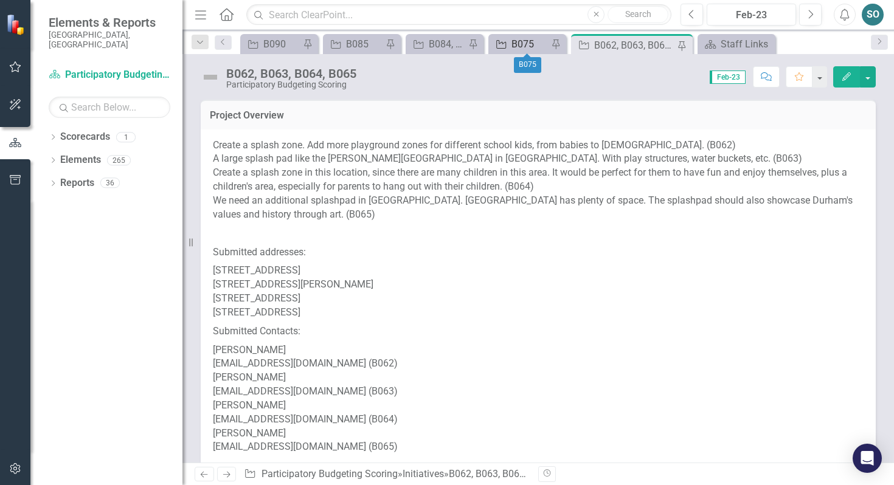
click at [521, 40] on div "B075" at bounding box center [529, 43] width 36 height 15
